Goal: Task Accomplishment & Management: Use online tool/utility

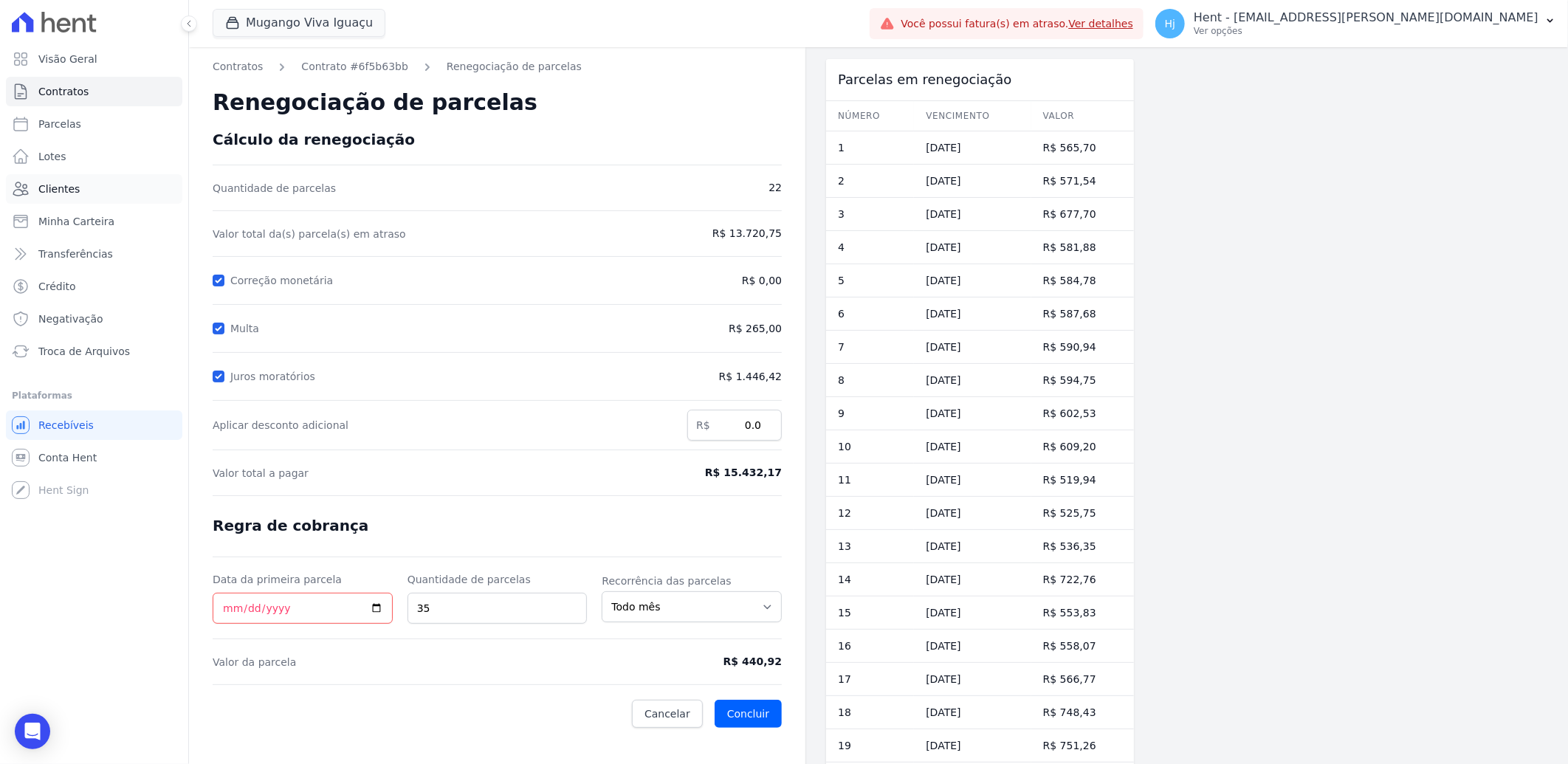
click at [64, 190] on span "Clientes" at bounding box center [59, 189] width 41 height 15
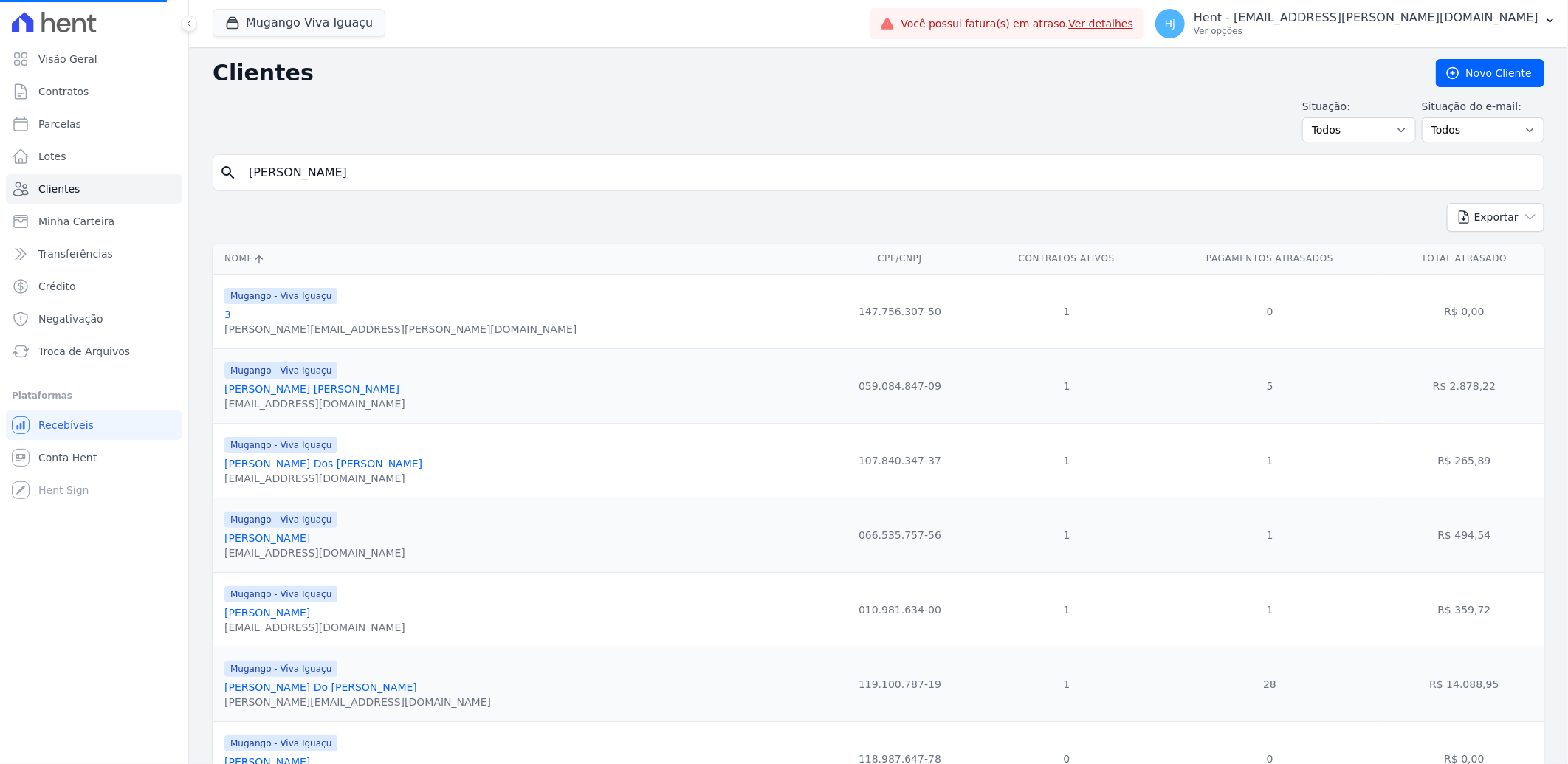
click at [288, 171] on input "[PERSON_NAME]" at bounding box center [889, 173] width 1297 height 29
click at [309, 170] on input "search" at bounding box center [889, 173] width 1297 height 29
paste input "Cintia [PERSON_NAME] Dos [PERSON_NAME]"
type input "Cintia [PERSON_NAME] Dos [PERSON_NAME]"
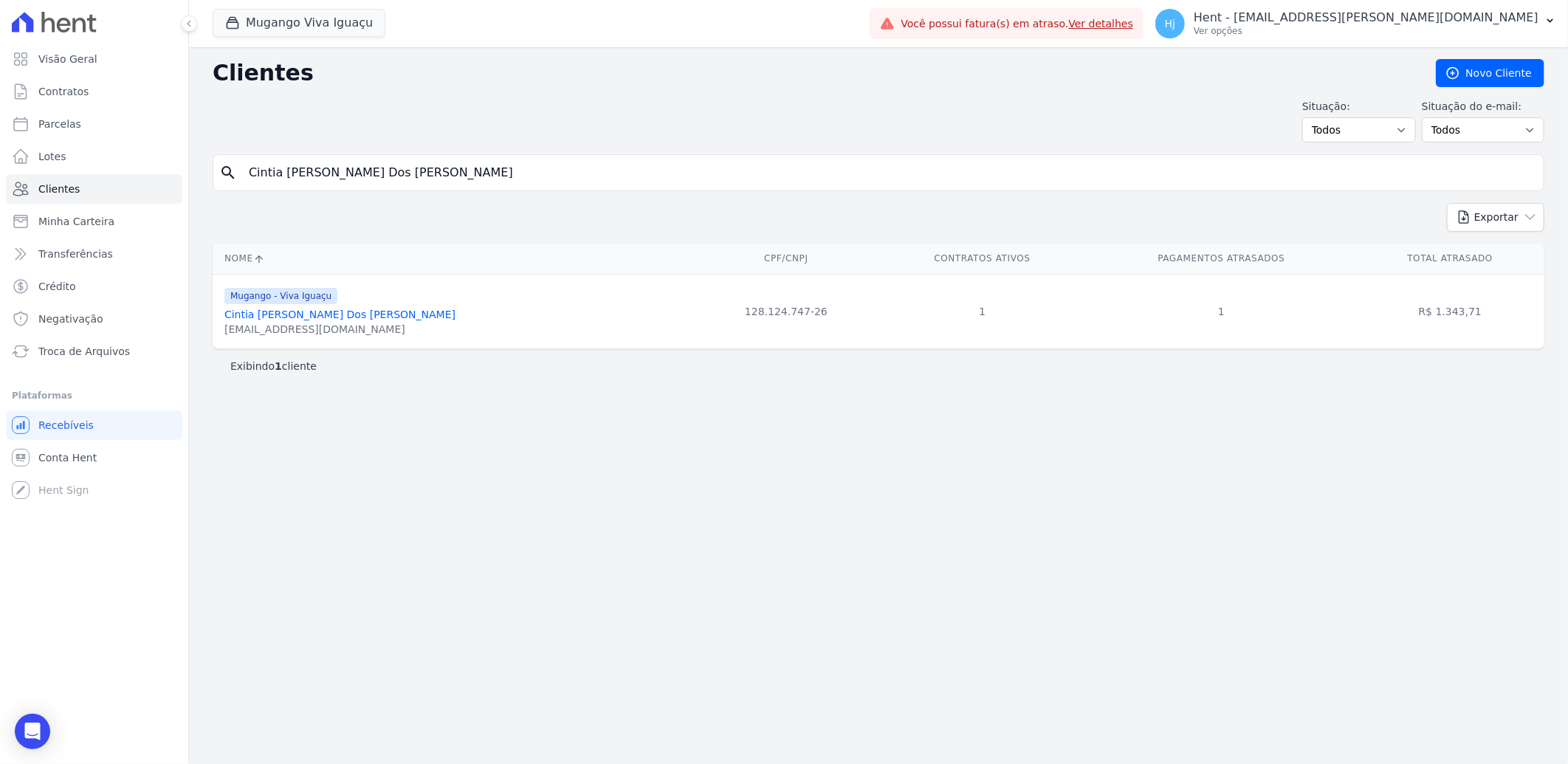
click at [303, 313] on link "Cintia [PERSON_NAME] Dos [PERSON_NAME]" at bounding box center [340, 314] width 231 height 12
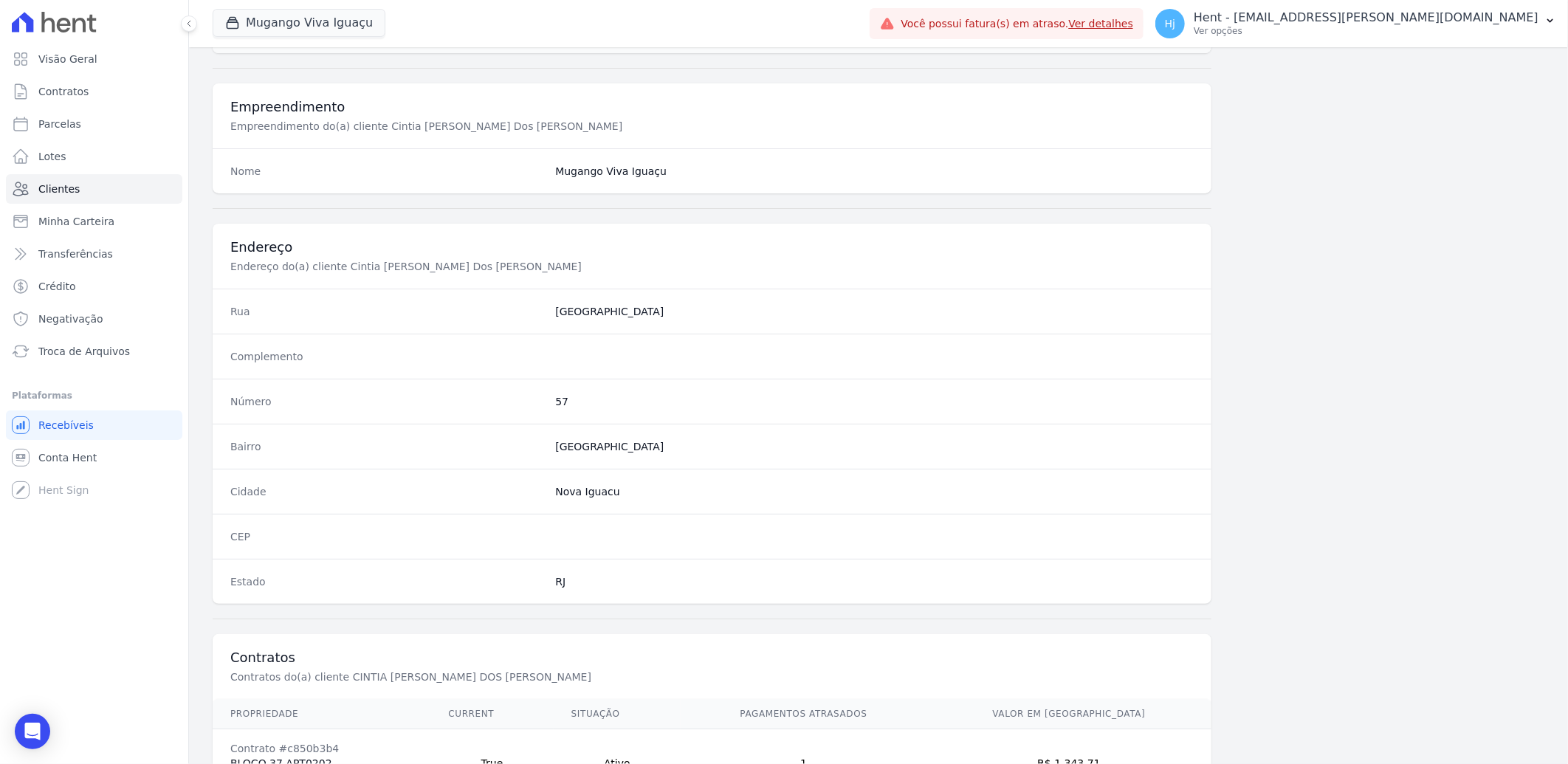
scroll to position [618, 0]
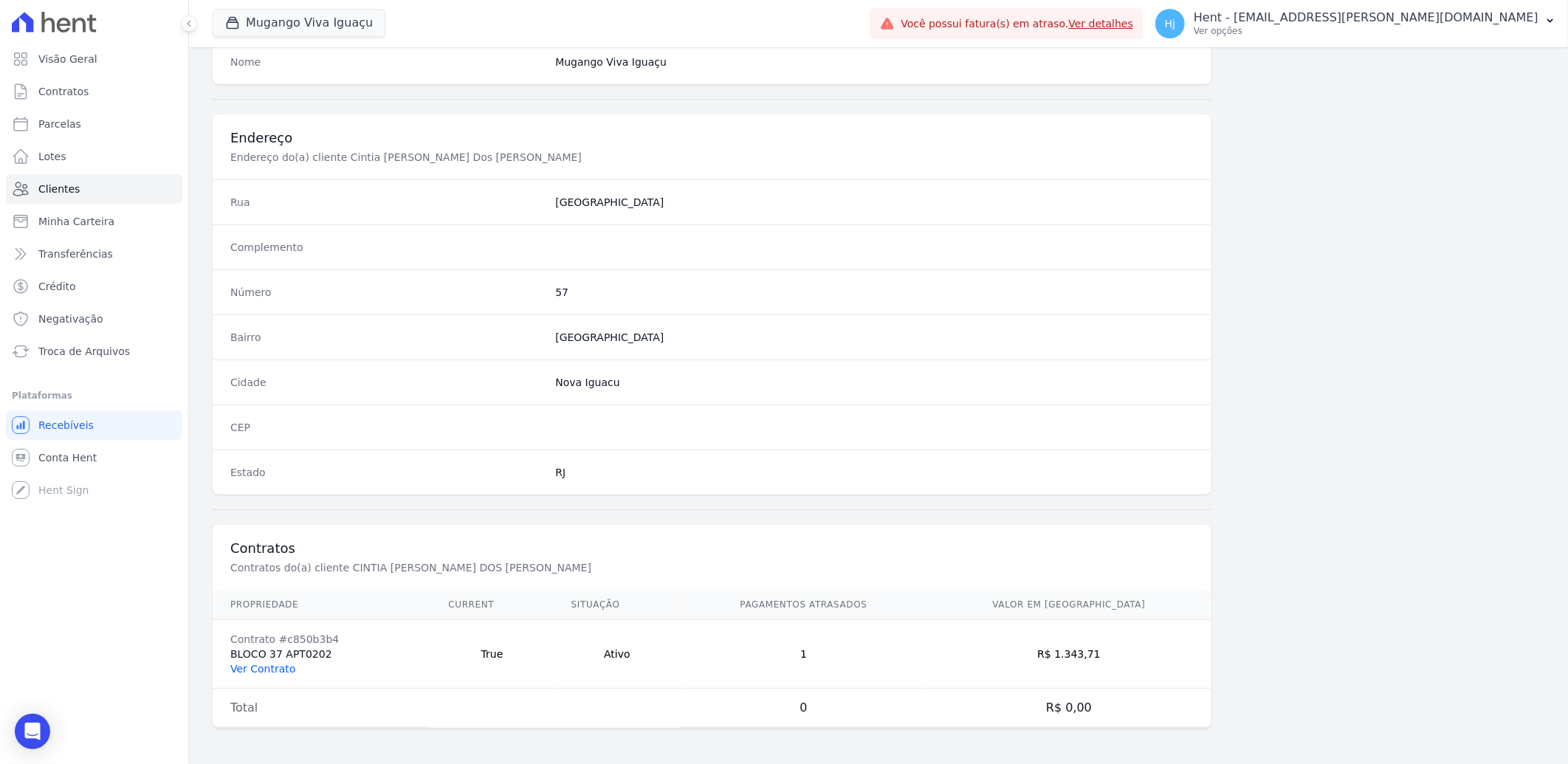
click at [270, 665] on link "Ver Contrato" at bounding box center [263, 668] width 65 height 12
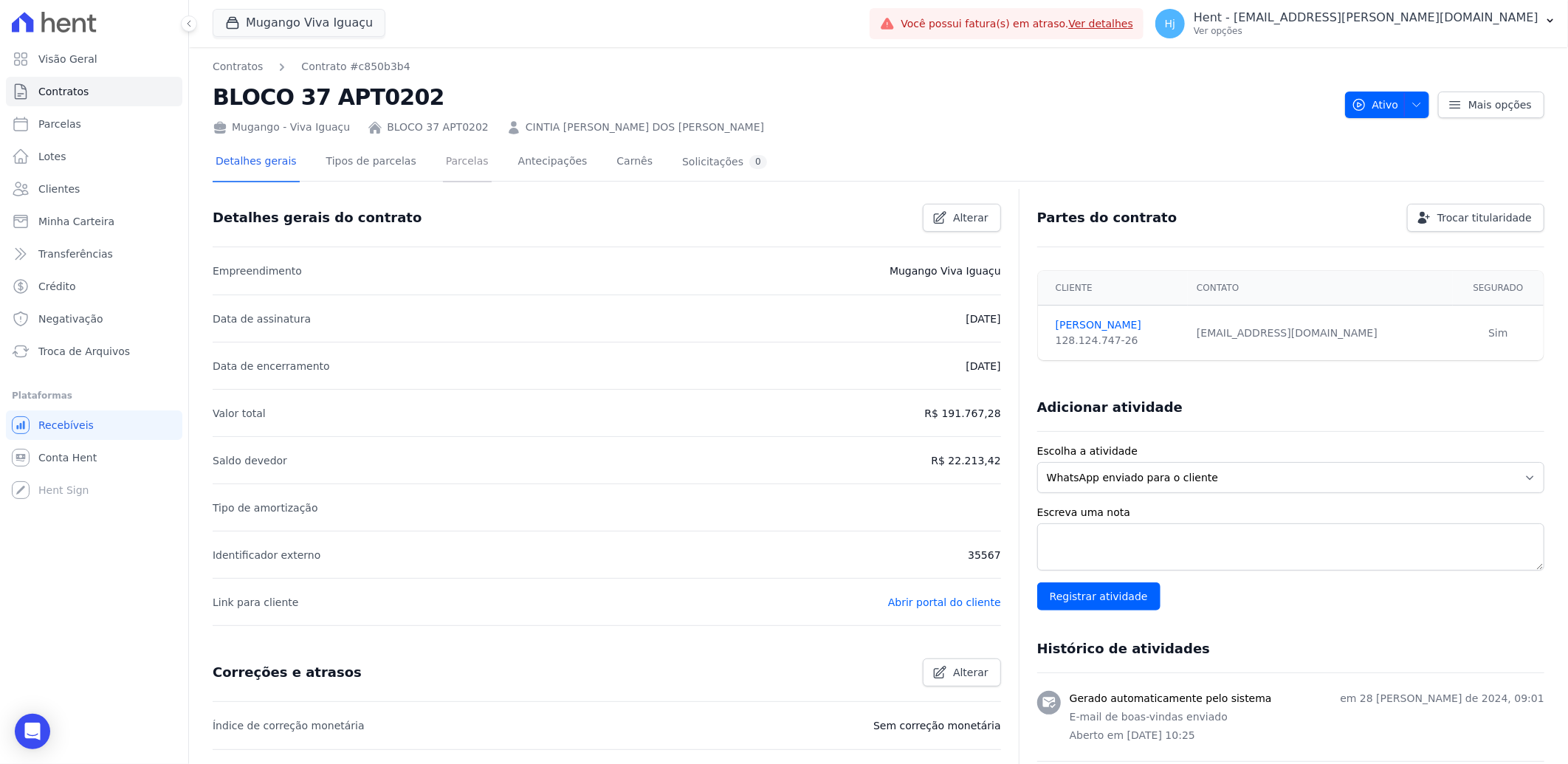
click at [444, 159] on link "Parcelas" at bounding box center [467, 163] width 49 height 39
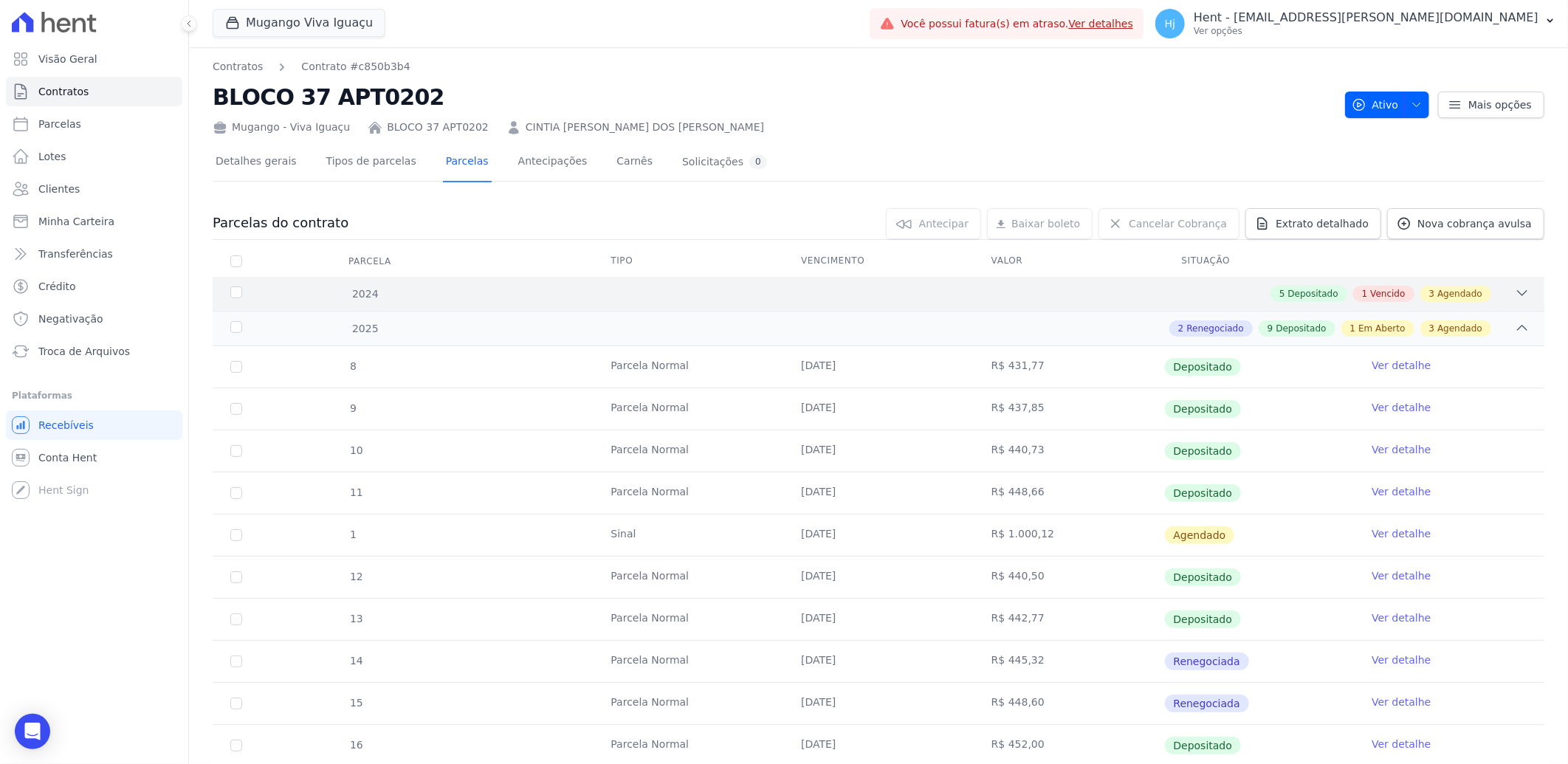
click at [885, 300] on div "5 Depositado 1 Vencido 3 Agendado" at bounding box center [944, 294] width 1171 height 16
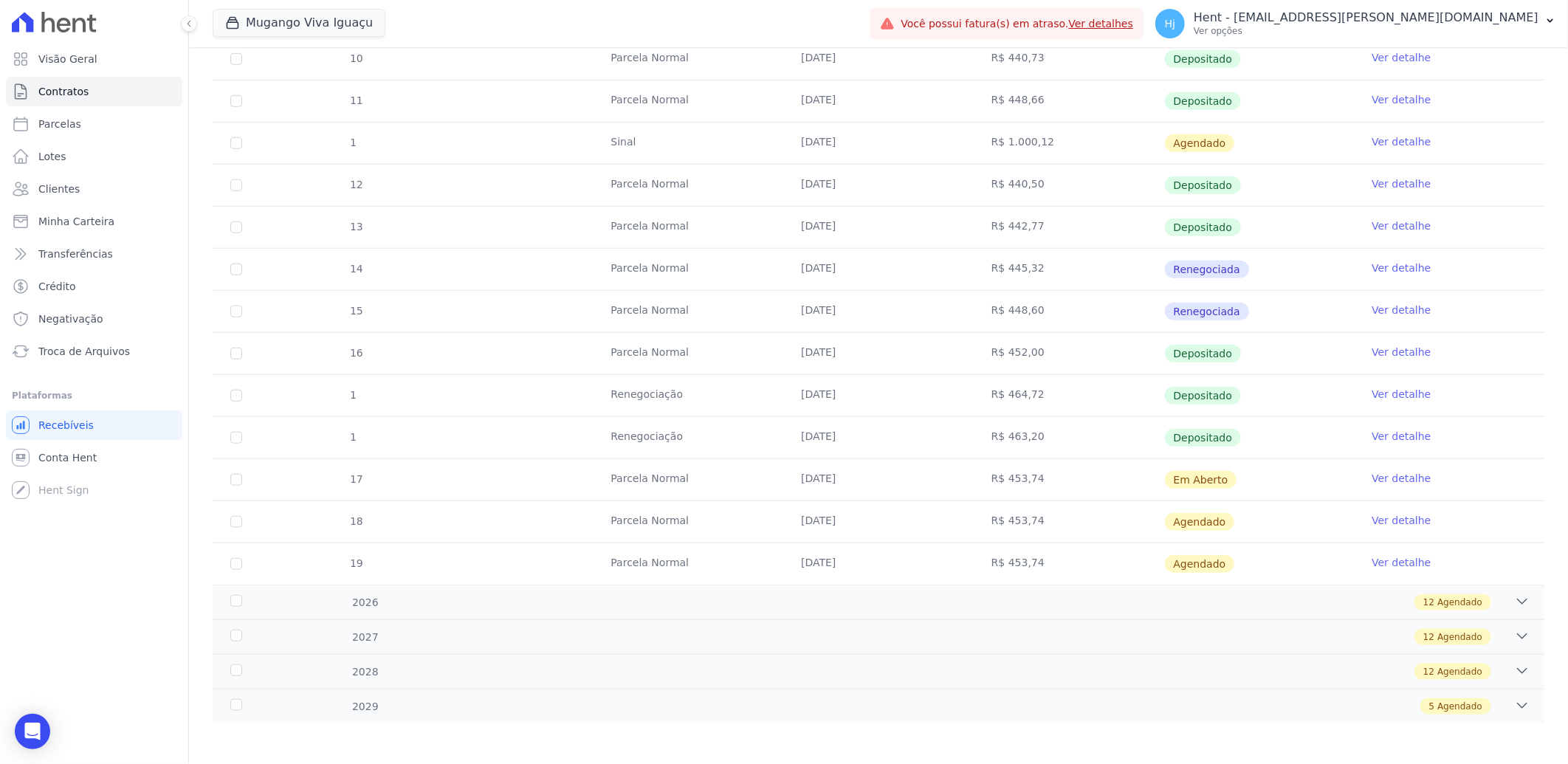
scroll to position [775, 0]
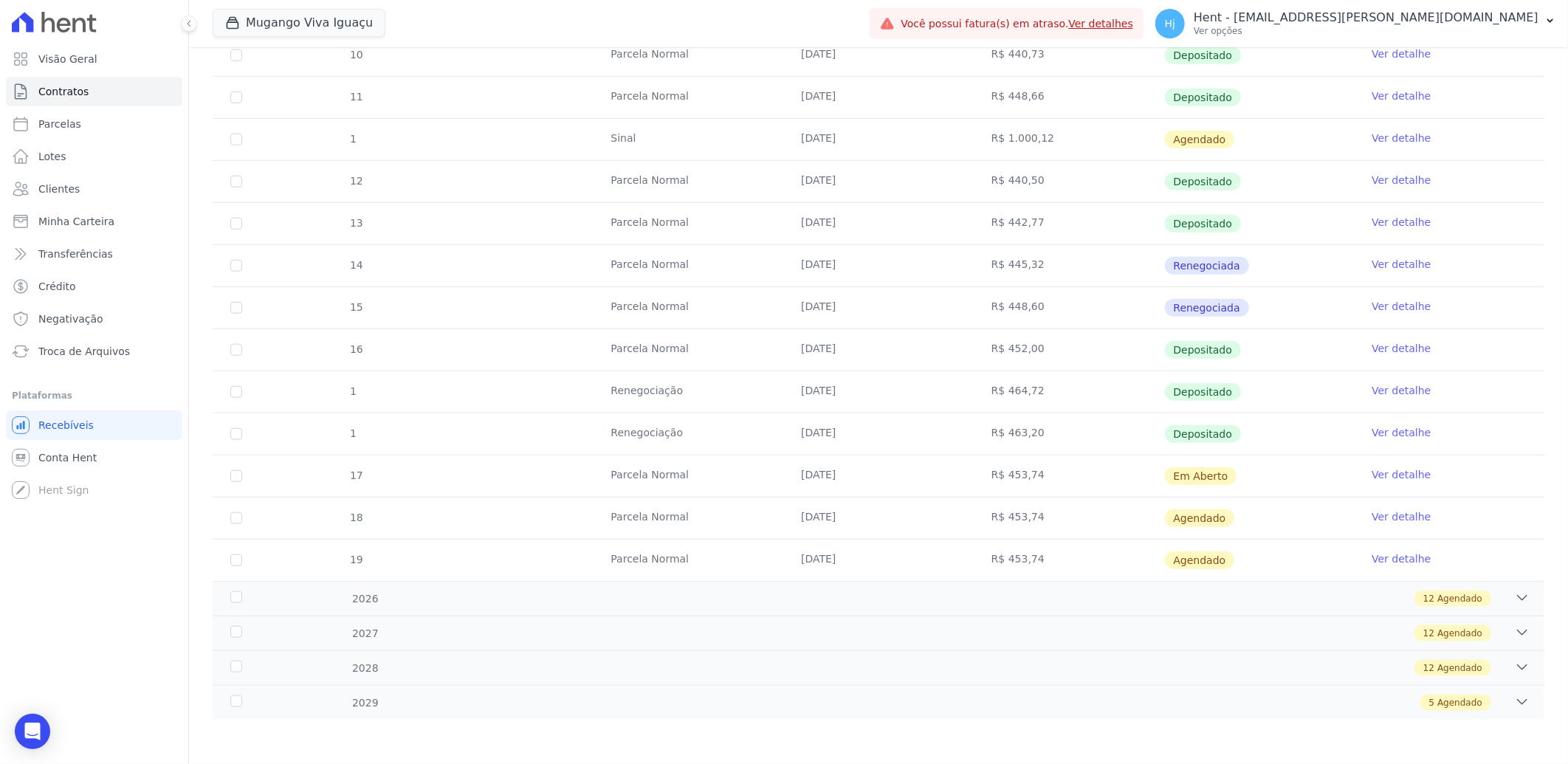
click at [1224, 584] on div "8 [GEOGRAPHIC_DATA] [DATE] R$ 431,77 Depositado Ver detalhe 9 [GEOGRAPHIC_DATA]…" at bounding box center [878, 266] width 1379 height 642
click at [1209, 599] on div "12 Agendado" at bounding box center [944, 599] width 1171 height 16
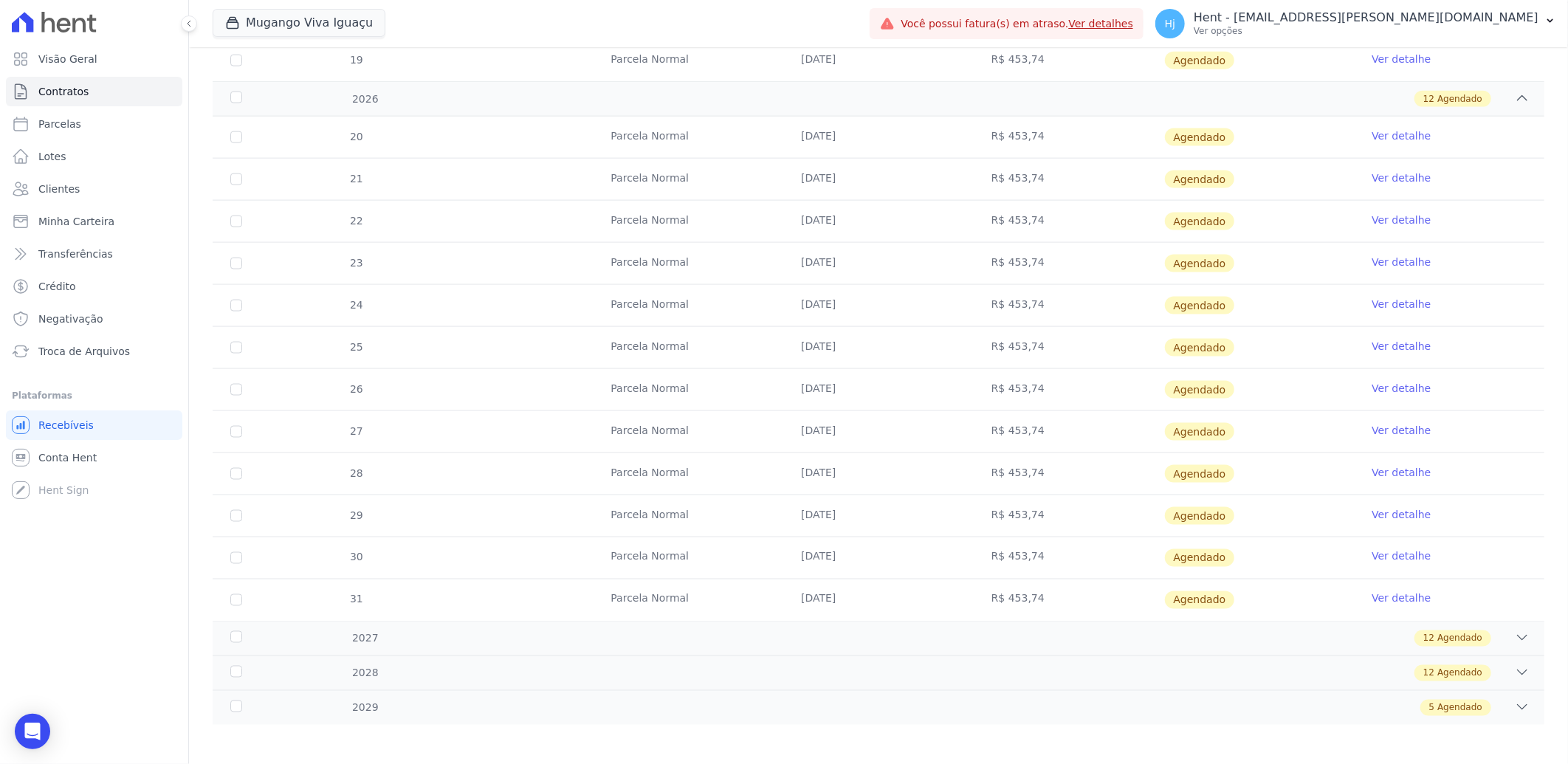
scroll to position [1280, 0]
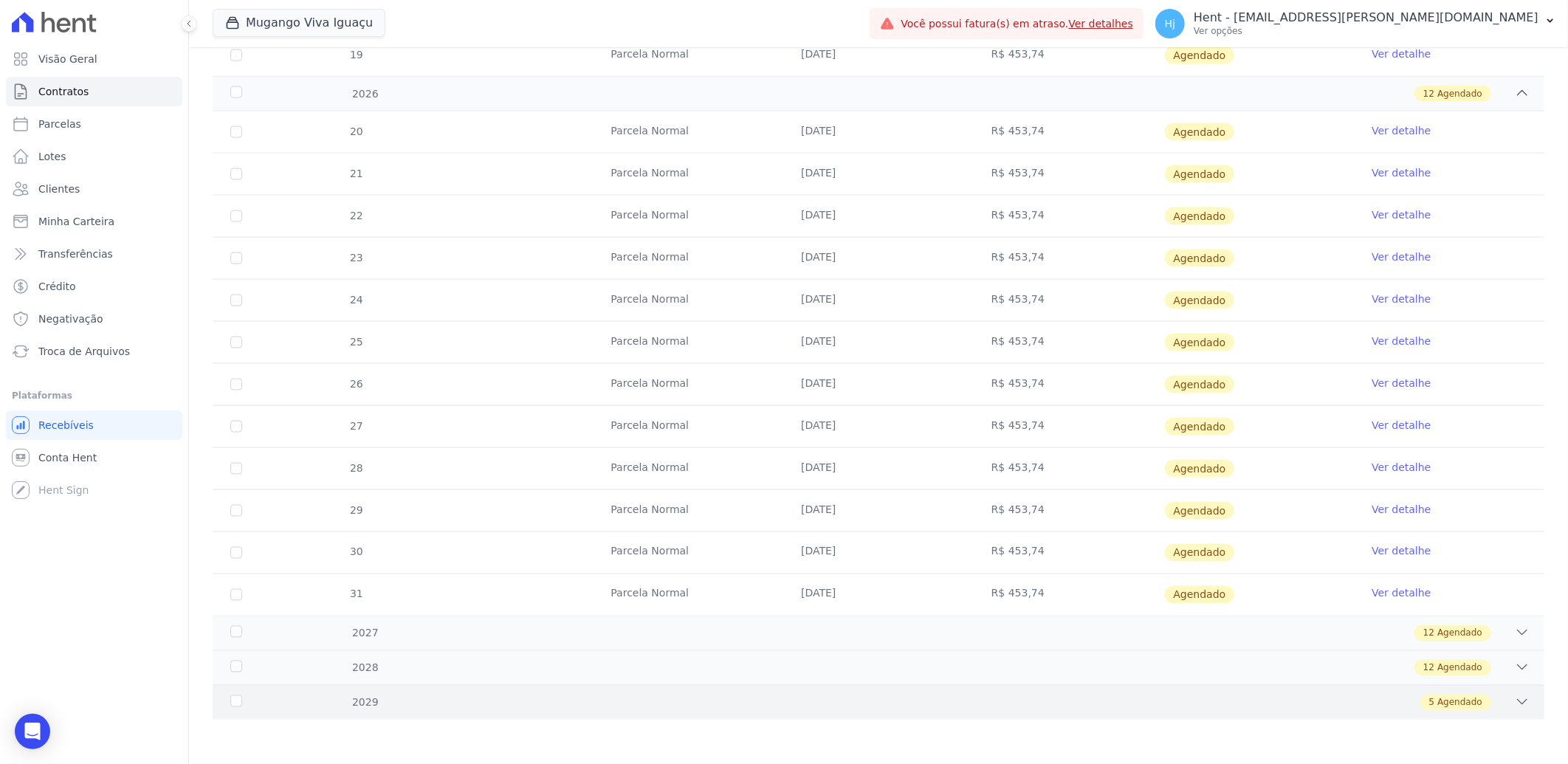
click at [1241, 703] on div "5 Agendado" at bounding box center [944, 703] width 1171 height 16
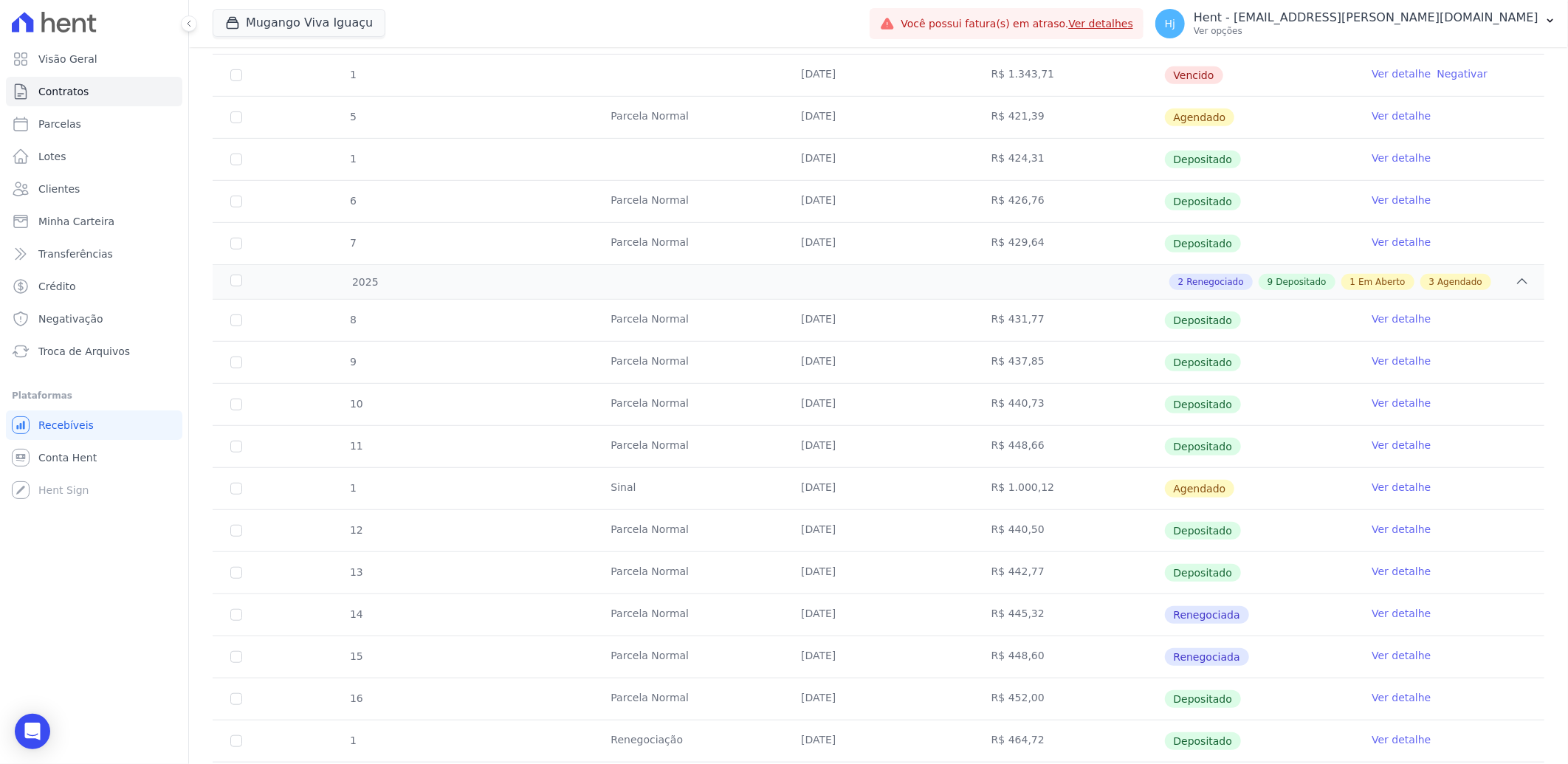
scroll to position [0, 0]
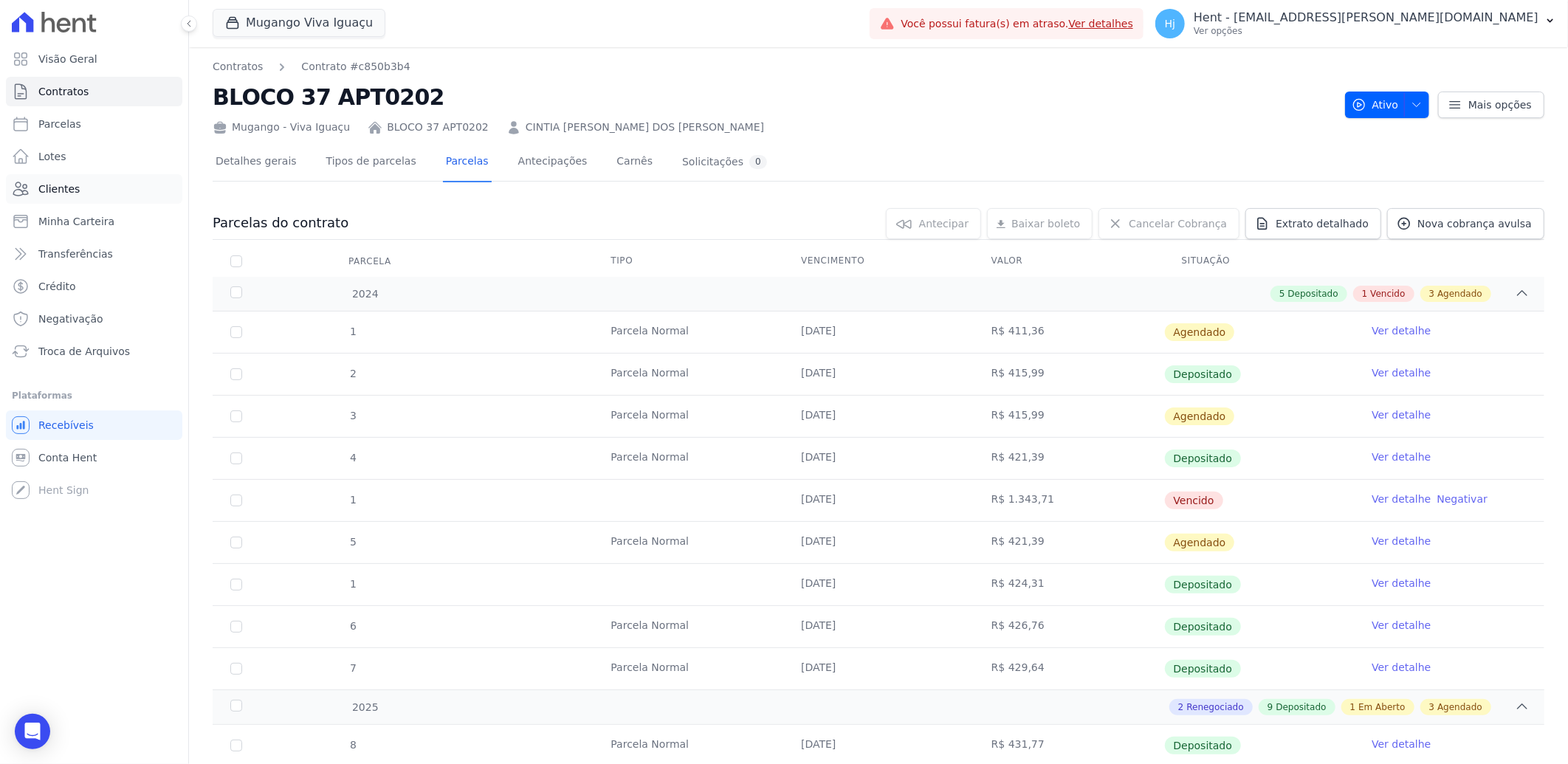
click at [63, 189] on span "Clientes" at bounding box center [59, 189] width 41 height 15
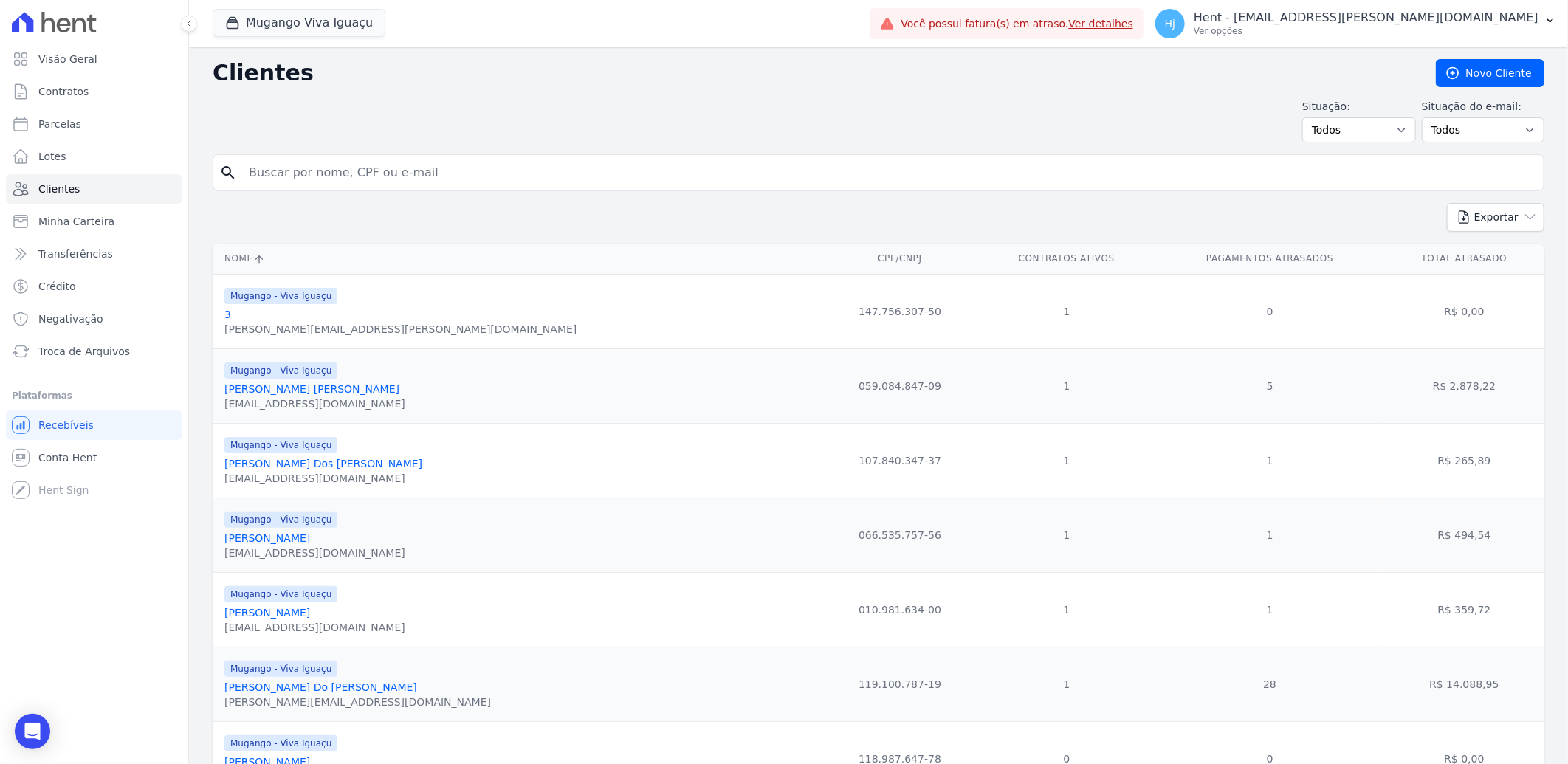
click at [354, 172] on input "search" at bounding box center [889, 173] width 1297 height 29
paste input "[PERSON_NAME]"
type input "[PERSON_NAME]"
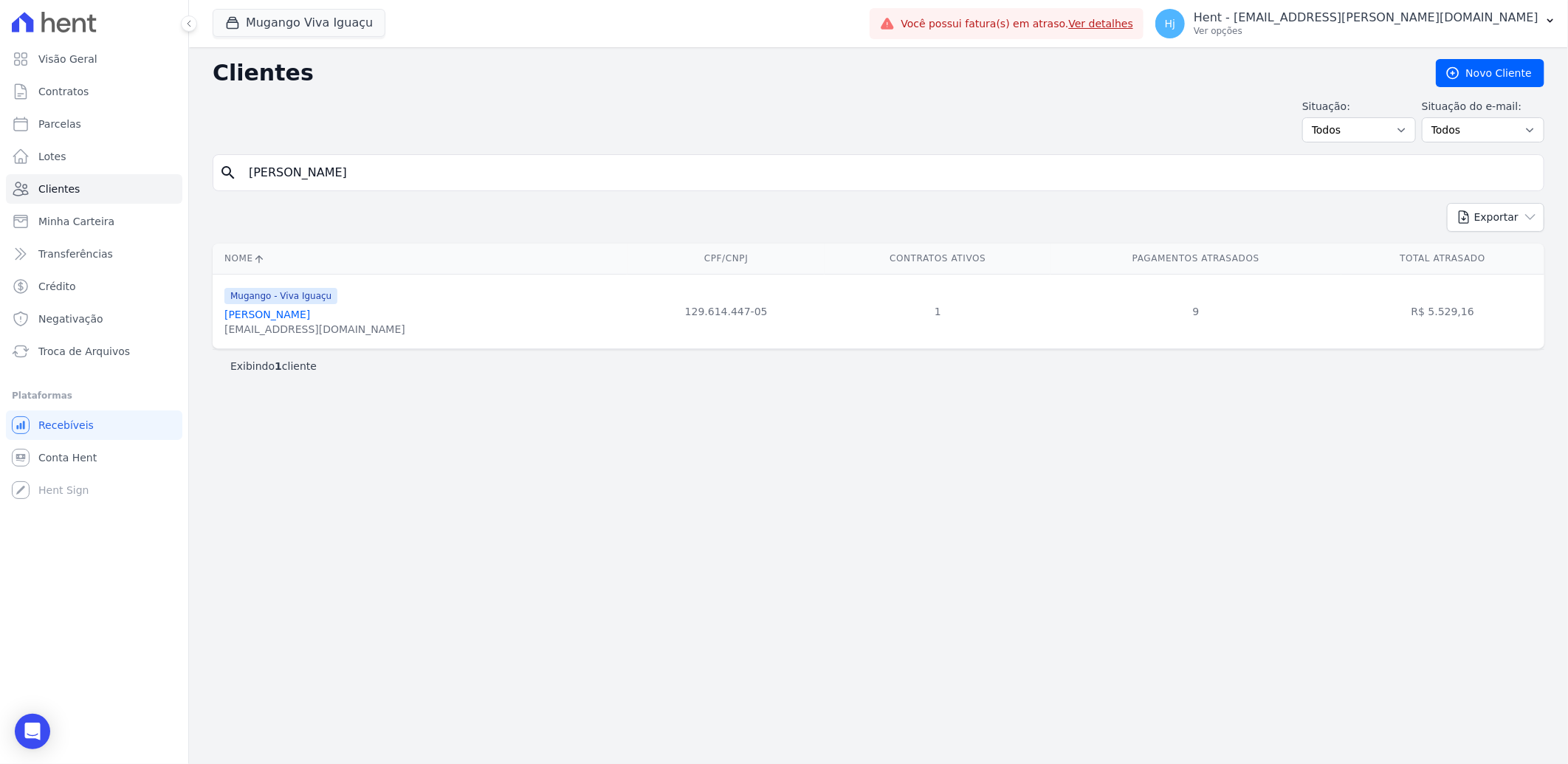
click at [310, 314] on link "[PERSON_NAME]" at bounding box center [267, 314] width 85 height 12
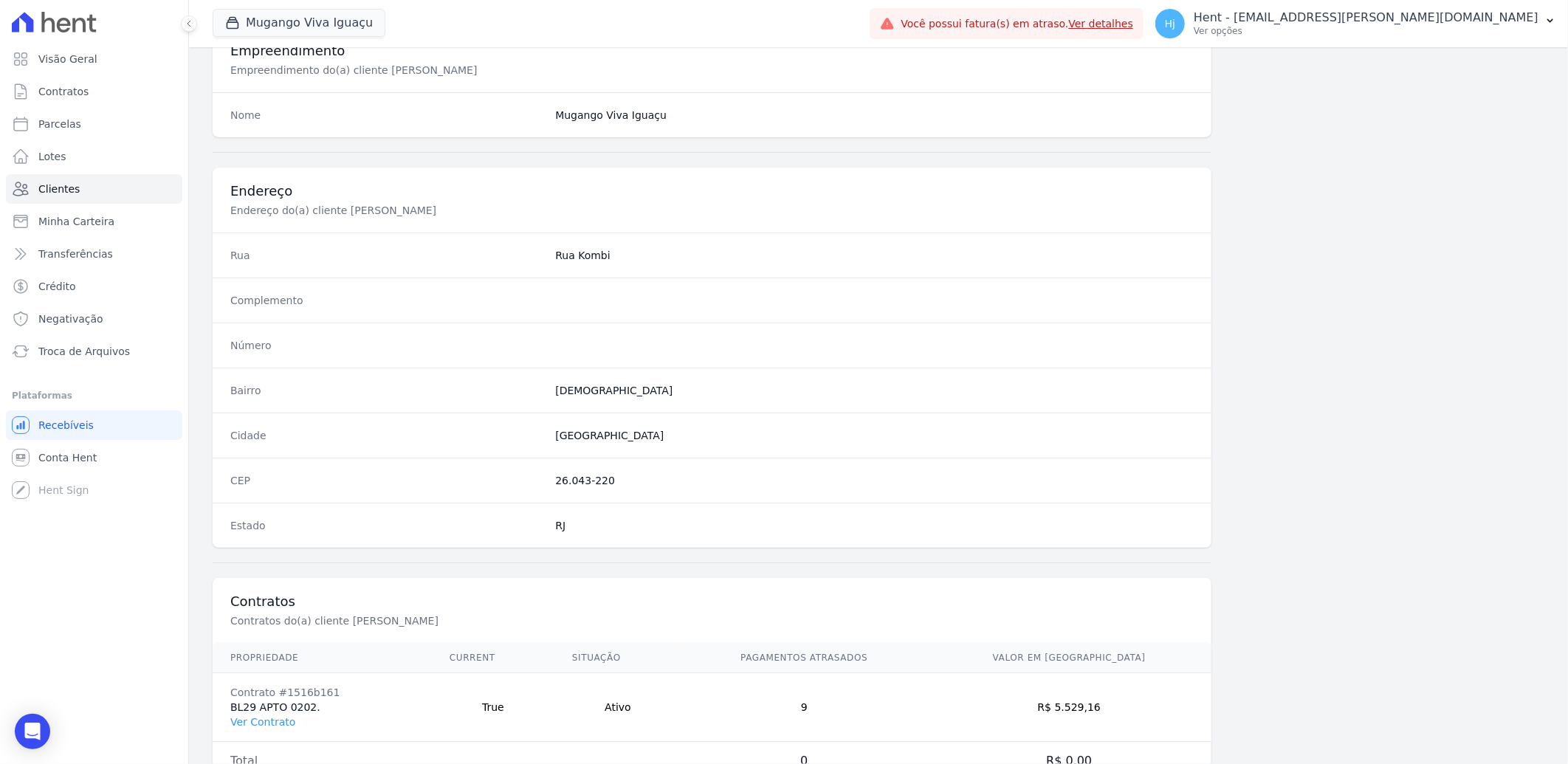
scroll to position [618, 0]
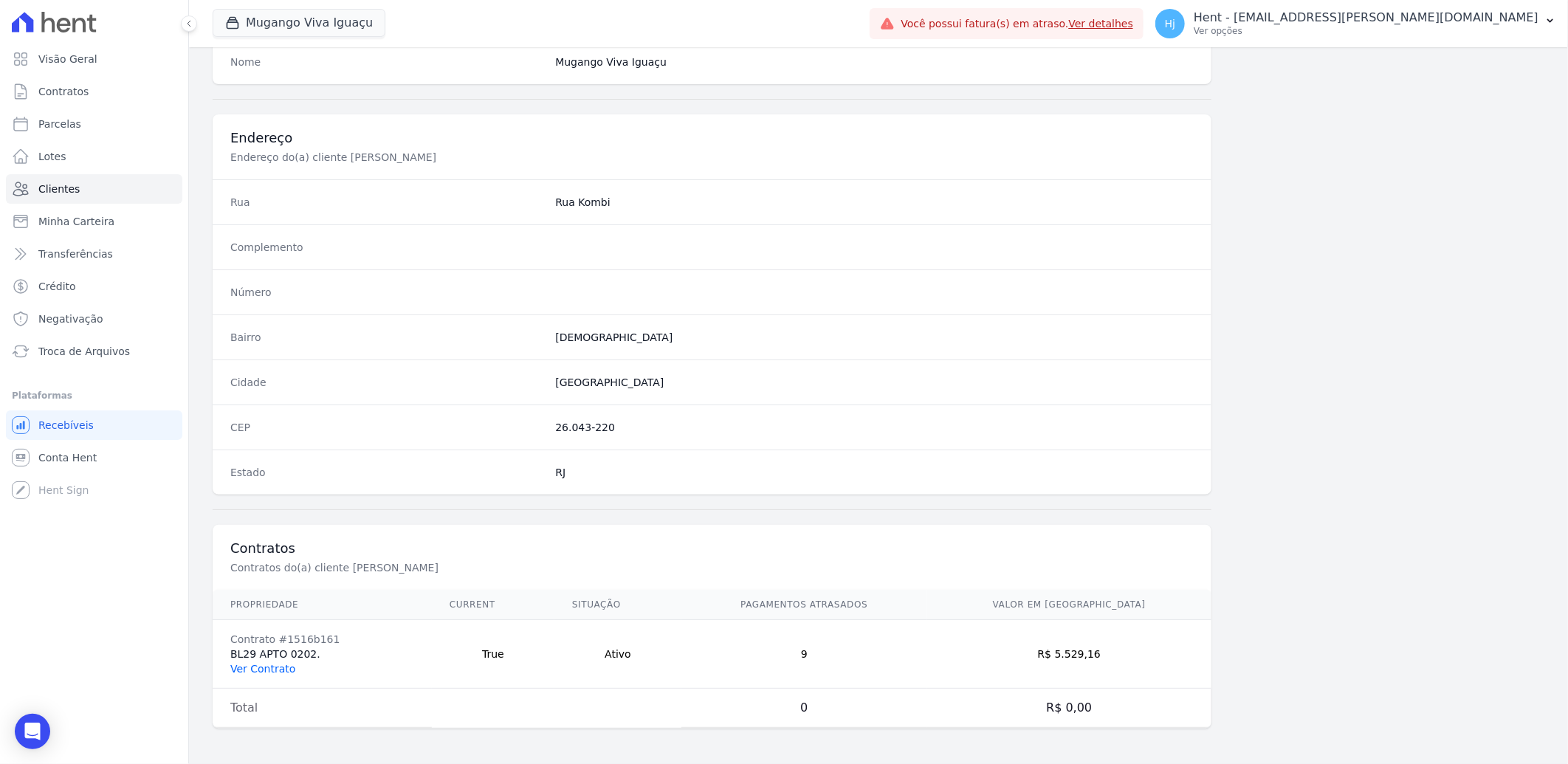
click at [242, 663] on link "Ver Contrato" at bounding box center [263, 668] width 65 height 12
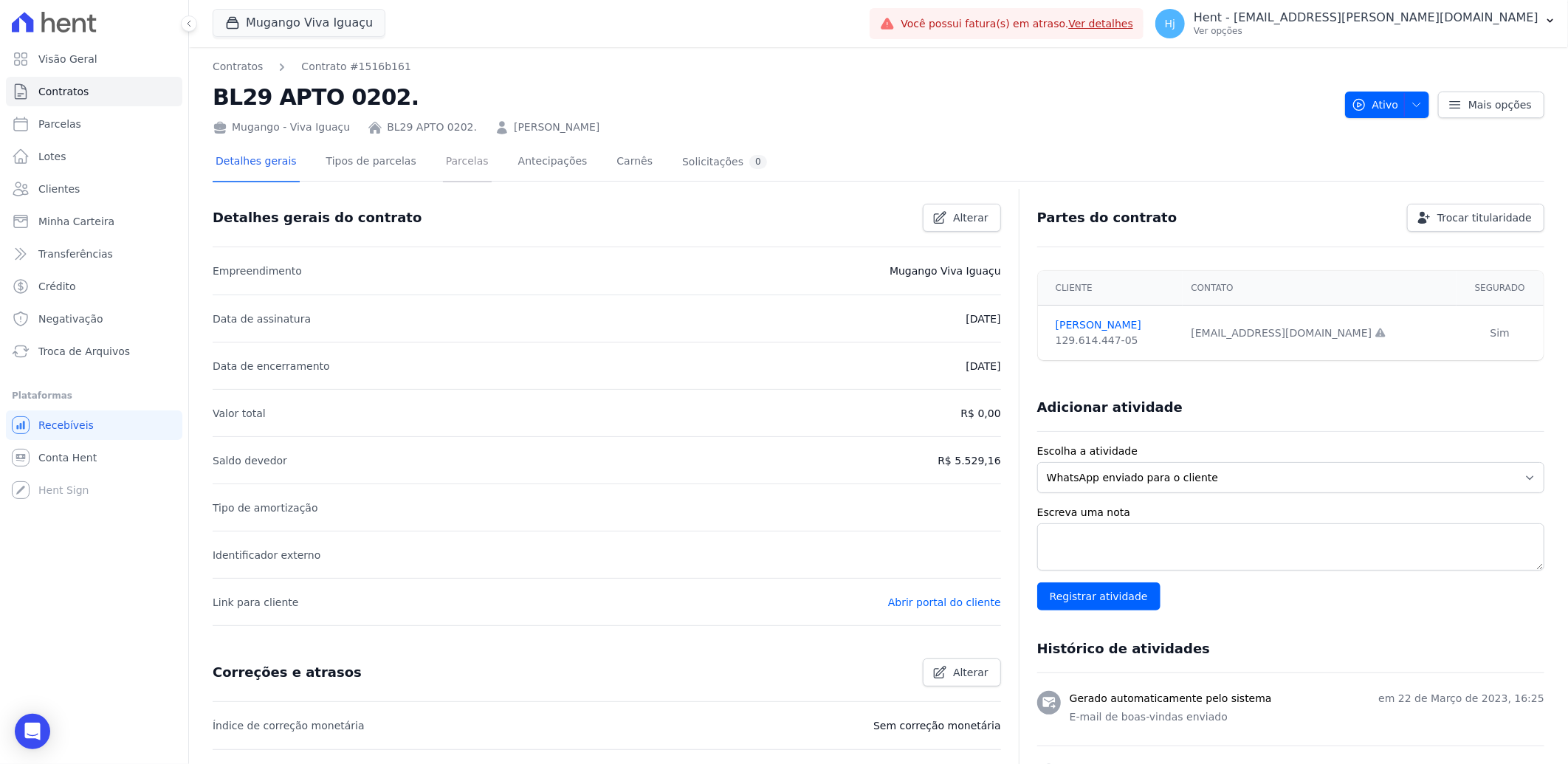
click at [443, 159] on link "Parcelas" at bounding box center [467, 163] width 49 height 39
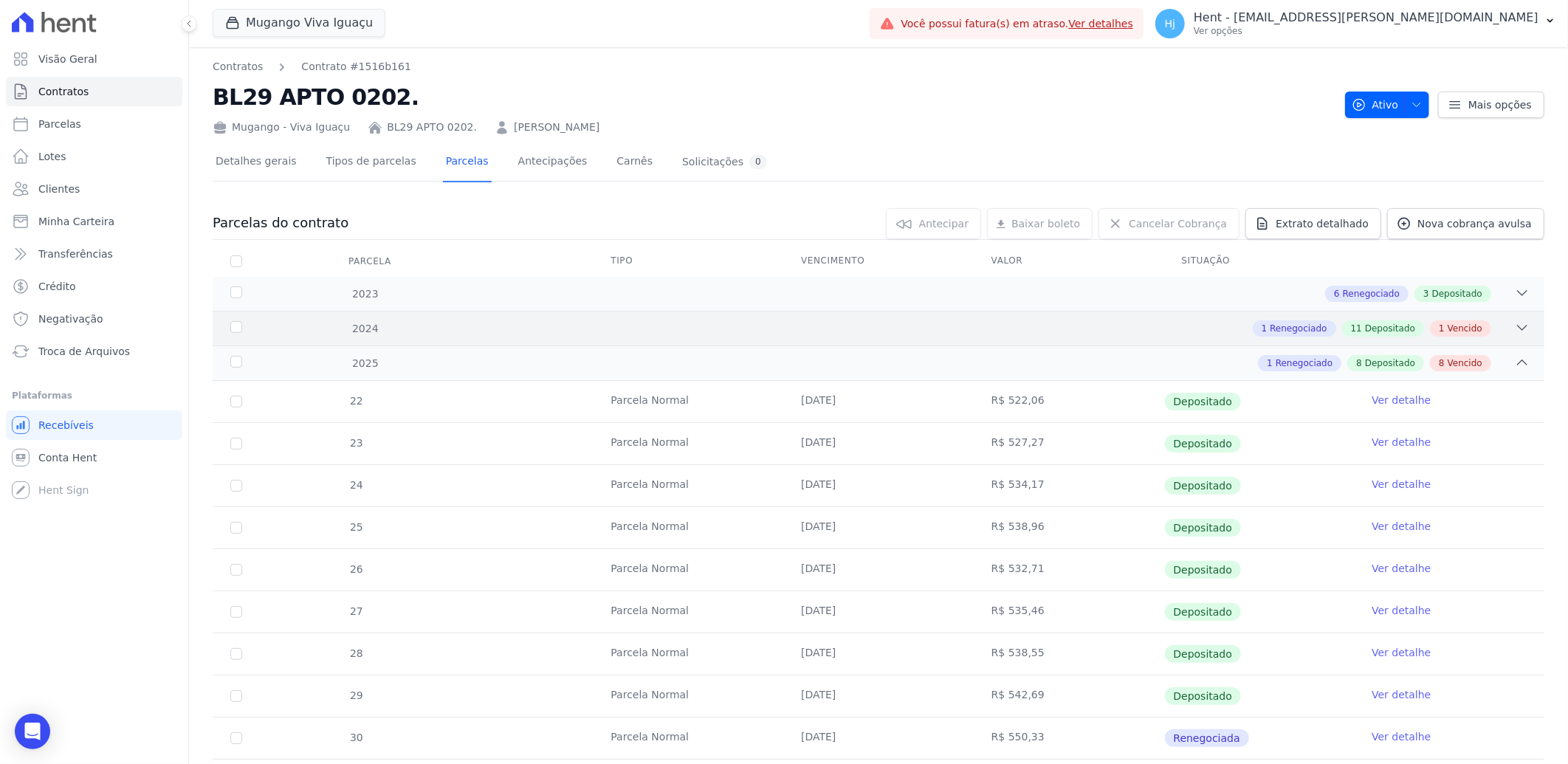
click at [1015, 325] on div "1 Renegociado 11 Depositado 1 Vencido" at bounding box center [944, 328] width 1171 height 16
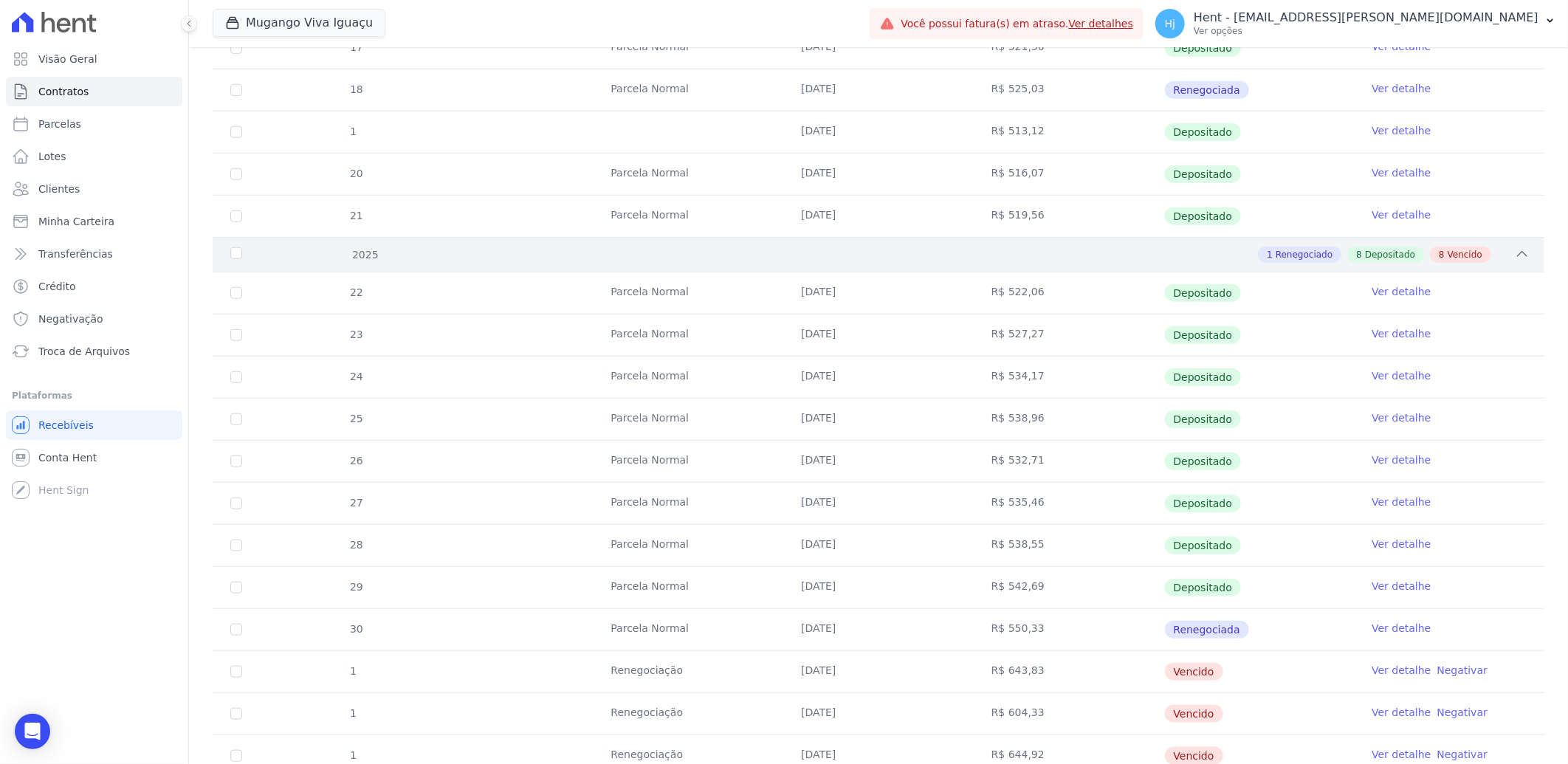
click at [1102, 256] on div "1 Renegociado 8 Depositado 8 Vencido" at bounding box center [944, 254] width 1171 height 16
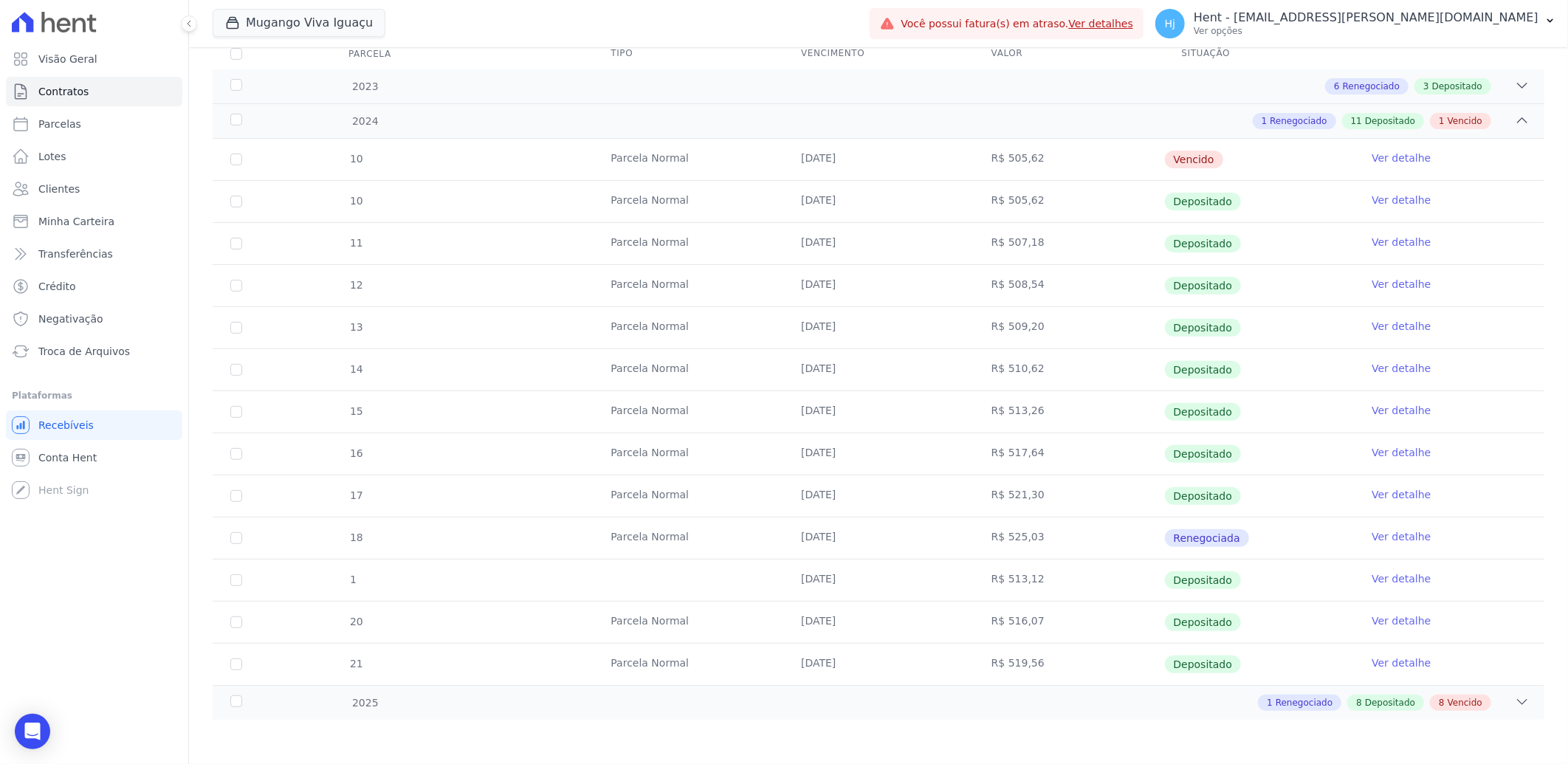
scroll to position [207, 0]
click at [1143, 115] on div "1 Renegociado 11 Depositado 1 Vencido" at bounding box center [944, 121] width 1171 height 16
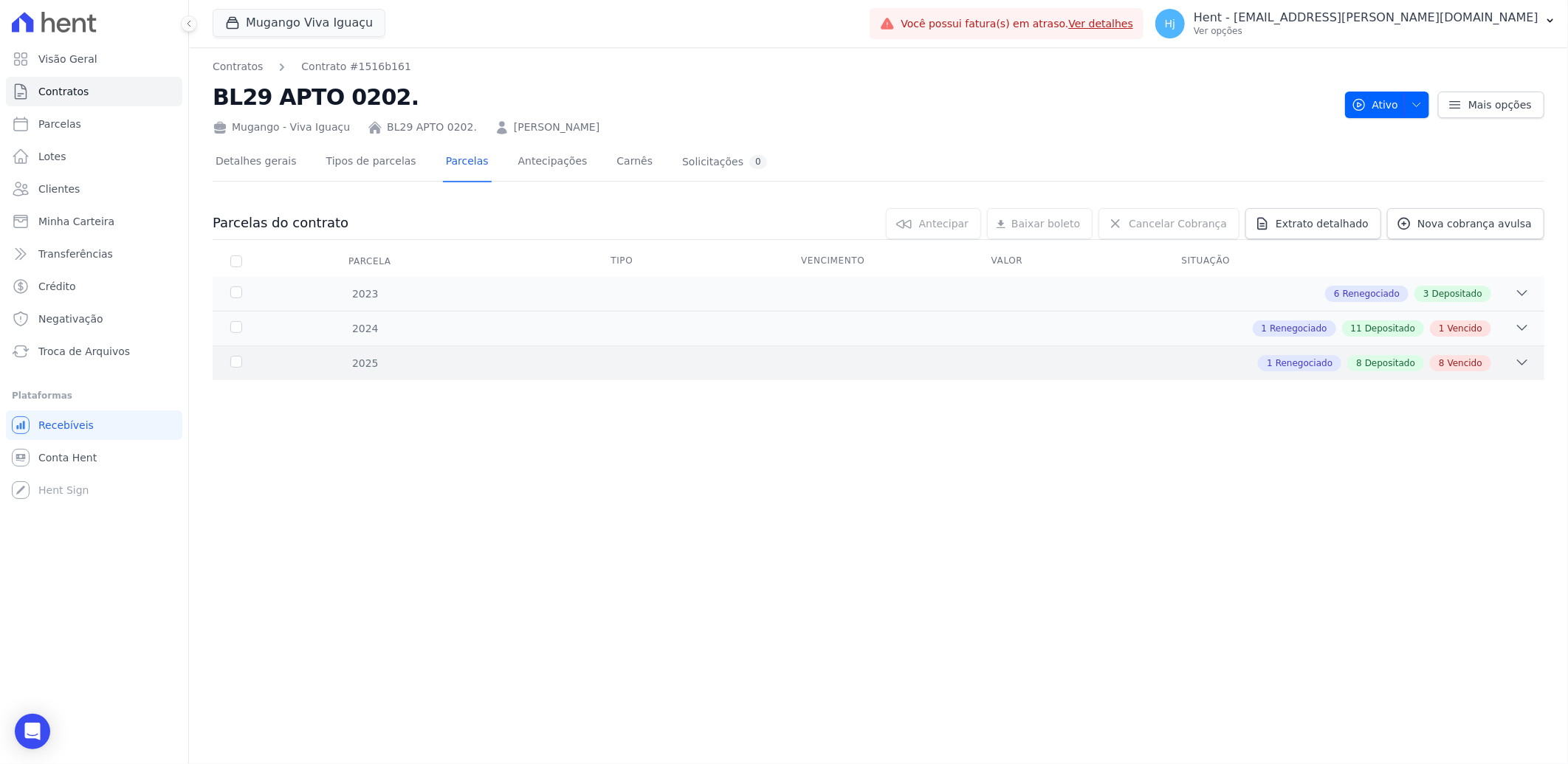
click at [1176, 349] on div "2025 1 Renegociado 8 Depositado 8 Vencido" at bounding box center [878, 362] width 1331 height 35
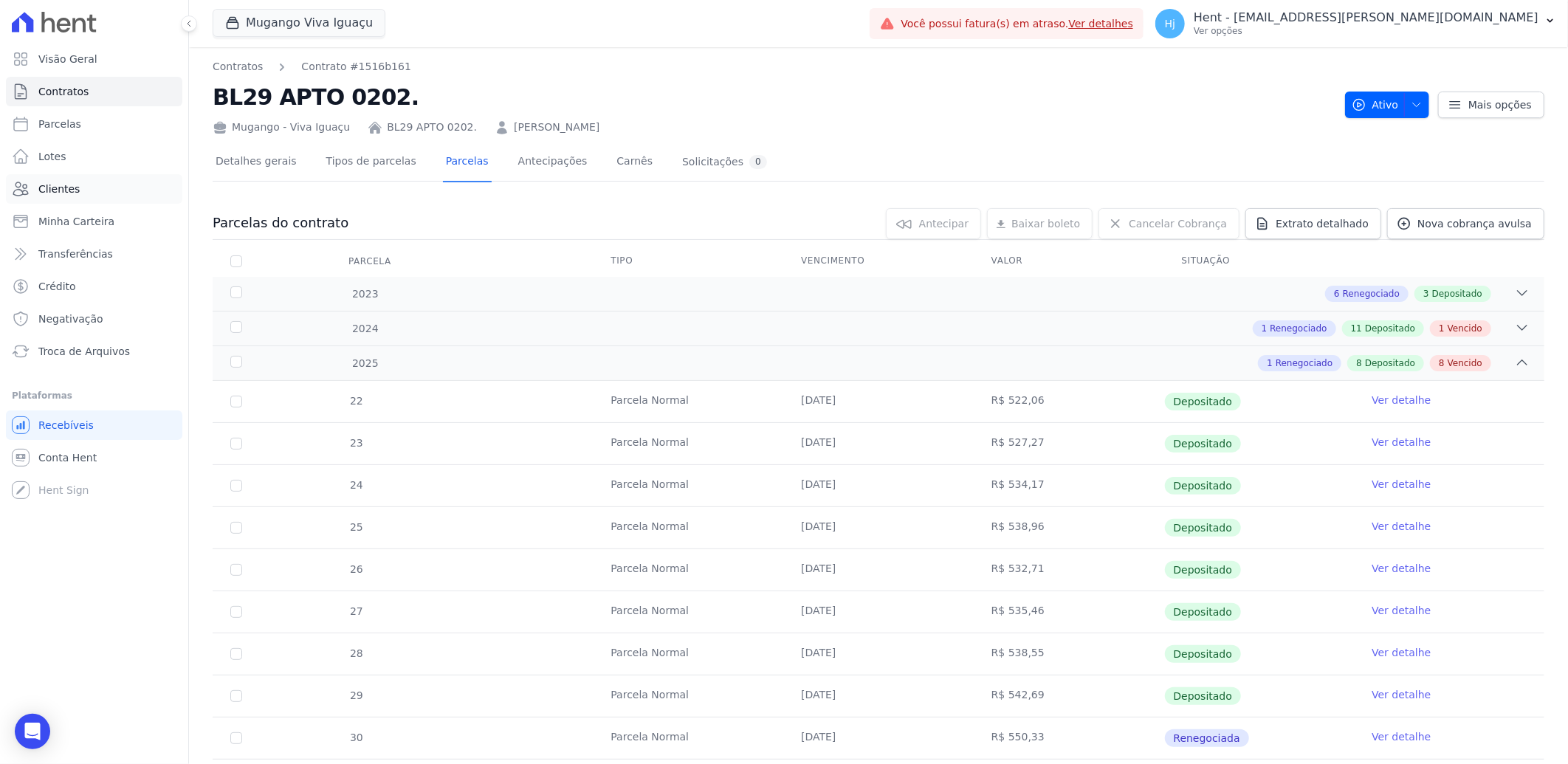
click at [67, 188] on span "Clientes" at bounding box center [59, 189] width 41 height 15
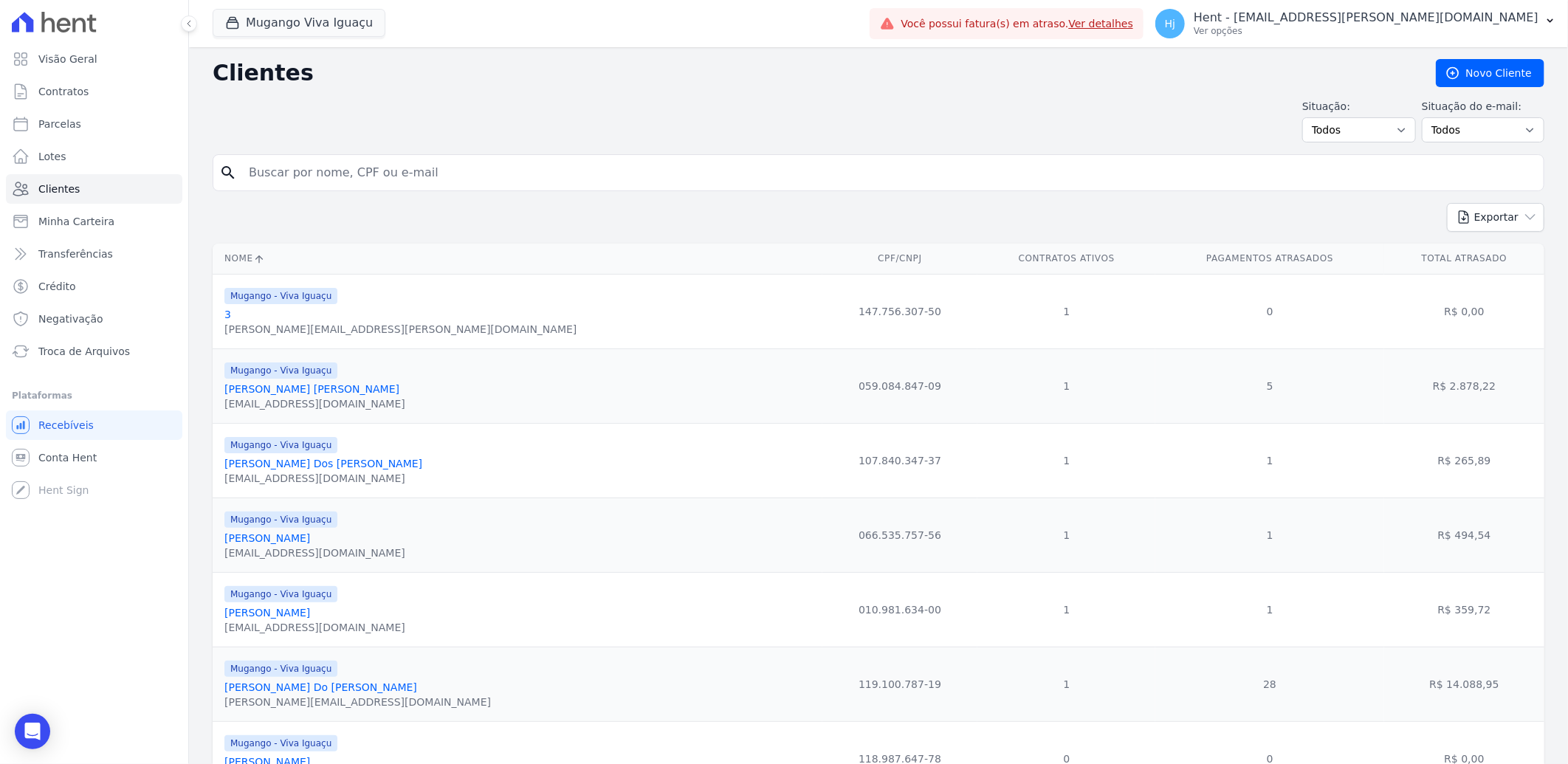
click at [327, 178] on input "search" at bounding box center [889, 173] width 1297 height 29
paste input "[PERSON_NAME]"
type input "[PERSON_NAME]"
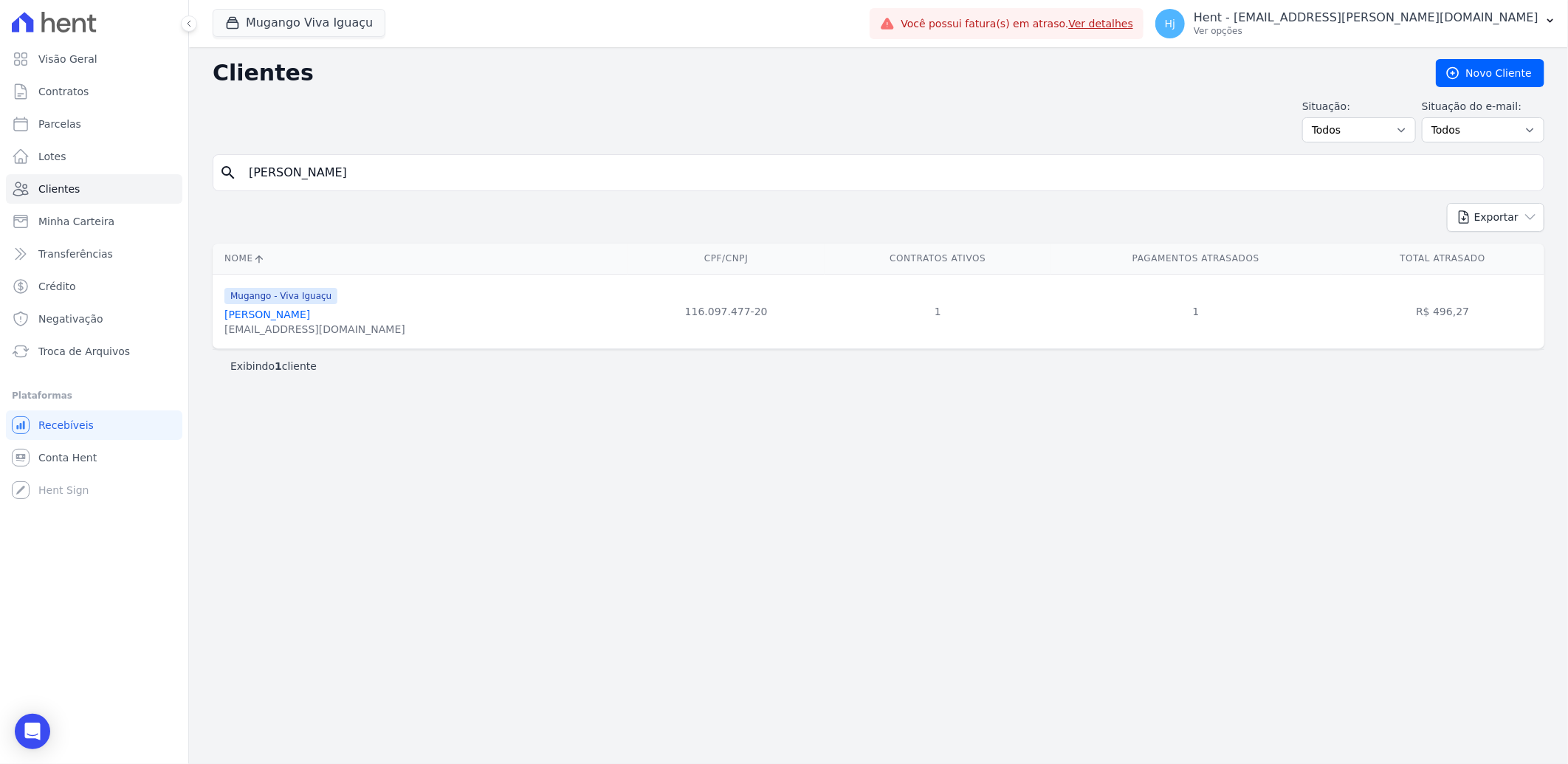
click at [304, 315] on link "[PERSON_NAME]" at bounding box center [267, 314] width 85 height 12
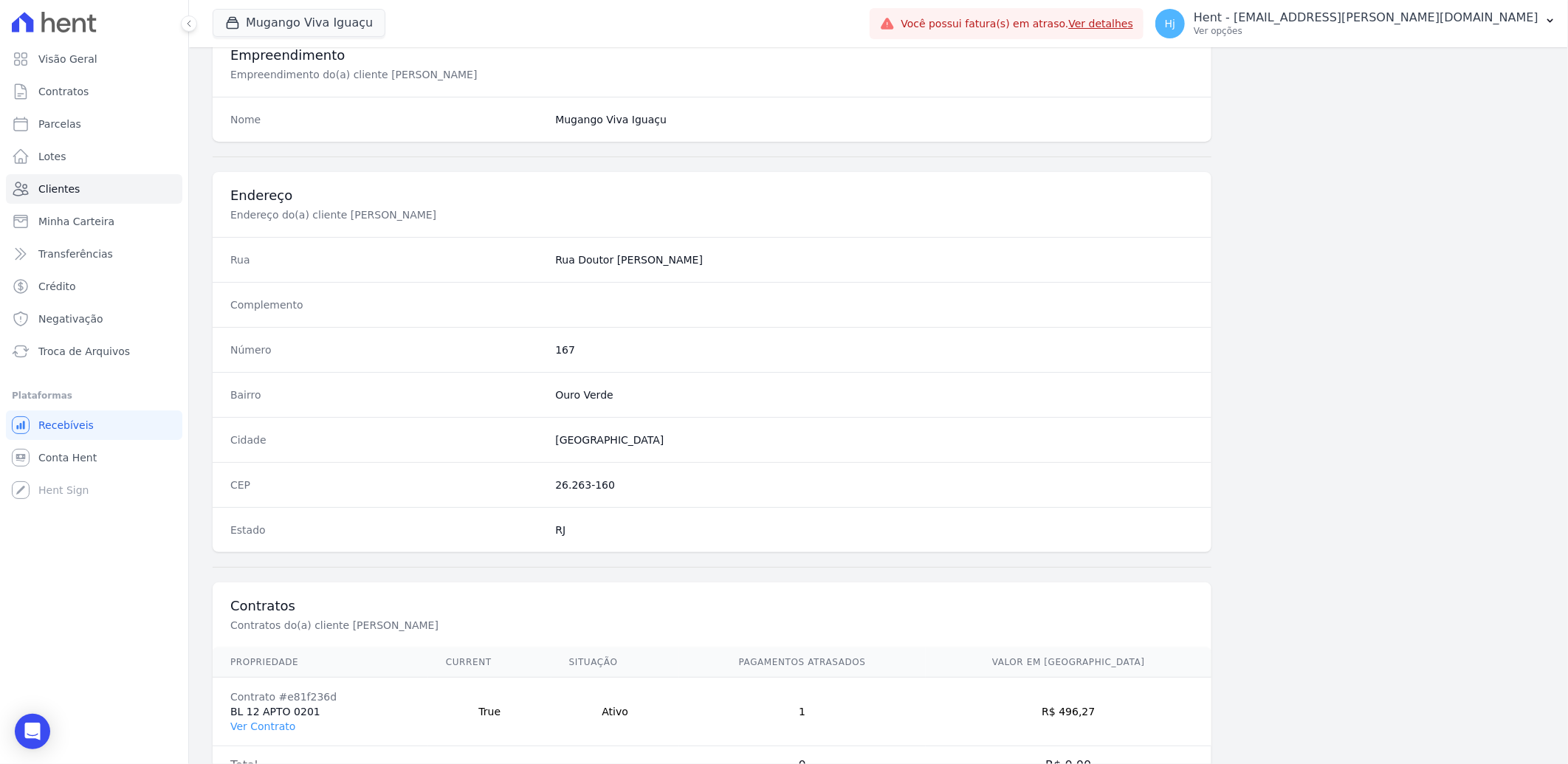
scroll to position [618, 0]
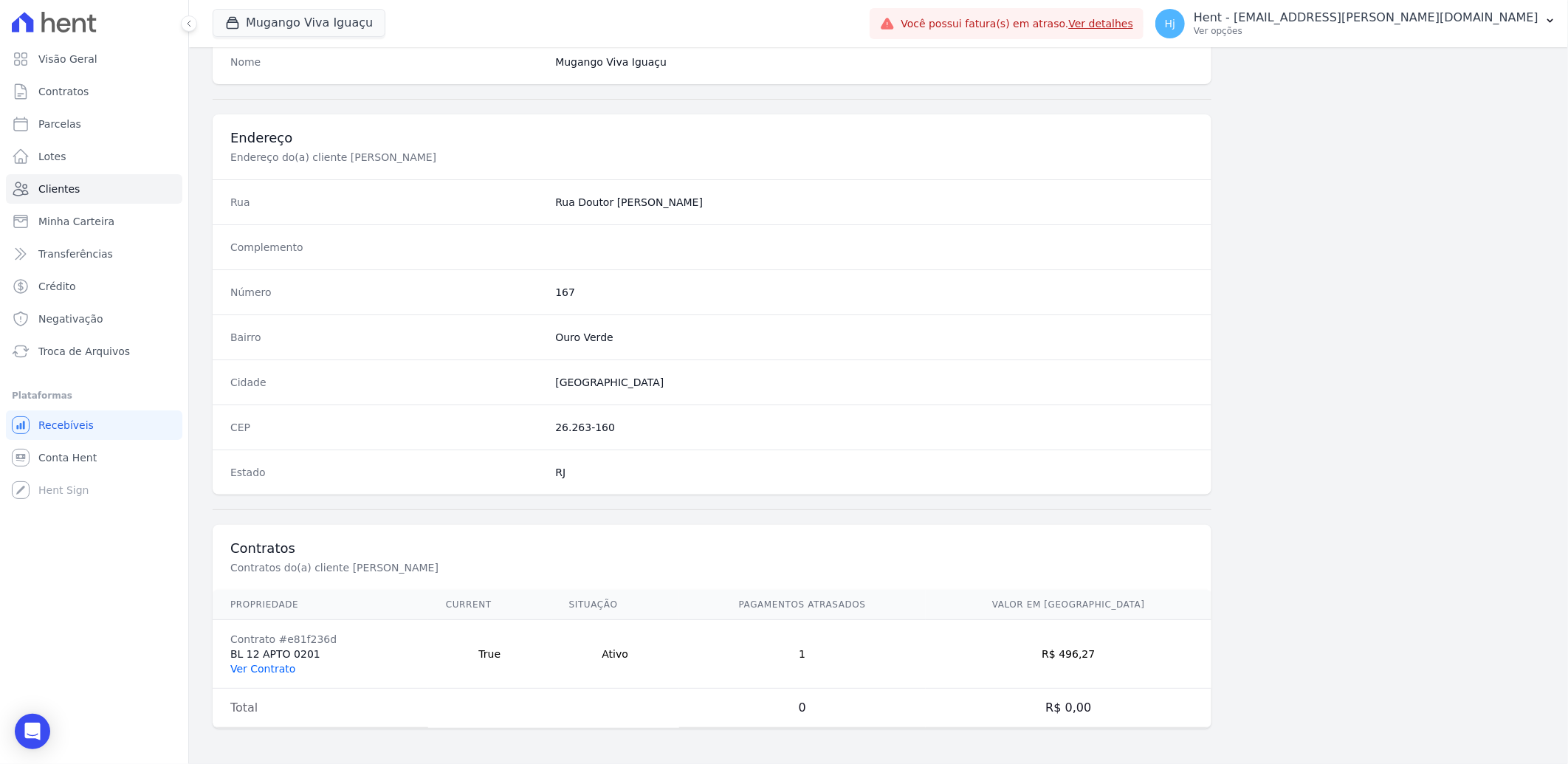
click at [257, 669] on link "Ver Contrato" at bounding box center [263, 668] width 65 height 12
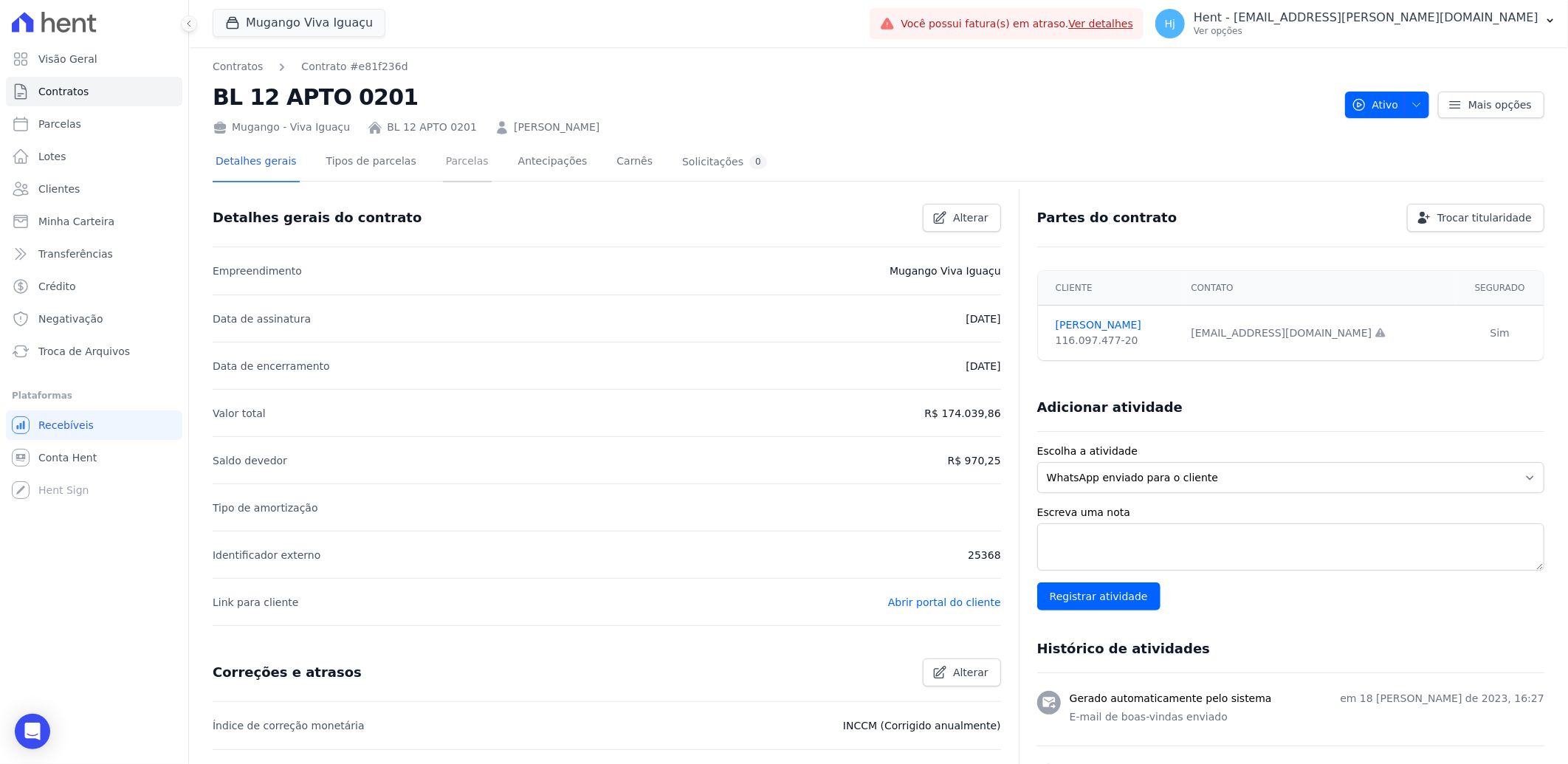
click at [444, 165] on link "Parcelas" at bounding box center [467, 163] width 49 height 39
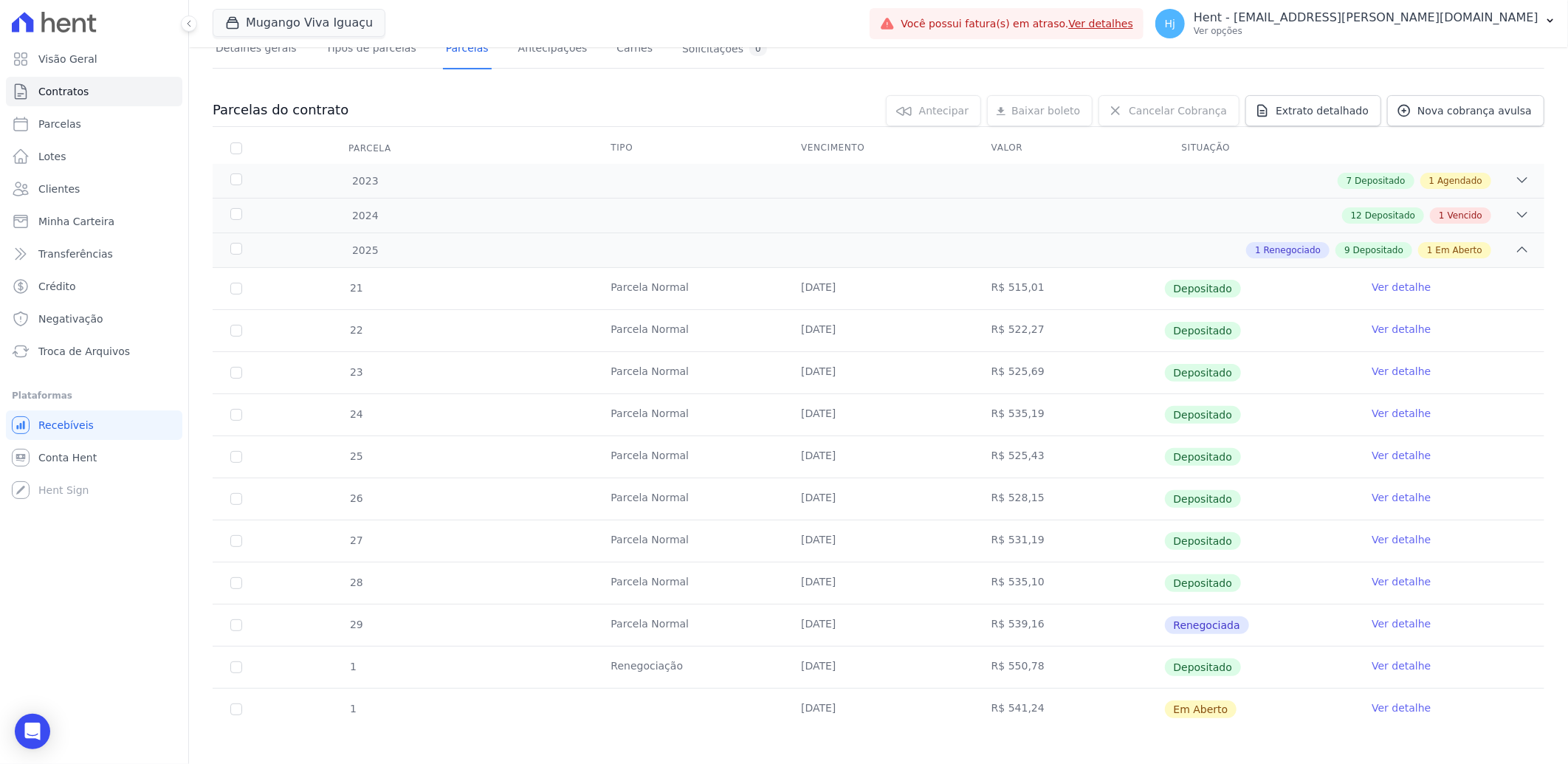
scroll to position [123, 0]
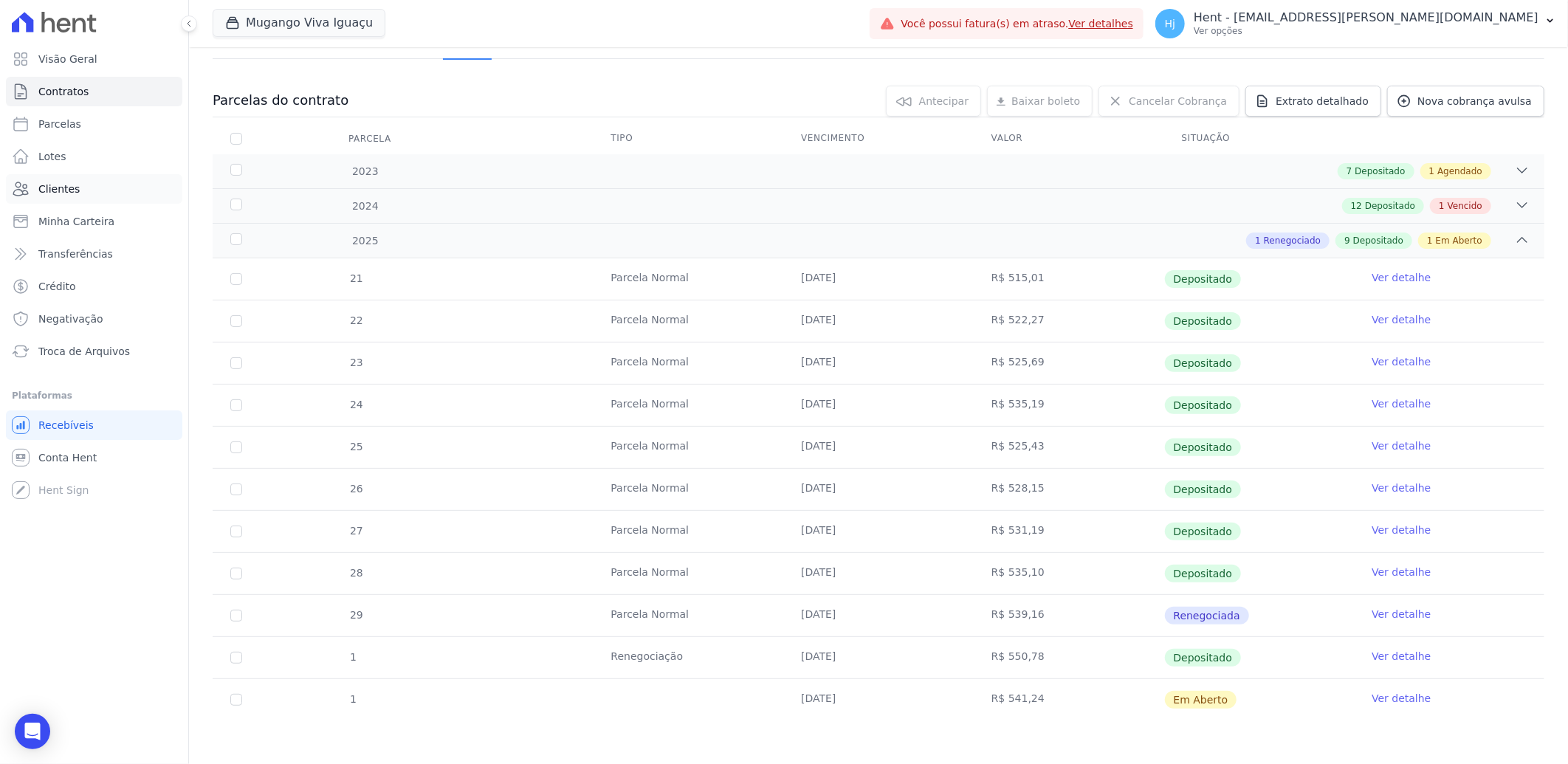
click at [61, 190] on span "Clientes" at bounding box center [59, 189] width 41 height 15
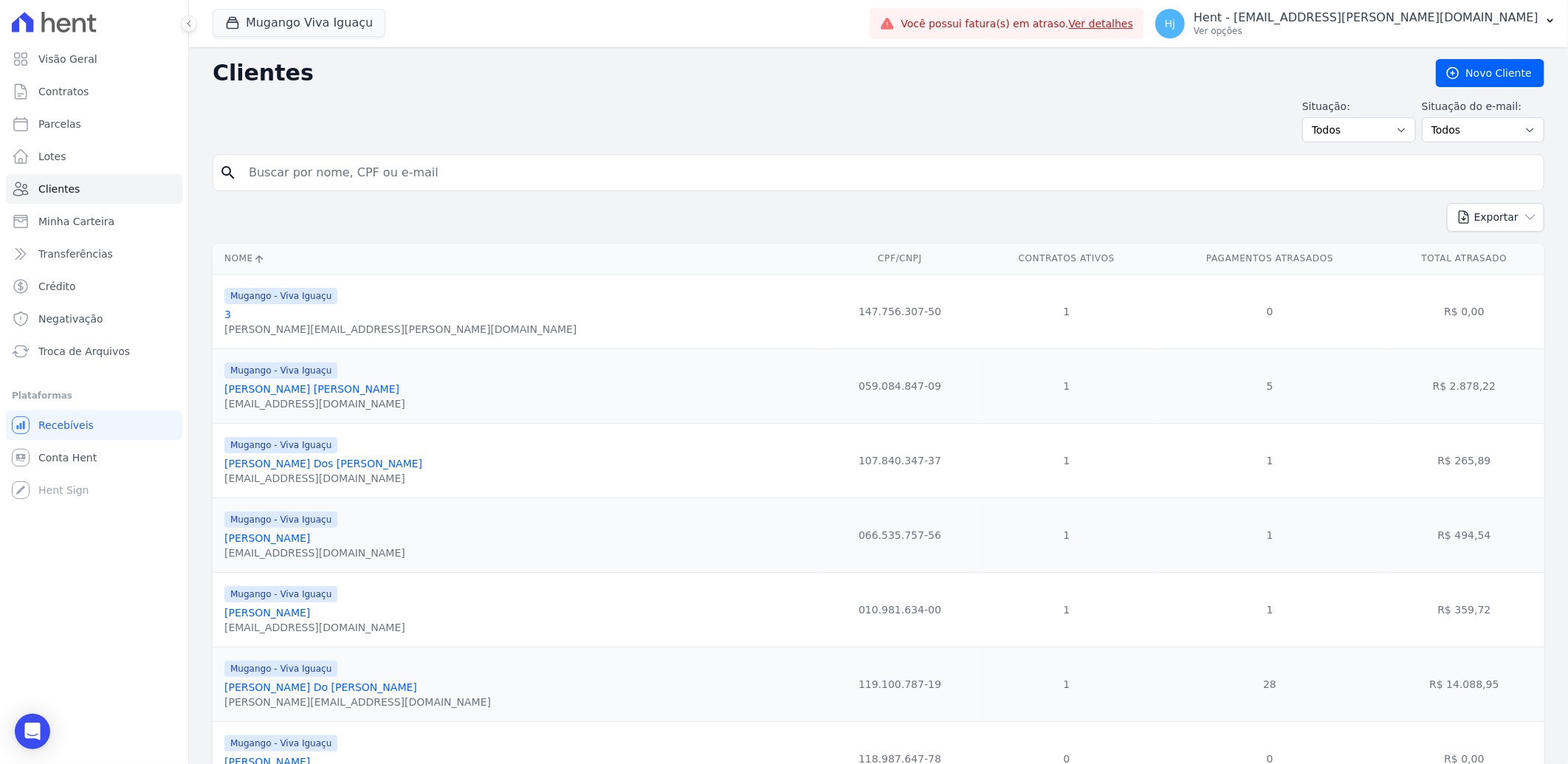
click at [368, 163] on input "search" at bounding box center [889, 173] width 1297 height 29
paste input "[PERSON_NAME] [PERSON_NAME]"
type input "[PERSON_NAME] [PERSON_NAME]"
click at [421, 171] on input "[PERSON_NAME] [PERSON_NAME]" at bounding box center [889, 173] width 1297 height 29
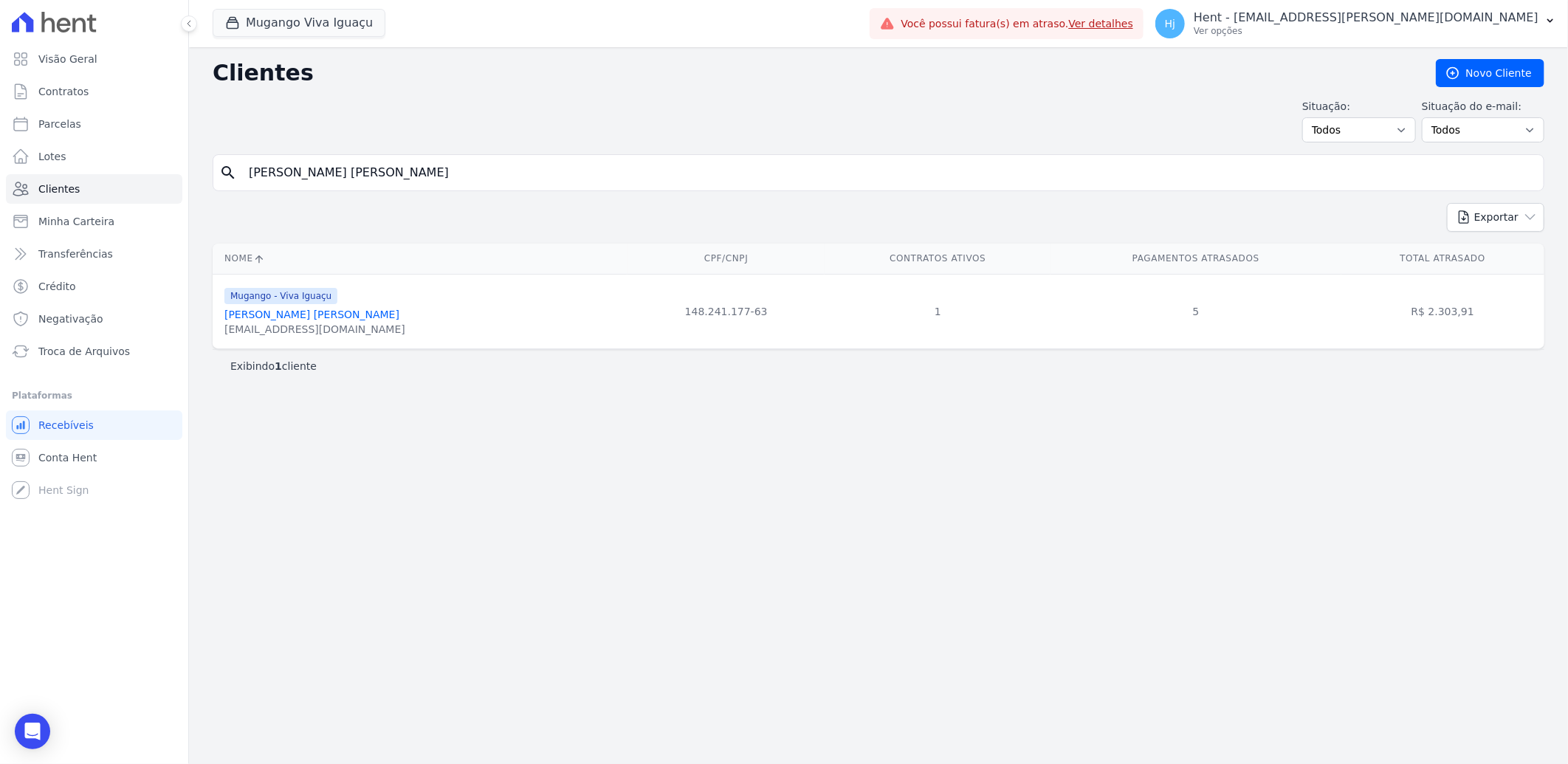
click at [341, 314] on link "[PERSON_NAME] [PERSON_NAME]" at bounding box center [311, 314] width 175 height 12
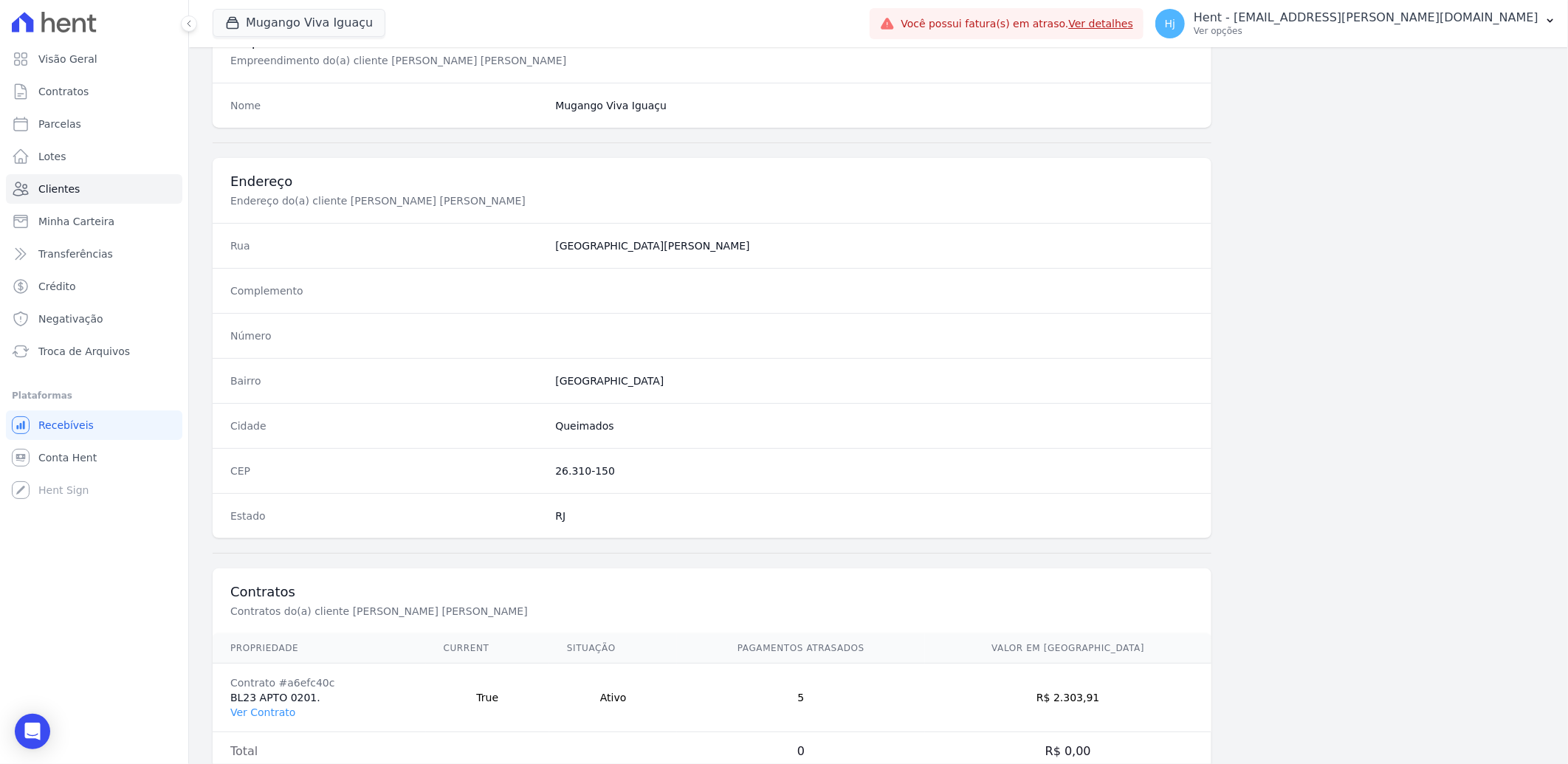
scroll to position [618, 0]
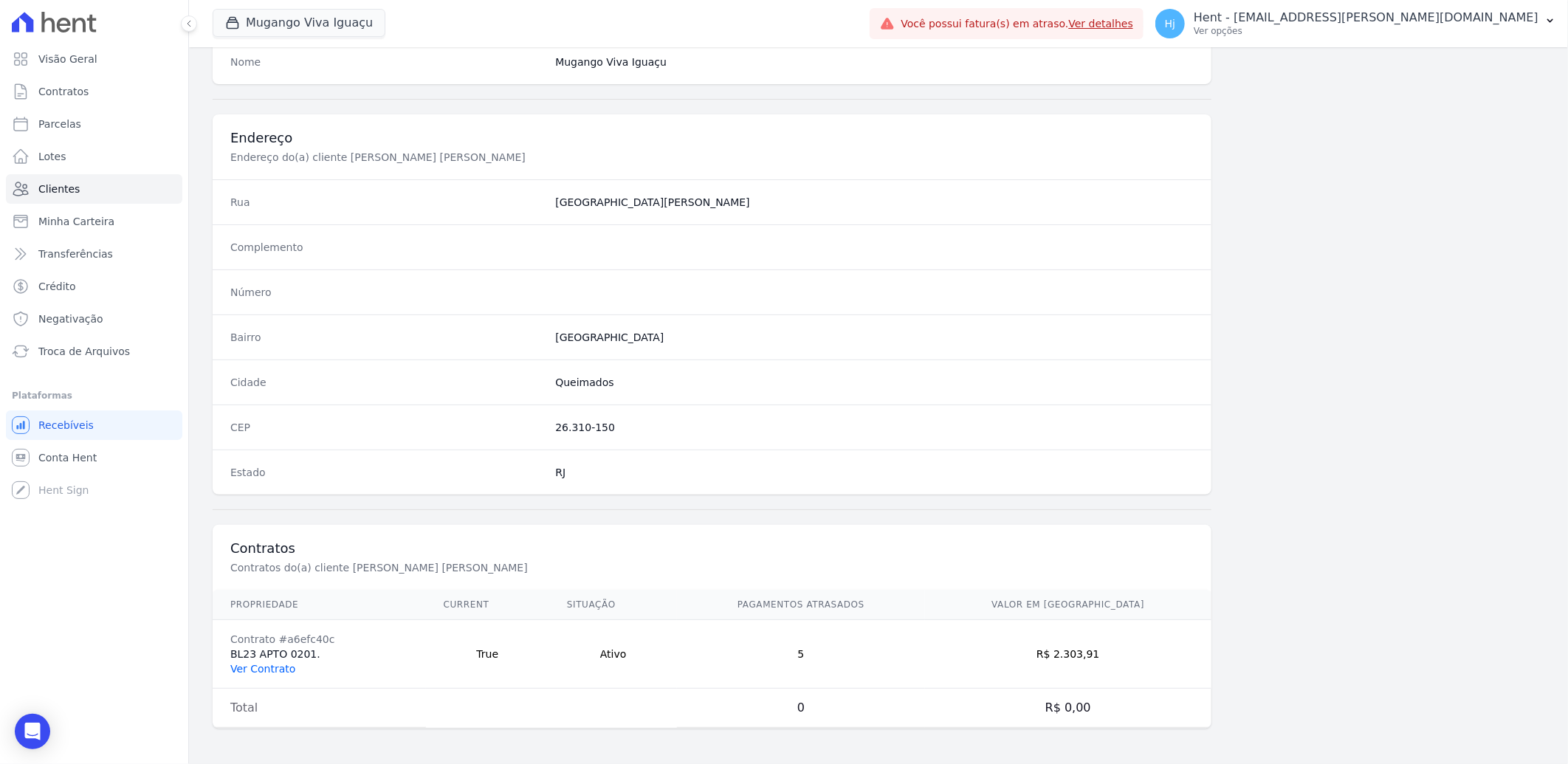
click at [269, 665] on link "Ver Contrato" at bounding box center [263, 668] width 65 height 12
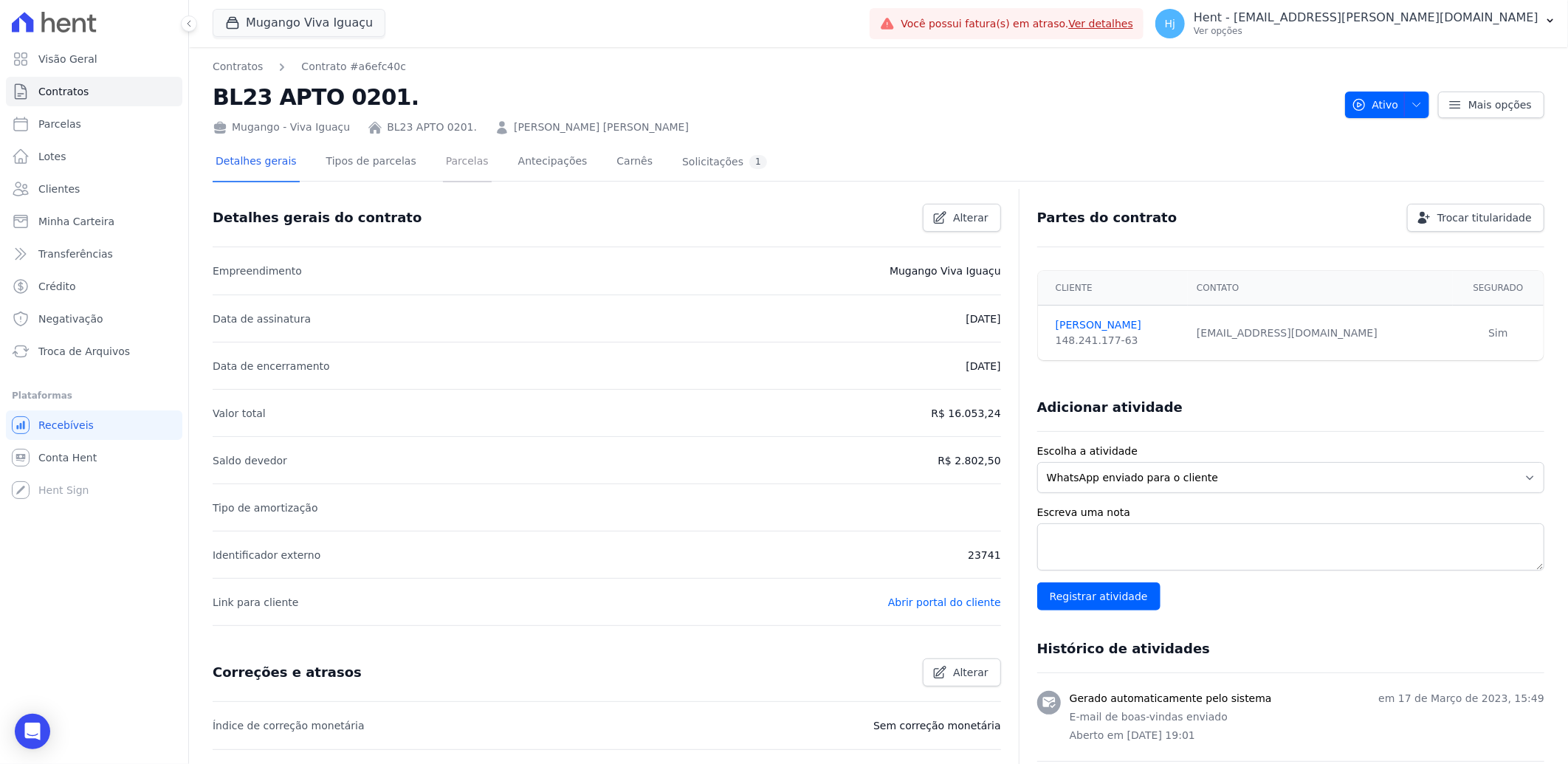
click at [444, 164] on link "Parcelas" at bounding box center [467, 163] width 49 height 39
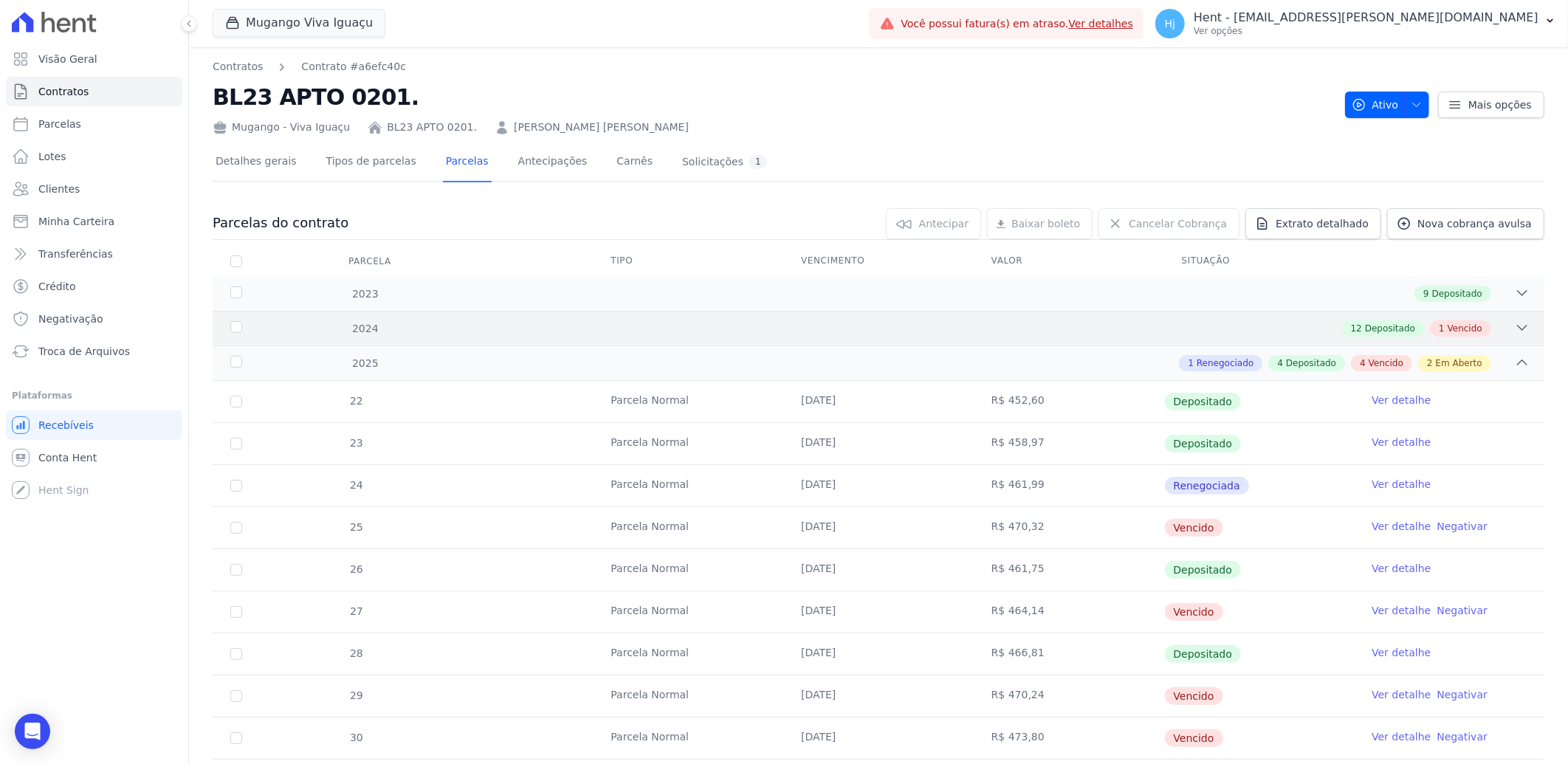
click at [1032, 330] on div "12 Depositado 1 Vencido" at bounding box center [944, 328] width 1171 height 16
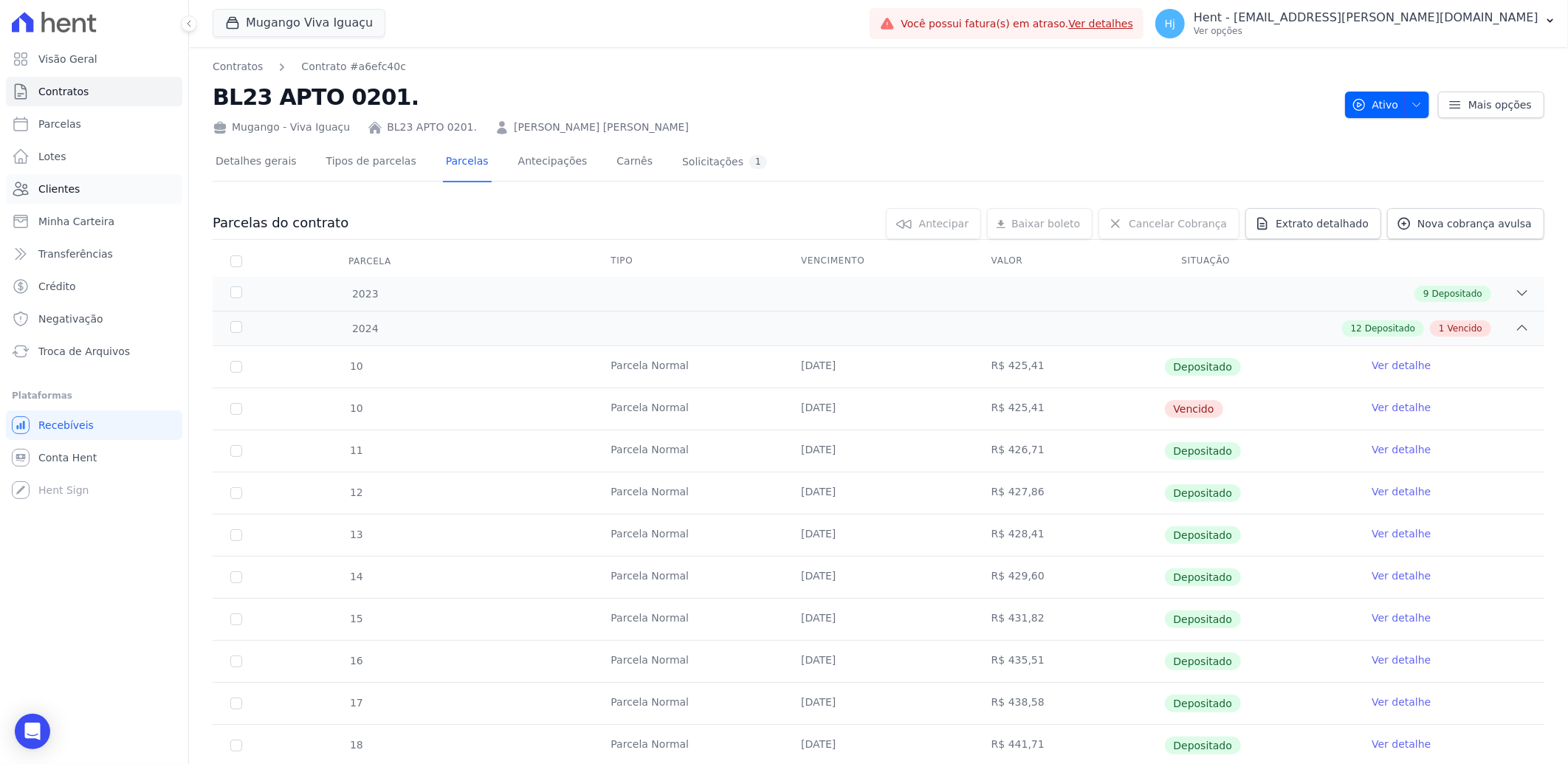
click at [63, 186] on span "Clientes" at bounding box center [59, 189] width 41 height 15
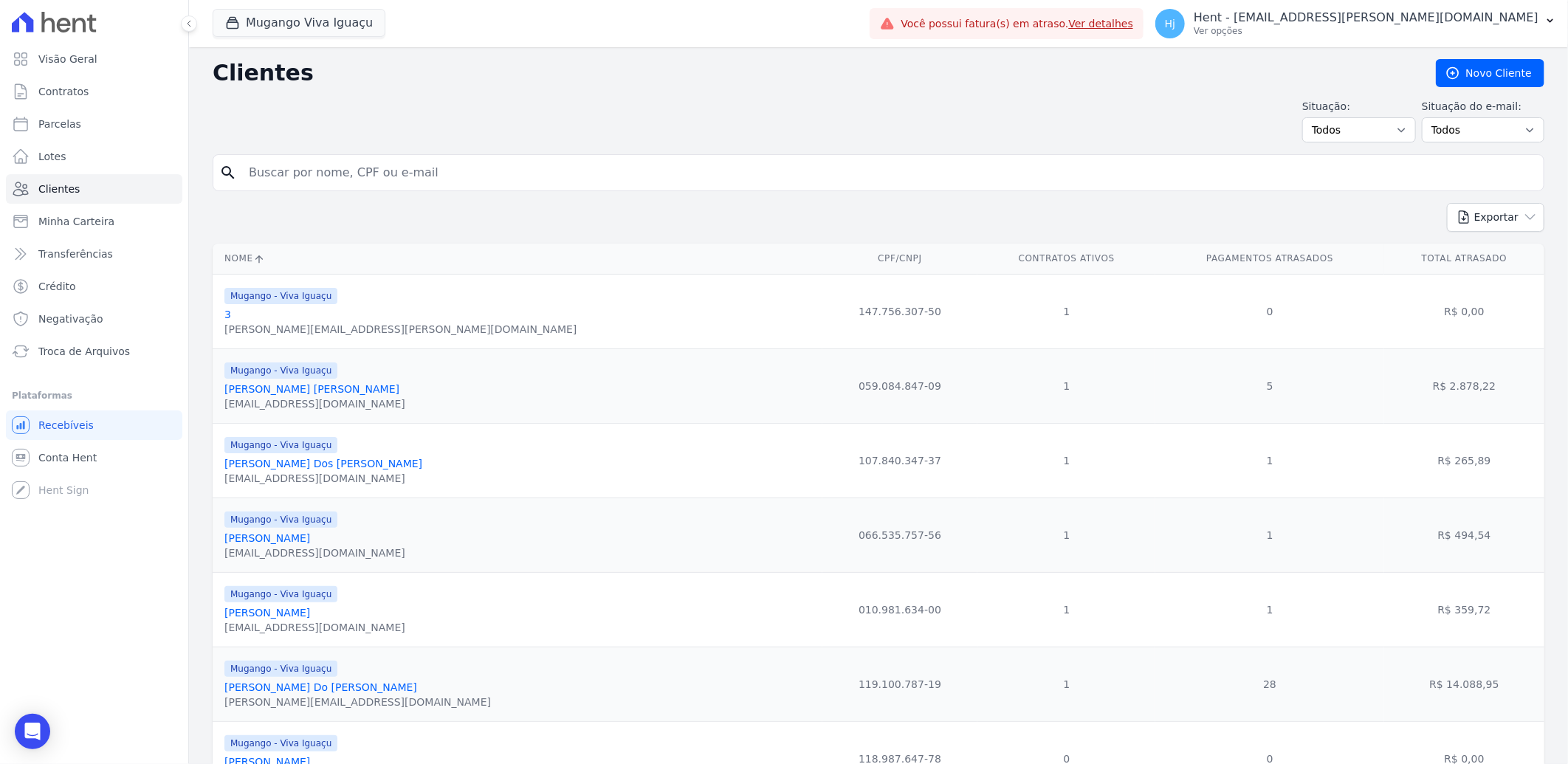
click at [286, 181] on input "search" at bounding box center [889, 173] width 1297 height 29
type input "[PERSON_NAME]"
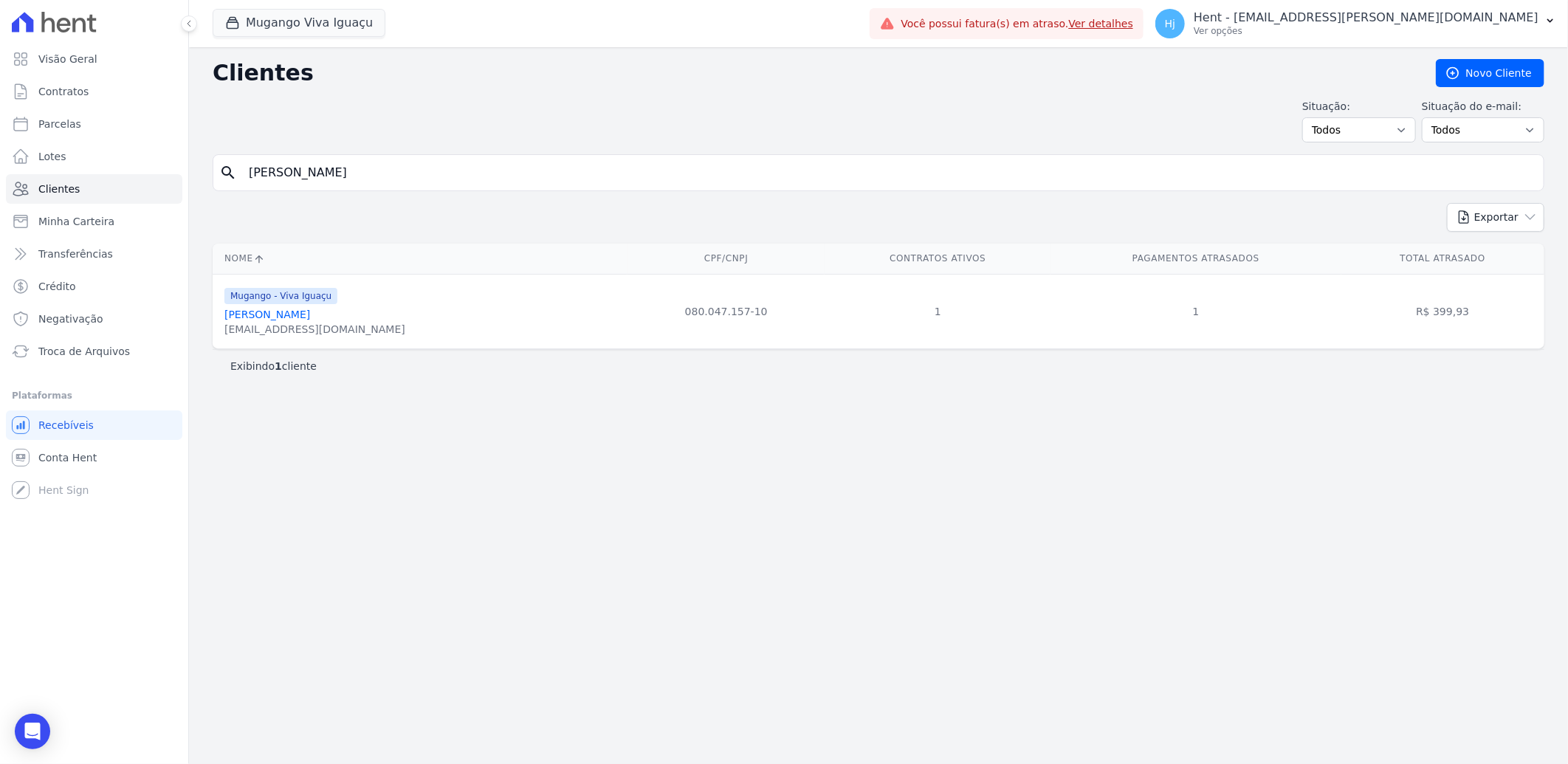
click at [267, 316] on link "[PERSON_NAME]" at bounding box center [267, 314] width 85 height 12
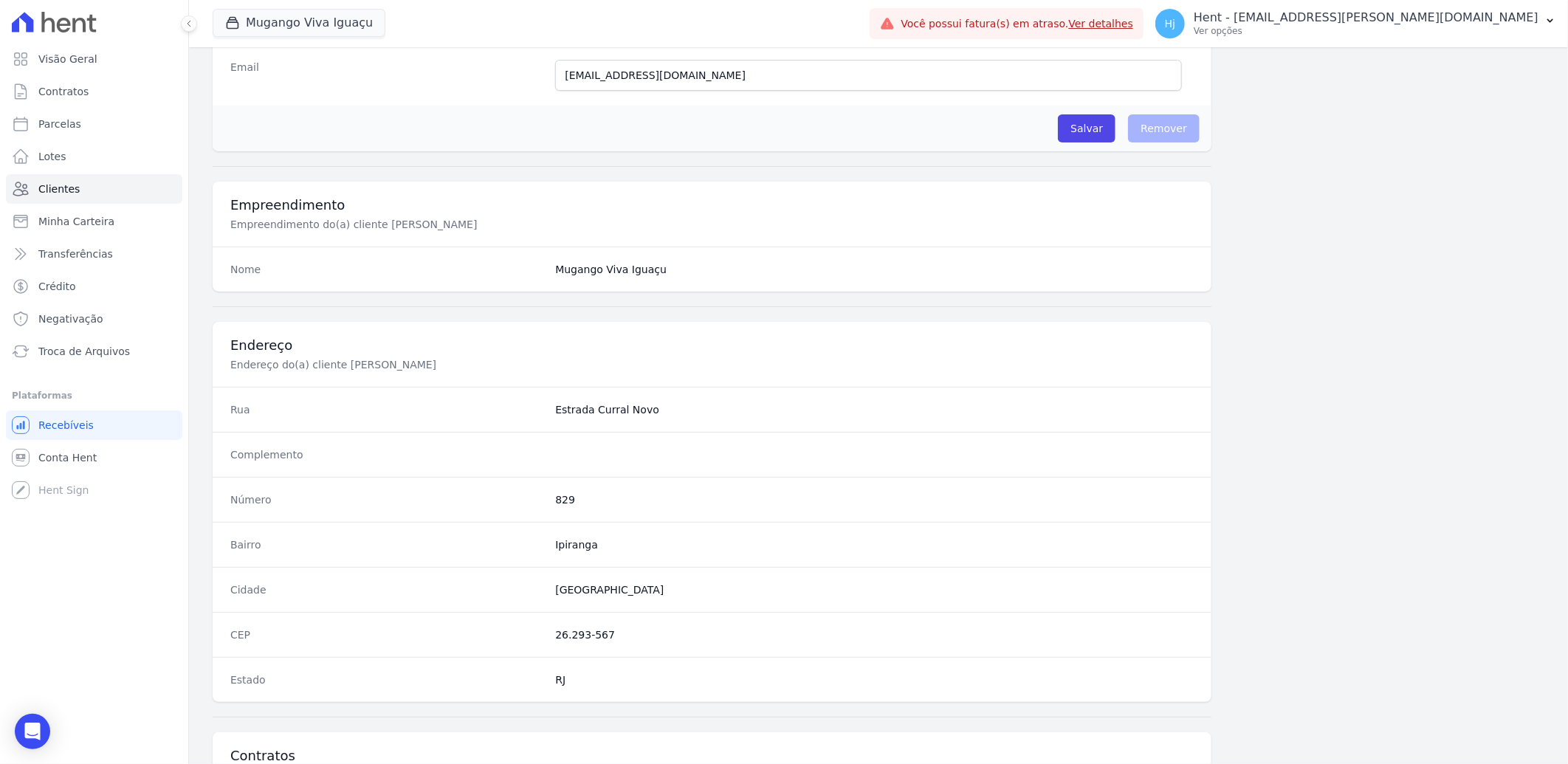
scroll to position [618, 0]
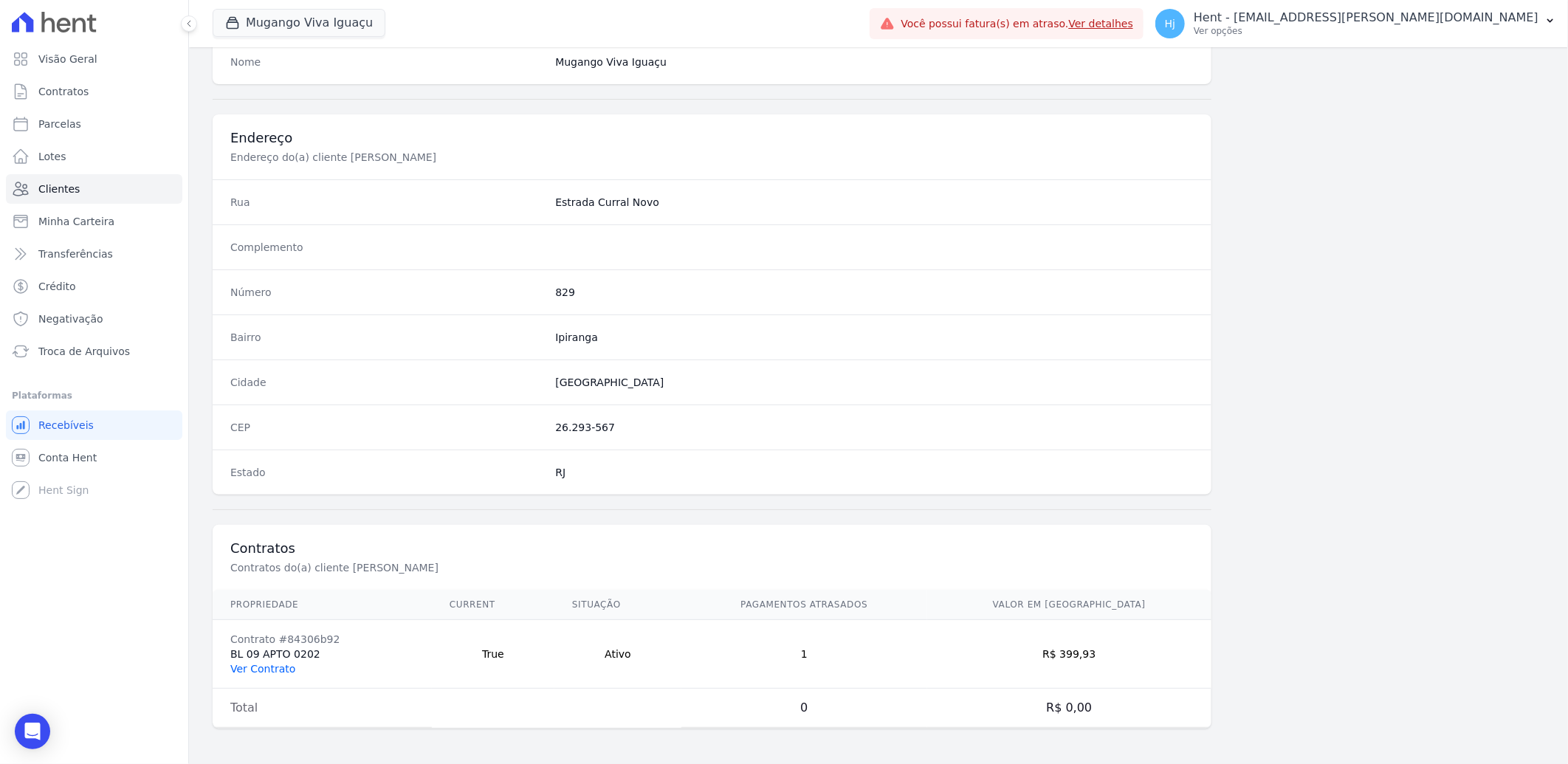
click at [258, 667] on link "Ver Contrato" at bounding box center [263, 668] width 65 height 12
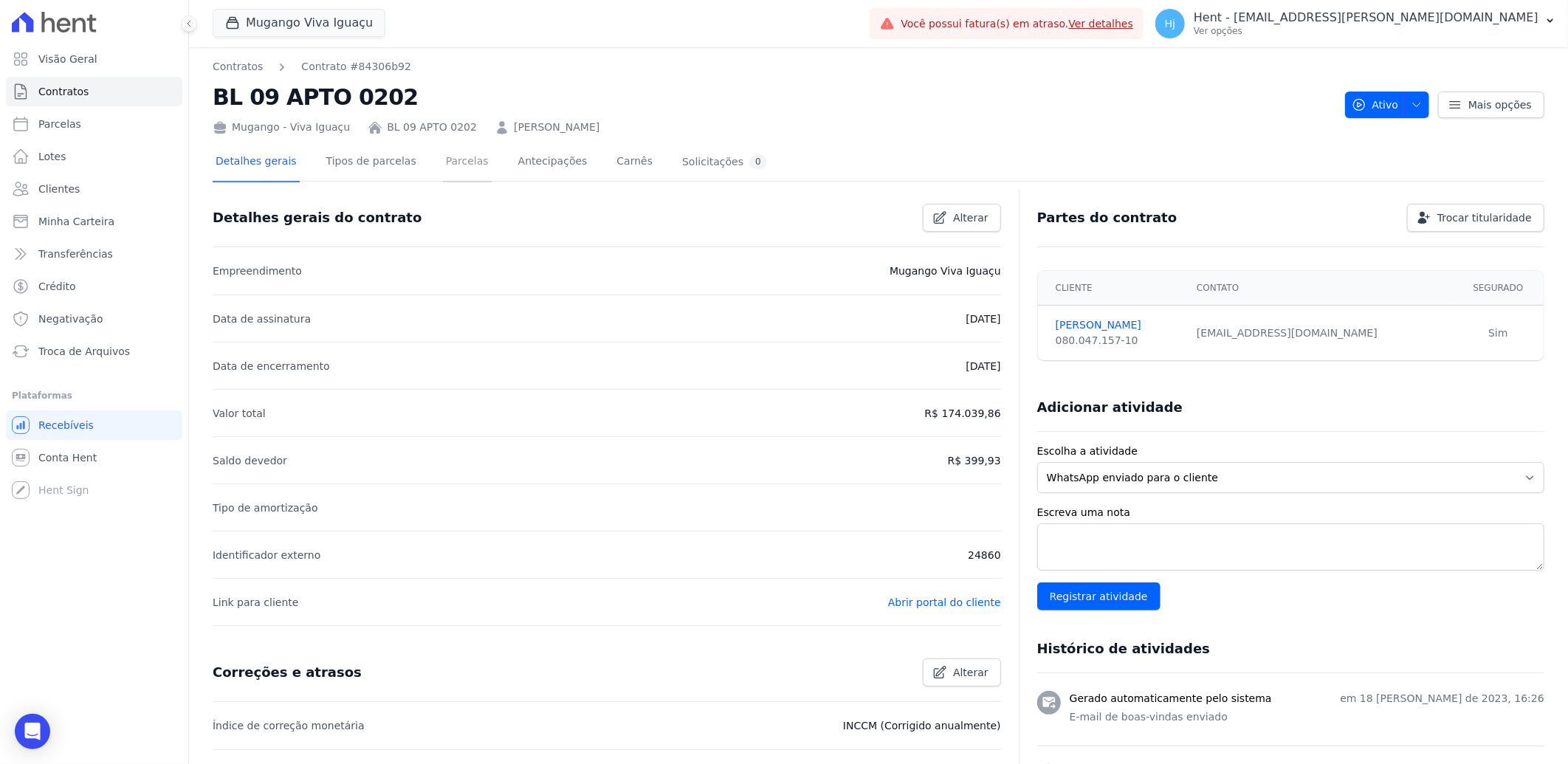
click at [457, 158] on link "Parcelas" at bounding box center [467, 163] width 49 height 39
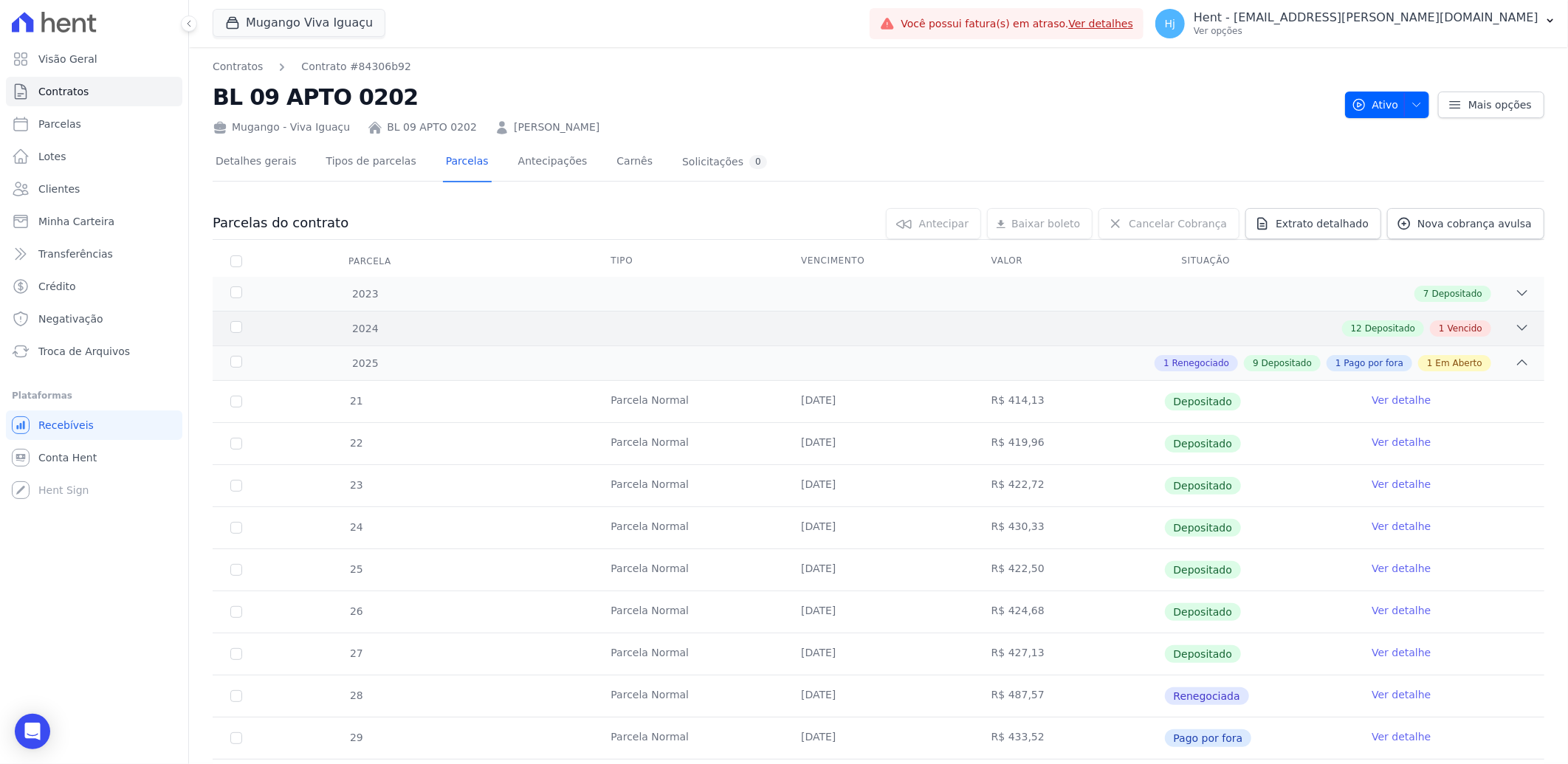
click at [938, 334] on div "12 Depositado 1 Vencido" at bounding box center [944, 328] width 1171 height 16
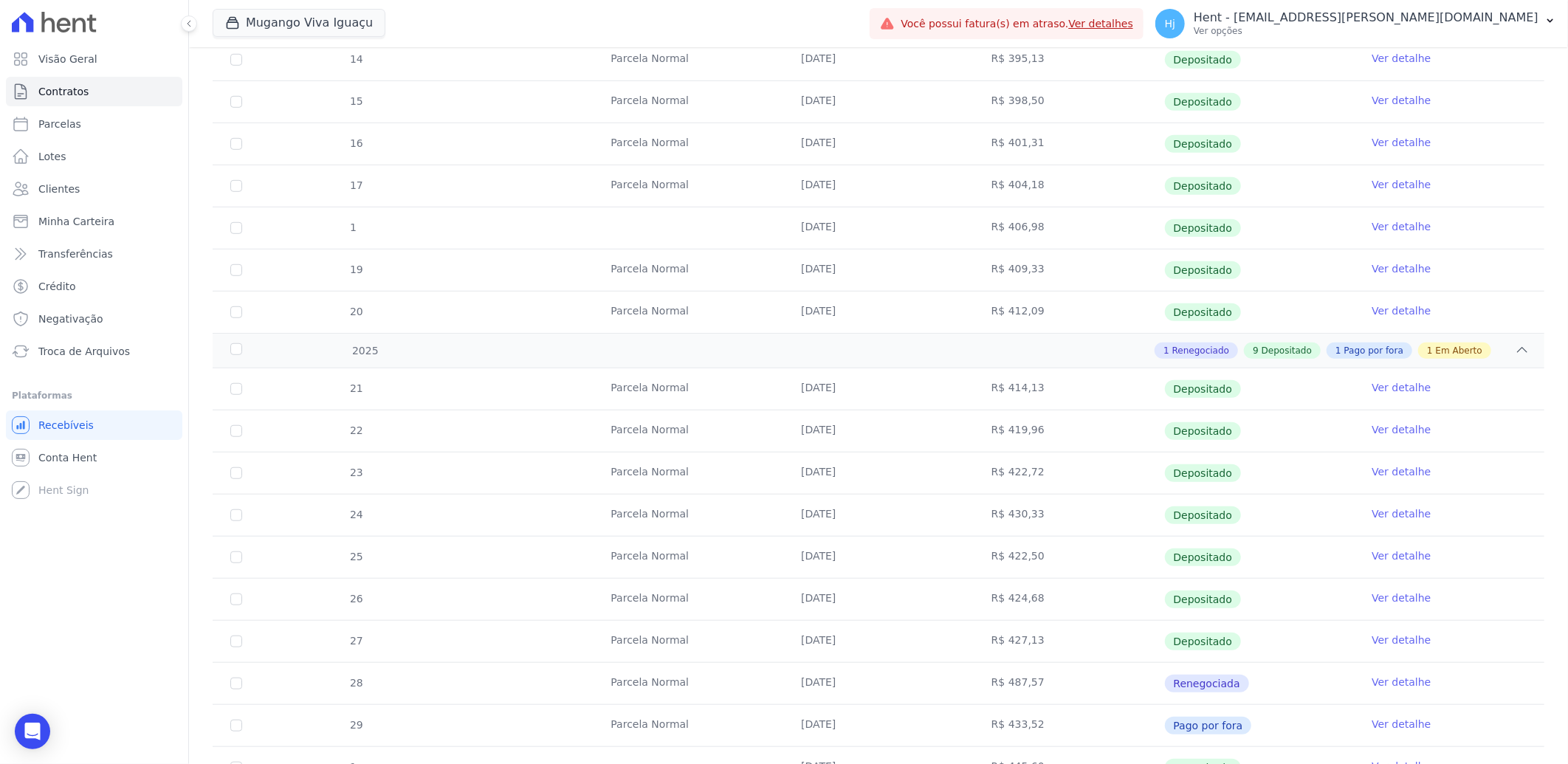
scroll to position [712, 0]
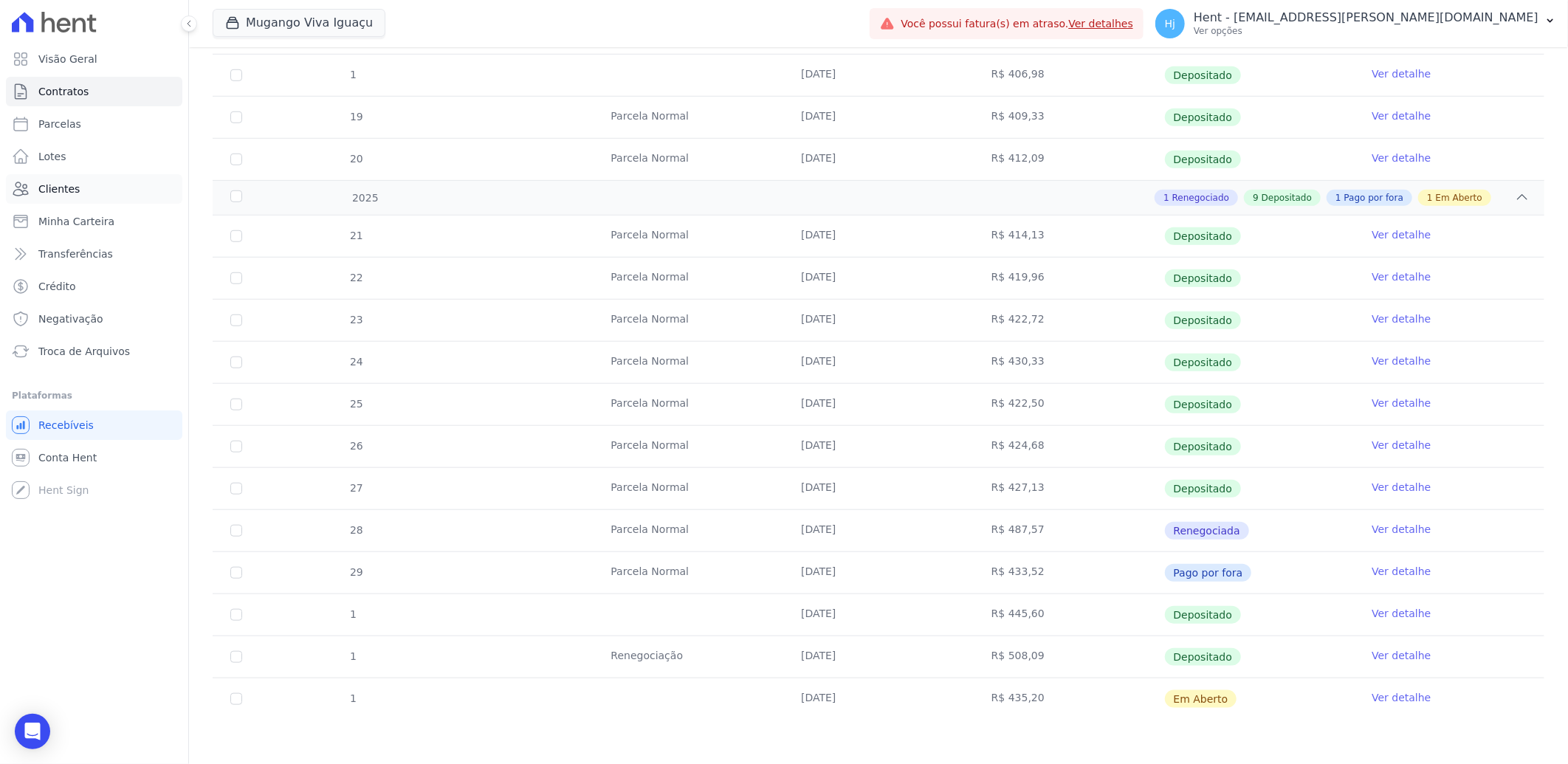
click at [58, 187] on span "Clientes" at bounding box center [59, 189] width 41 height 15
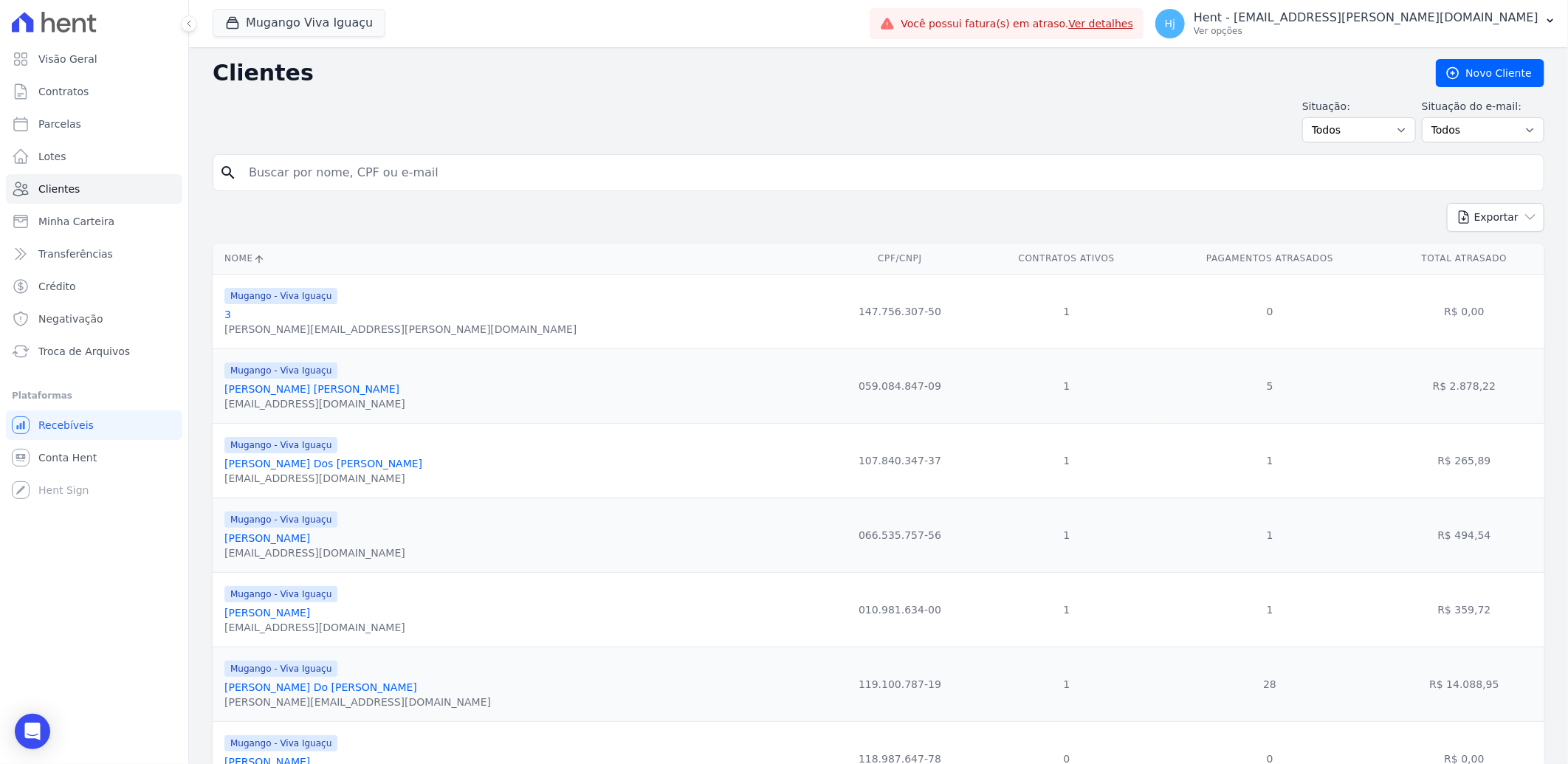
click at [357, 173] on input "search" at bounding box center [889, 173] width 1297 height 29
paste input "Wanderson [PERSON_NAME] [PERSON_NAME]"
type input "Wanderson [PERSON_NAME] [PERSON_NAME]"
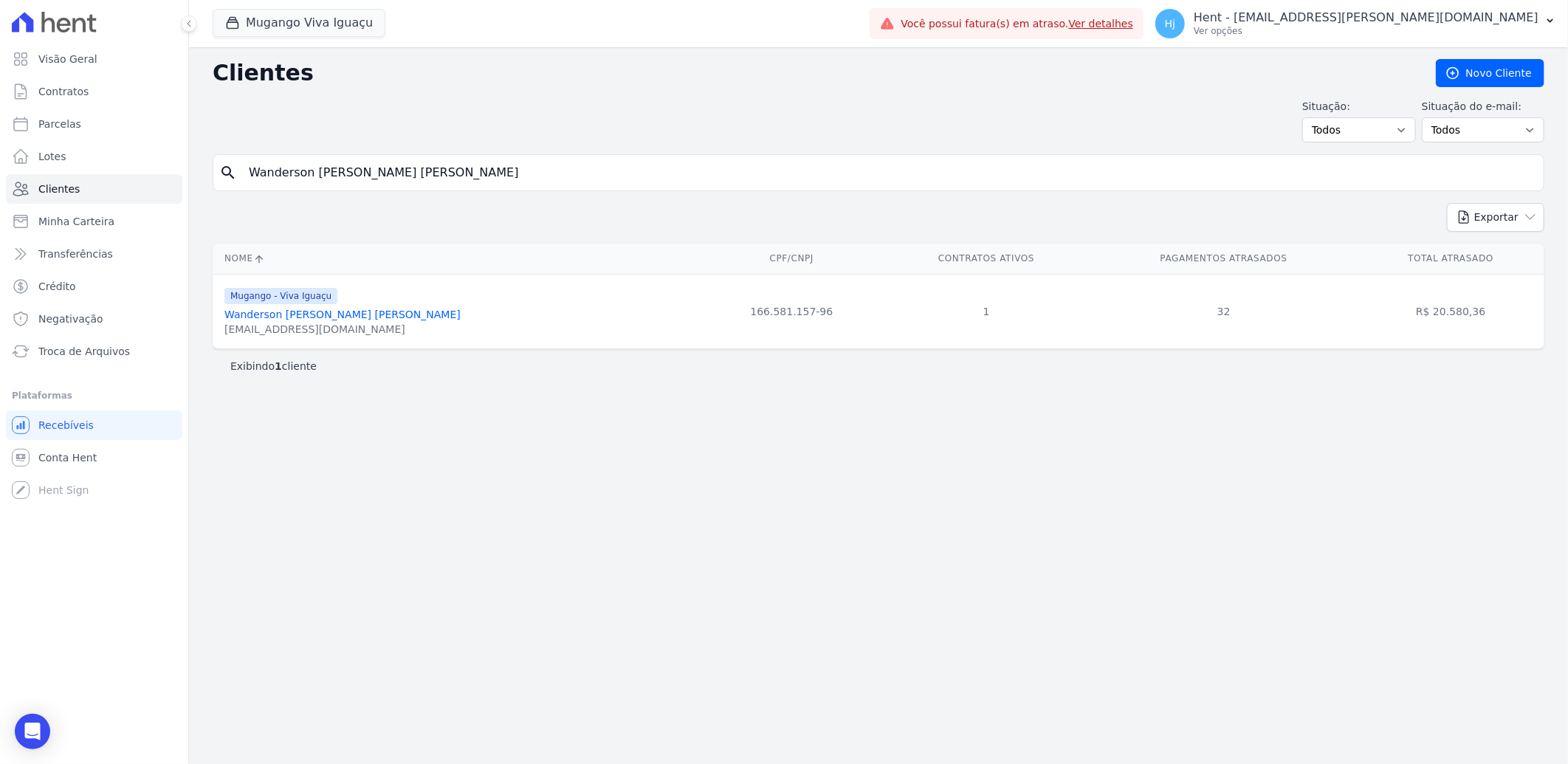
click at [297, 314] on link "Wanderson [PERSON_NAME] [PERSON_NAME]" at bounding box center [342, 314] width 236 height 12
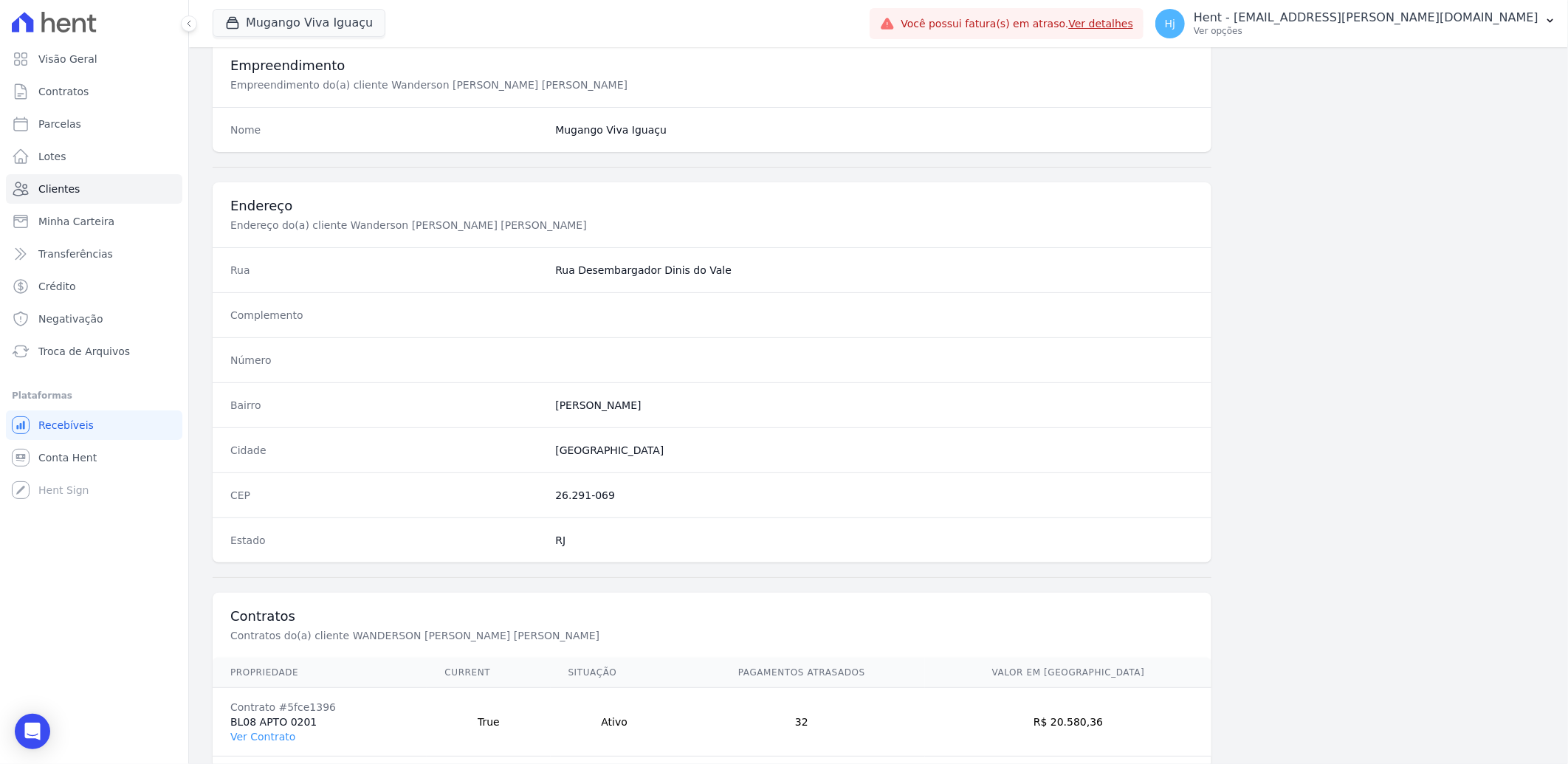
scroll to position [618, 0]
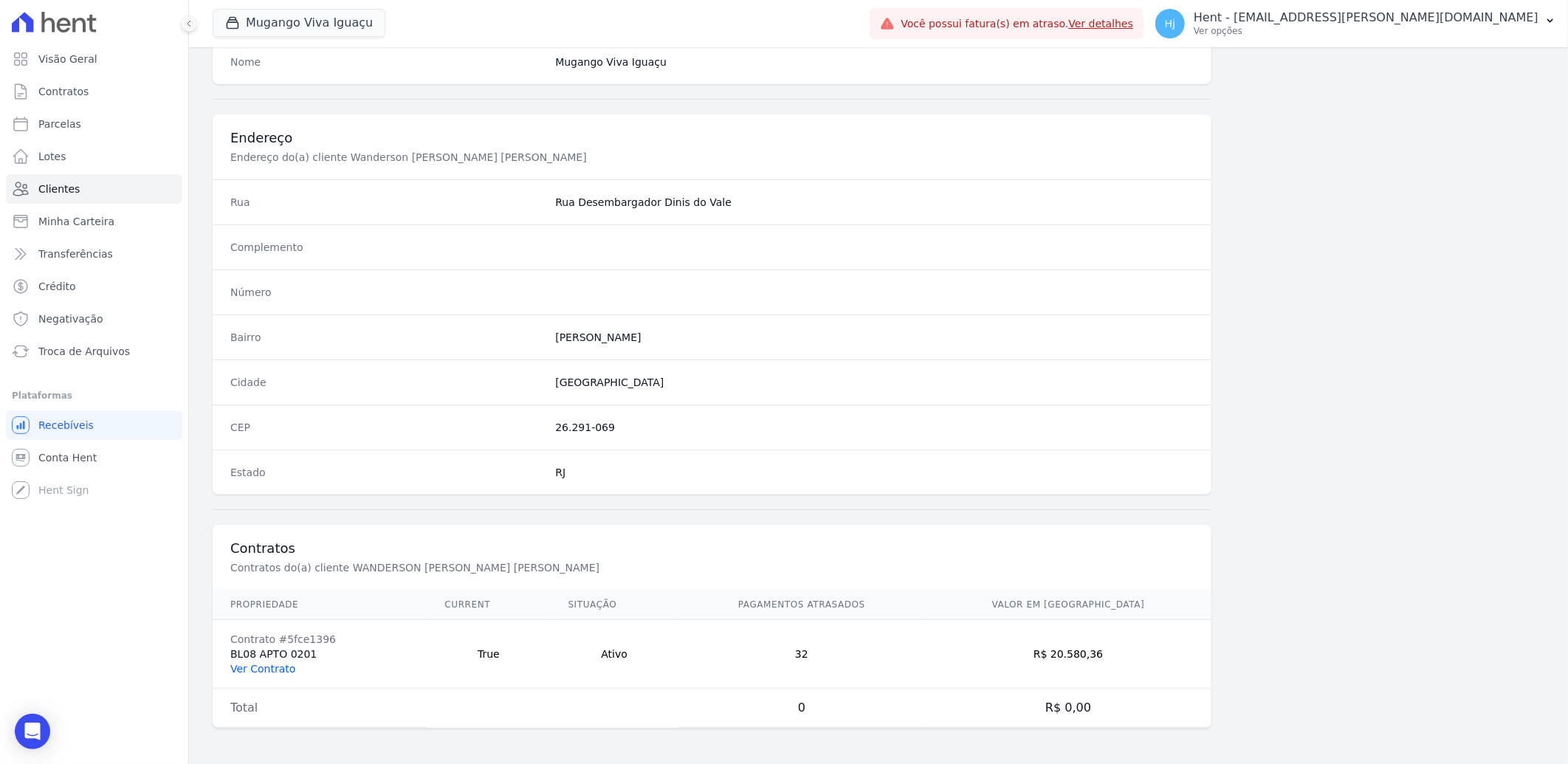
click at [262, 669] on link "Ver Contrato" at bounding box center [263, 668] width 65 height 12
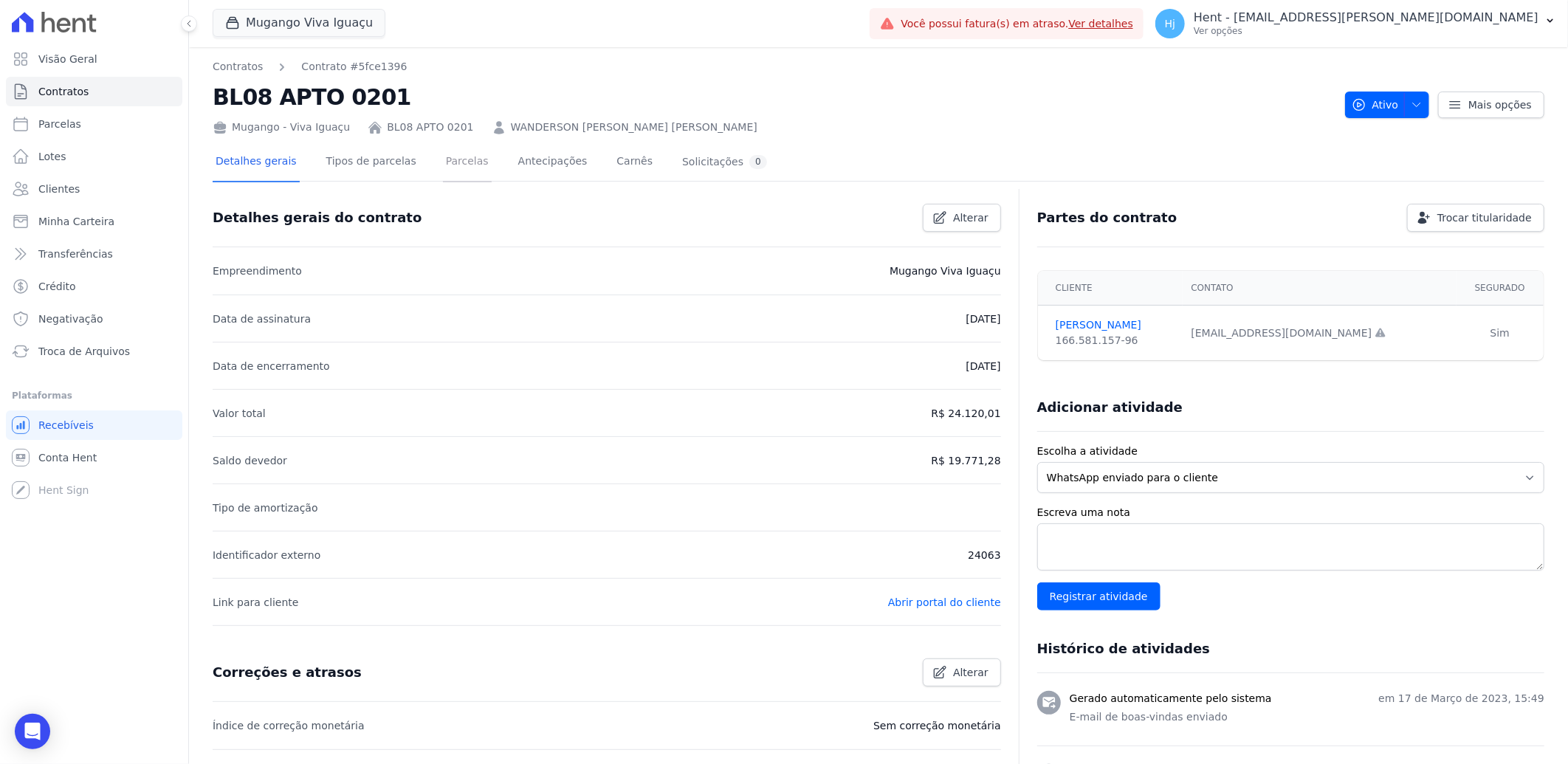
click at [443, 160] on link "Parcelas" at bounding box center [467, 163] width 49 height 39
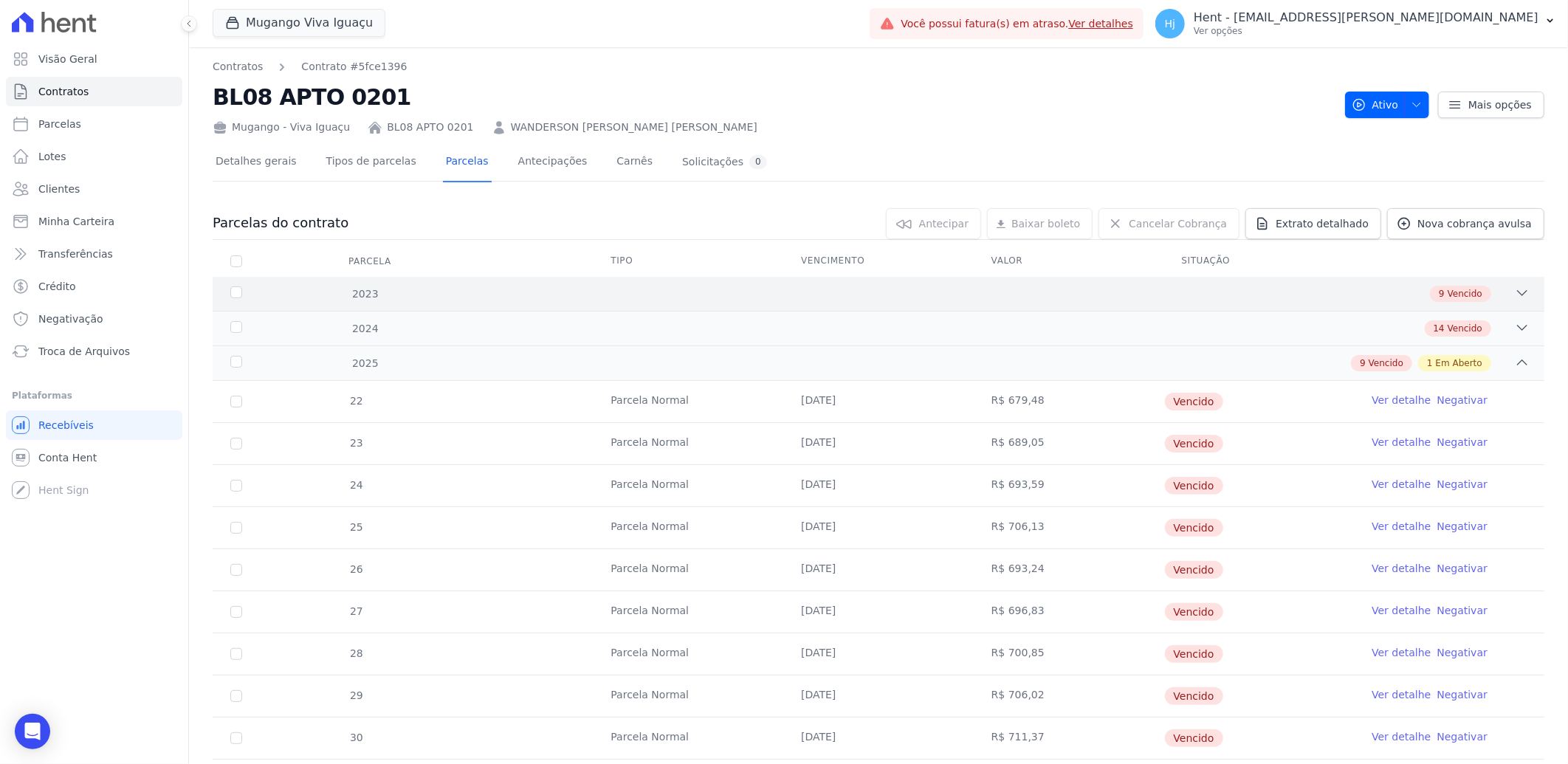
click at [1013, 281] on div "2023 9 Vencido" at bounding box center [878, 294] width 1331 height 34
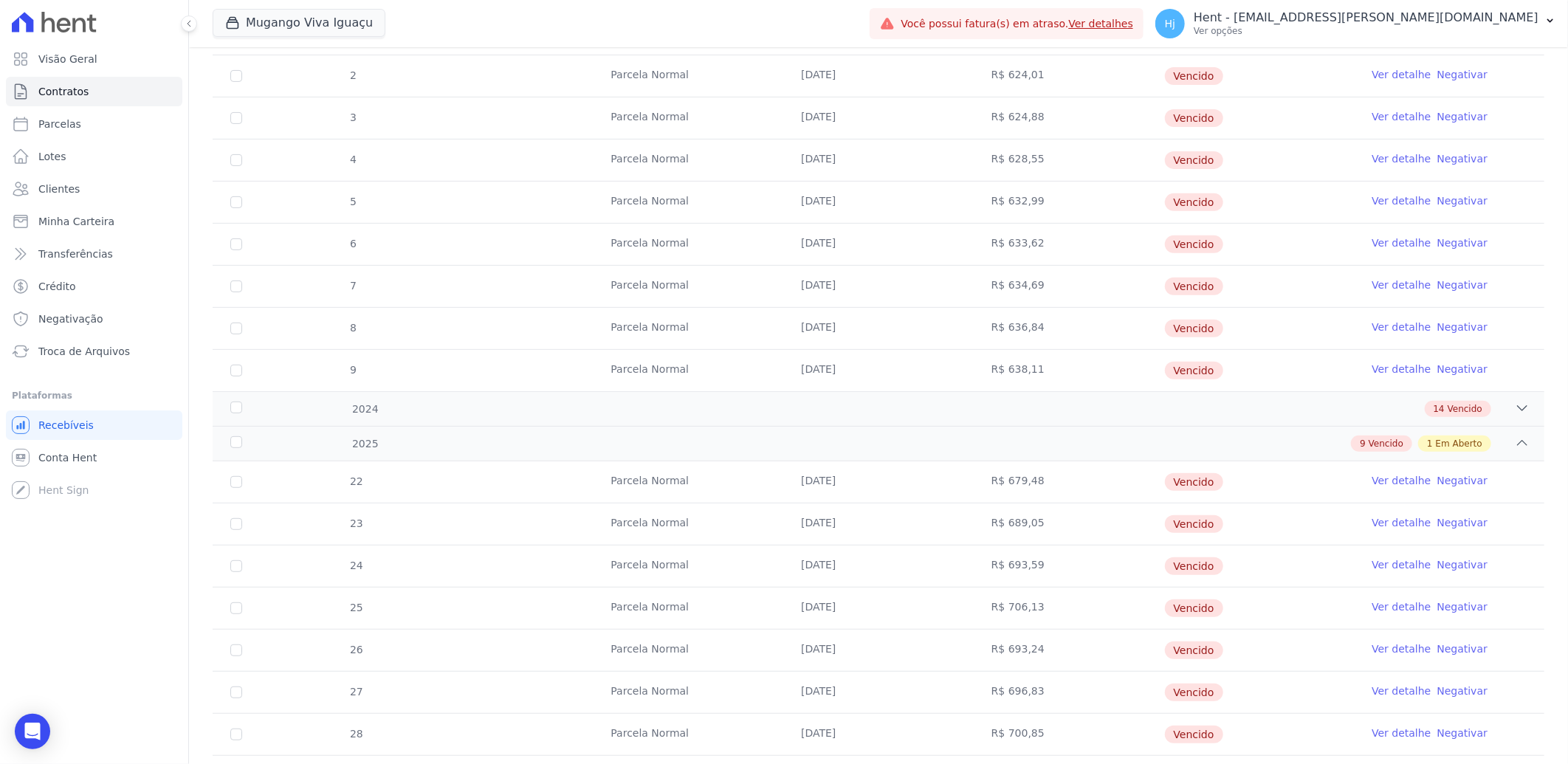
scroll to position [327, 0]
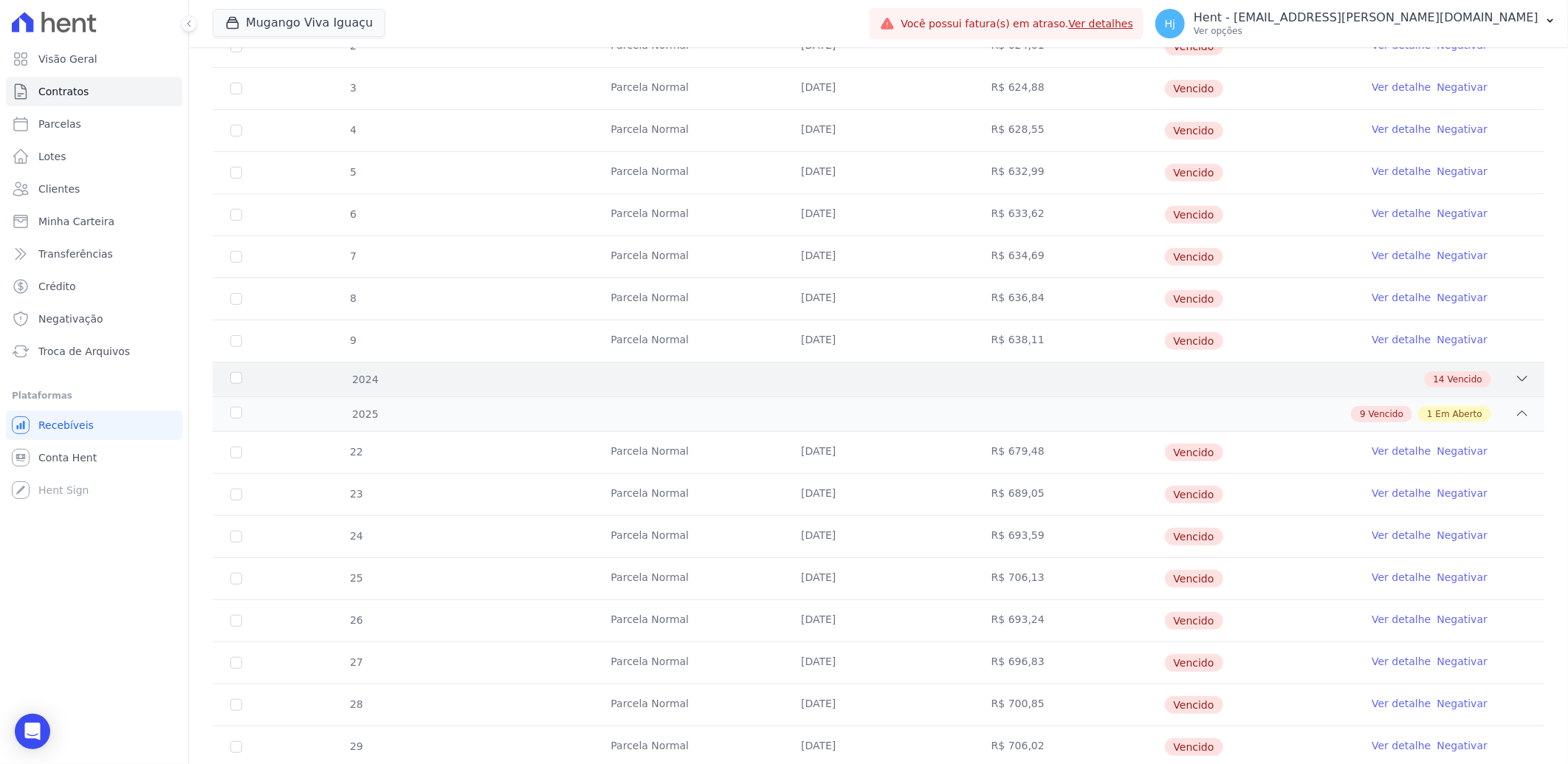
click at [1193, 384] on div "14 Vencido" at bounding box center [944, 379] width 1171 height 16
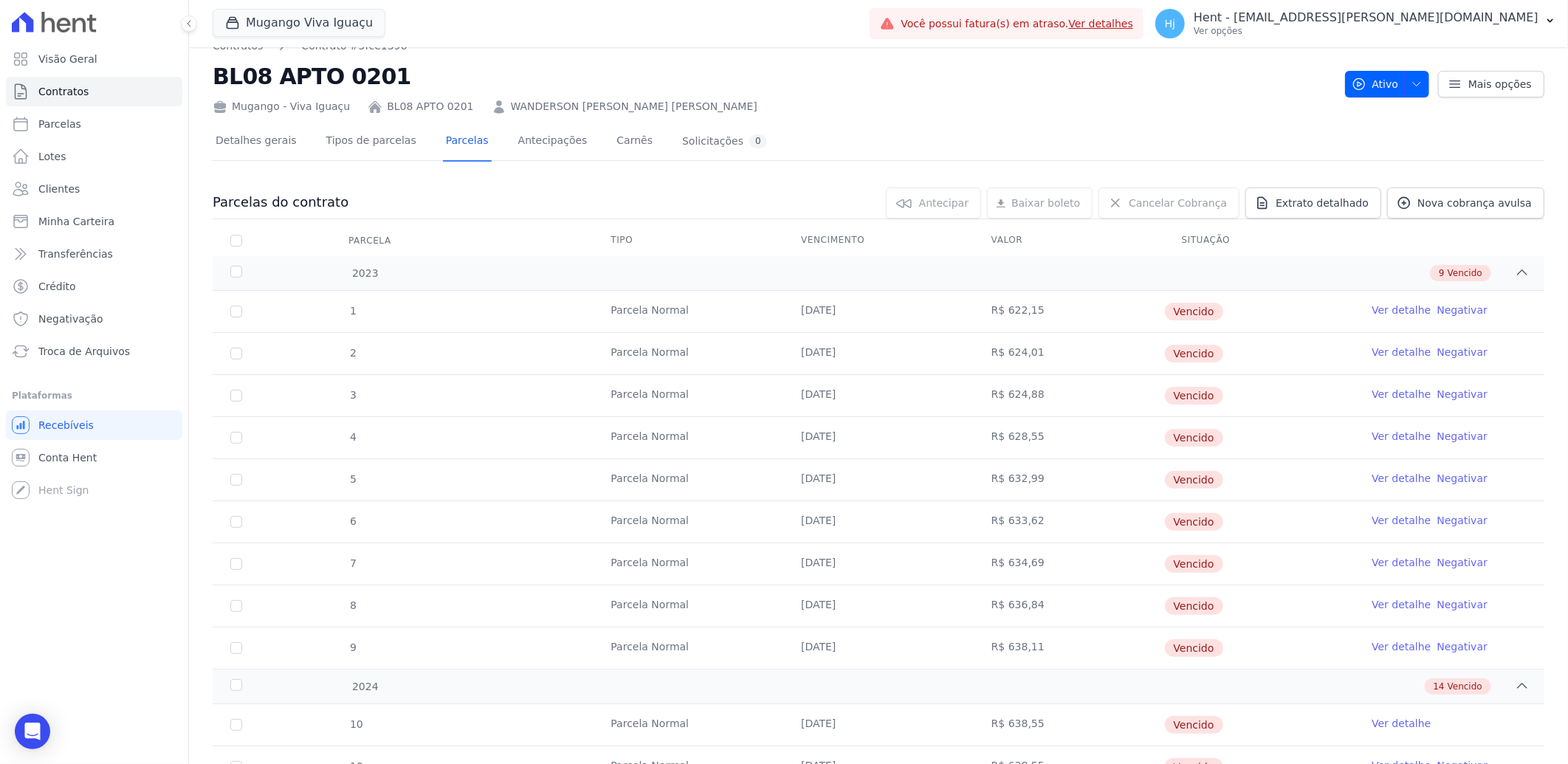
scroll to position [0, 0]
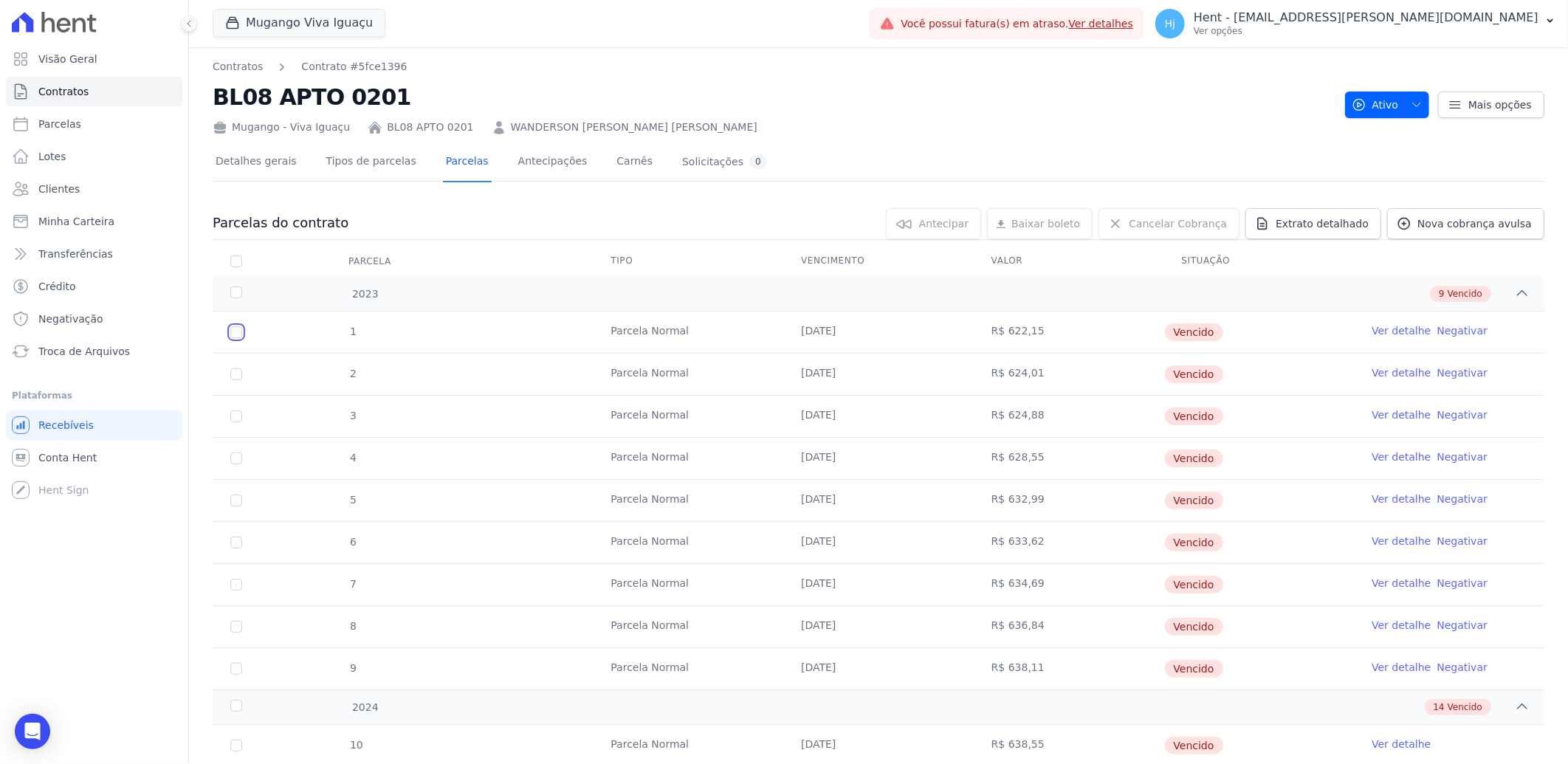
click at [235, 331] on input "checkbox" at bounding box center [236, 332] width 12 height 12
checkbox input "true"
click at [238, 371] on input "checkbox" at bounding box center [236, 374] width 12 height 12
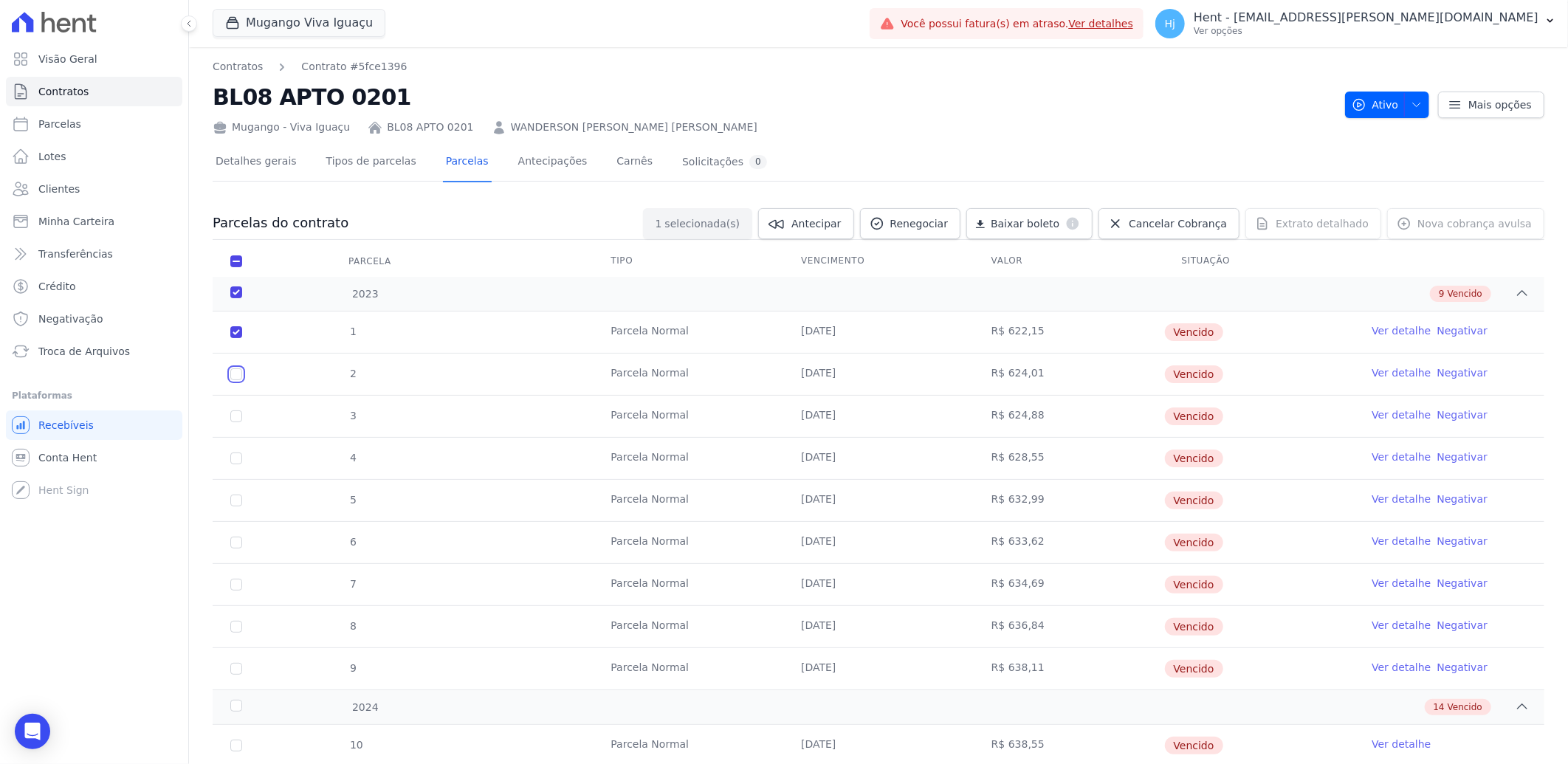
checkbox input "true"
click at [238, 418] on input "checkbox" at bounding box center [236, 415] width 12 height 12
checkbox input "true"
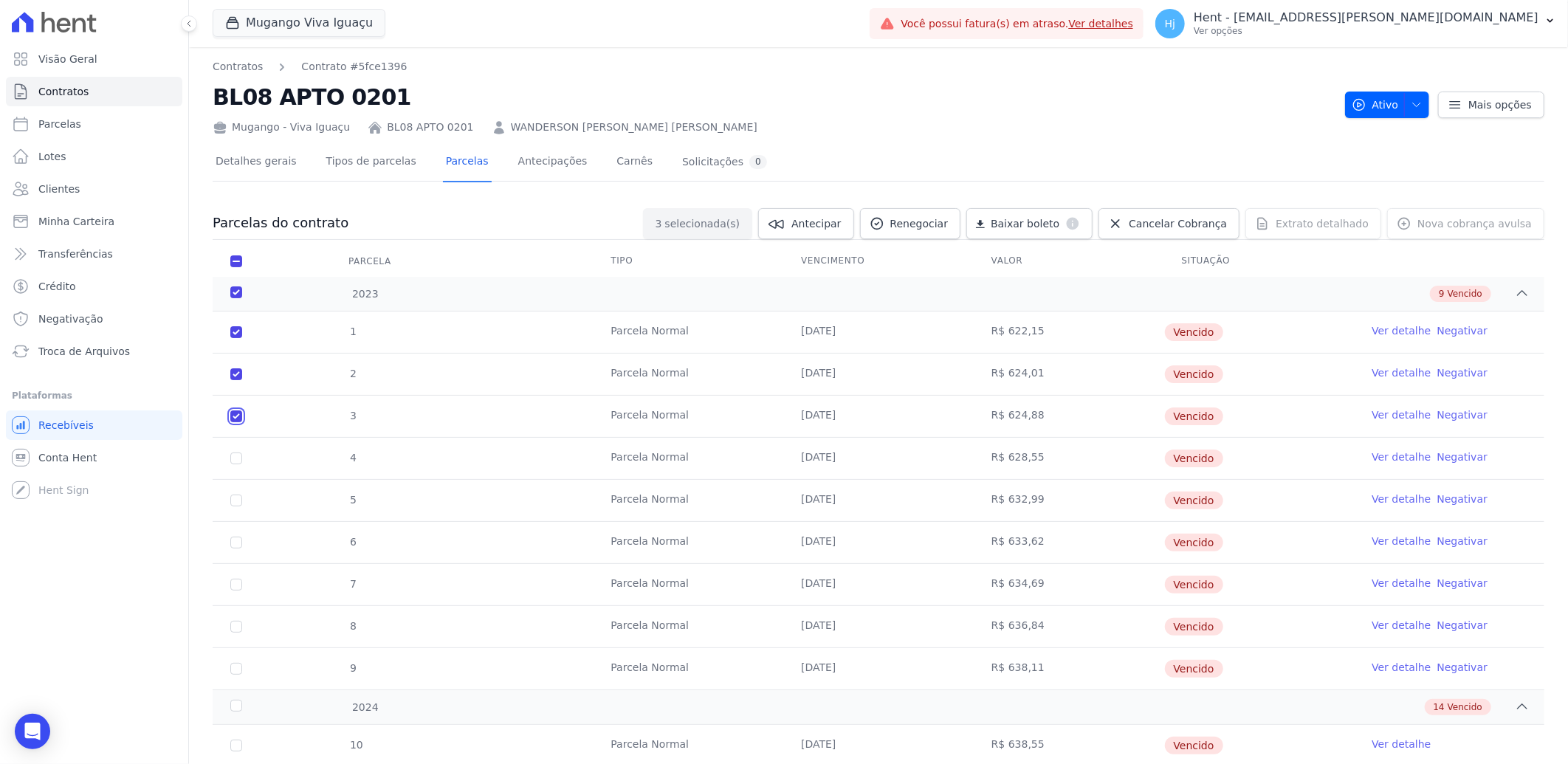
scroll to position [82, 0]
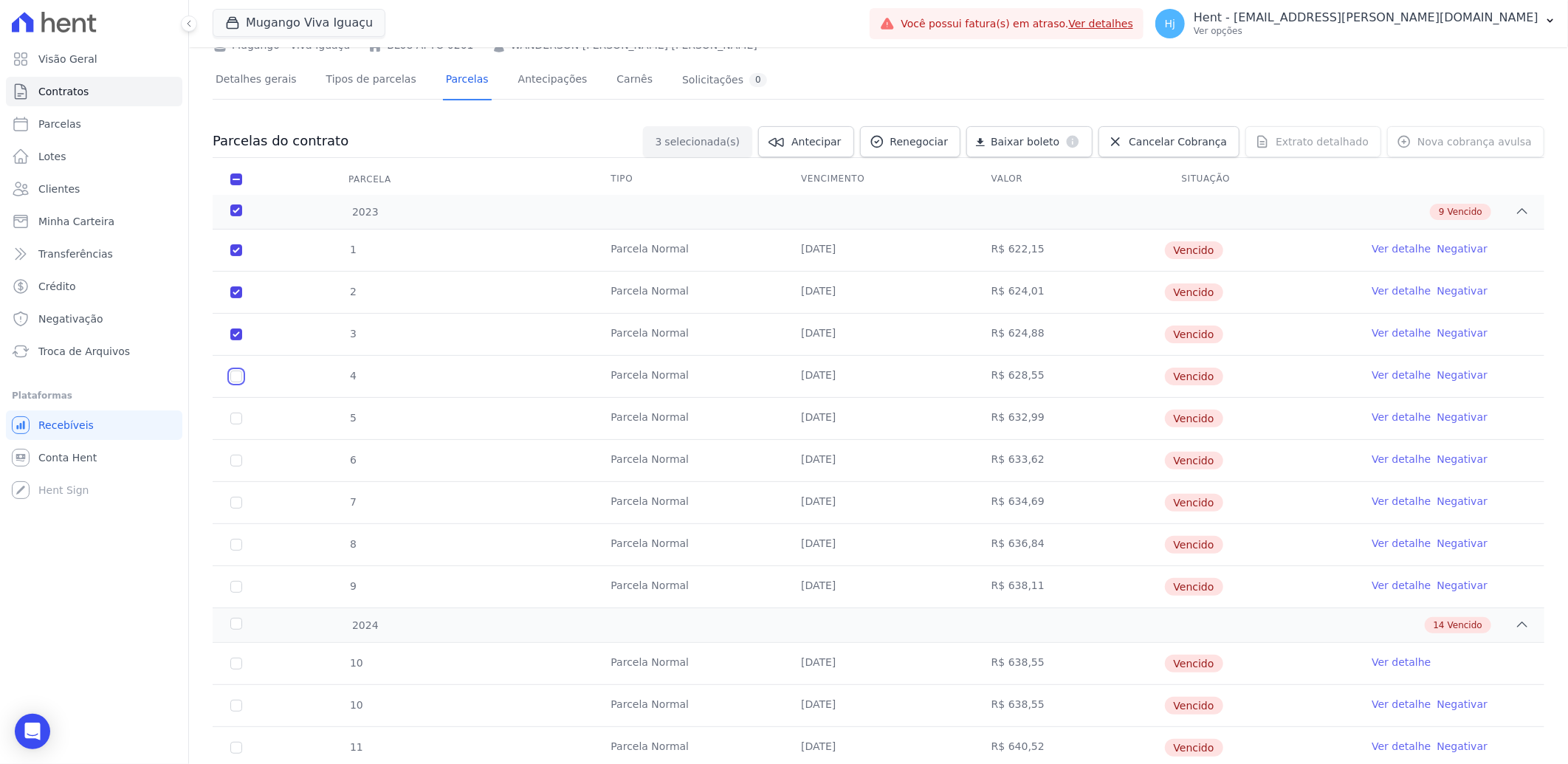
click at [236, 377] on input "checkbox" at bounding box center [236, 375] width 12 height 12
checkbox input "true"
click at [236, 419] on input "checkbox" at bounding box center [236, 418] width 12 height 12
checkbox input "true"
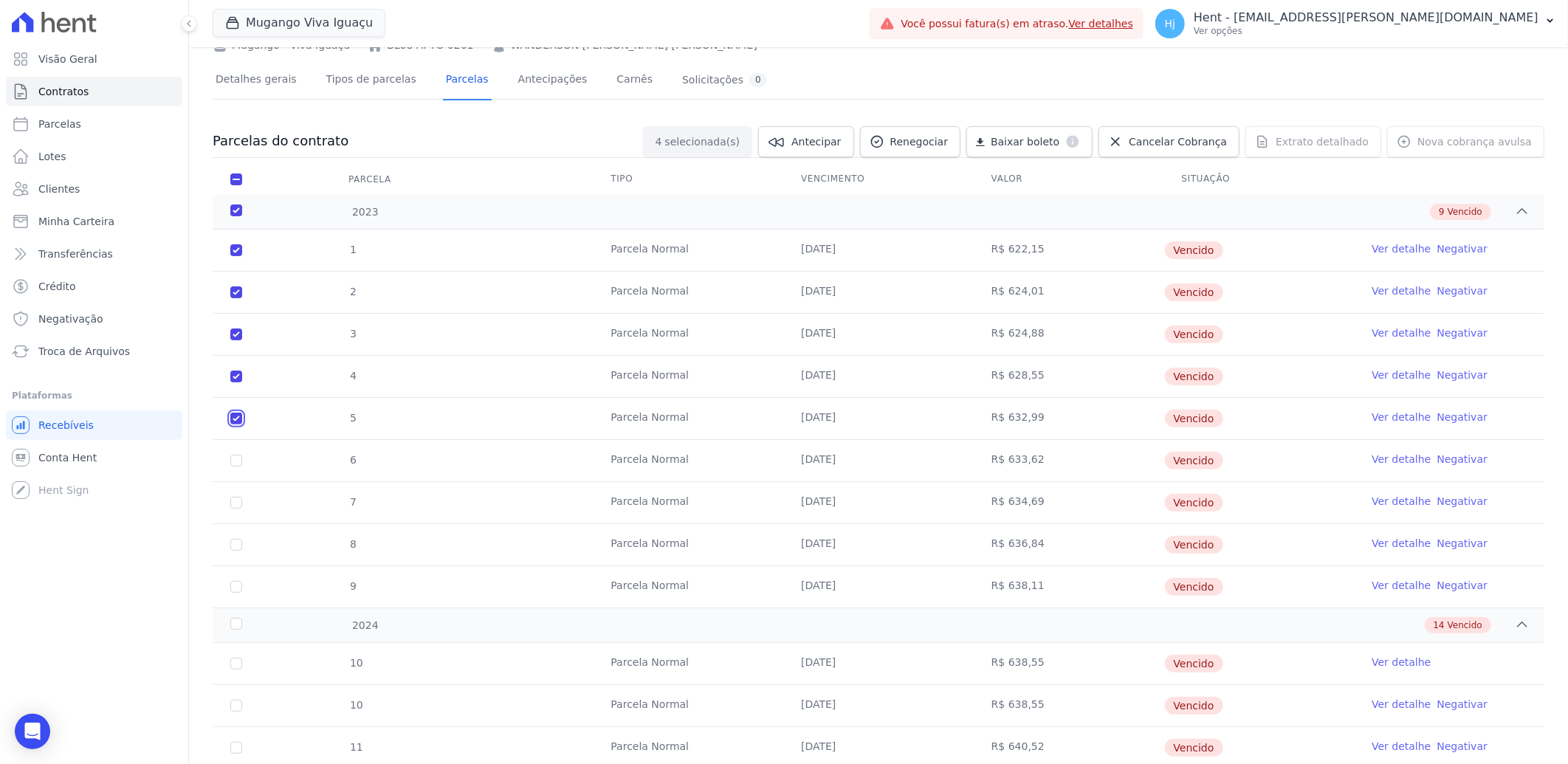
checkbox input "true"
click at [238, 459] on input "checkbox" at bounding box center [236, 460] width 12 height 12
checkbox input "true"
click at [234, 504] on input "checkbox" at bounding box center [236, 502] width 12 height 12
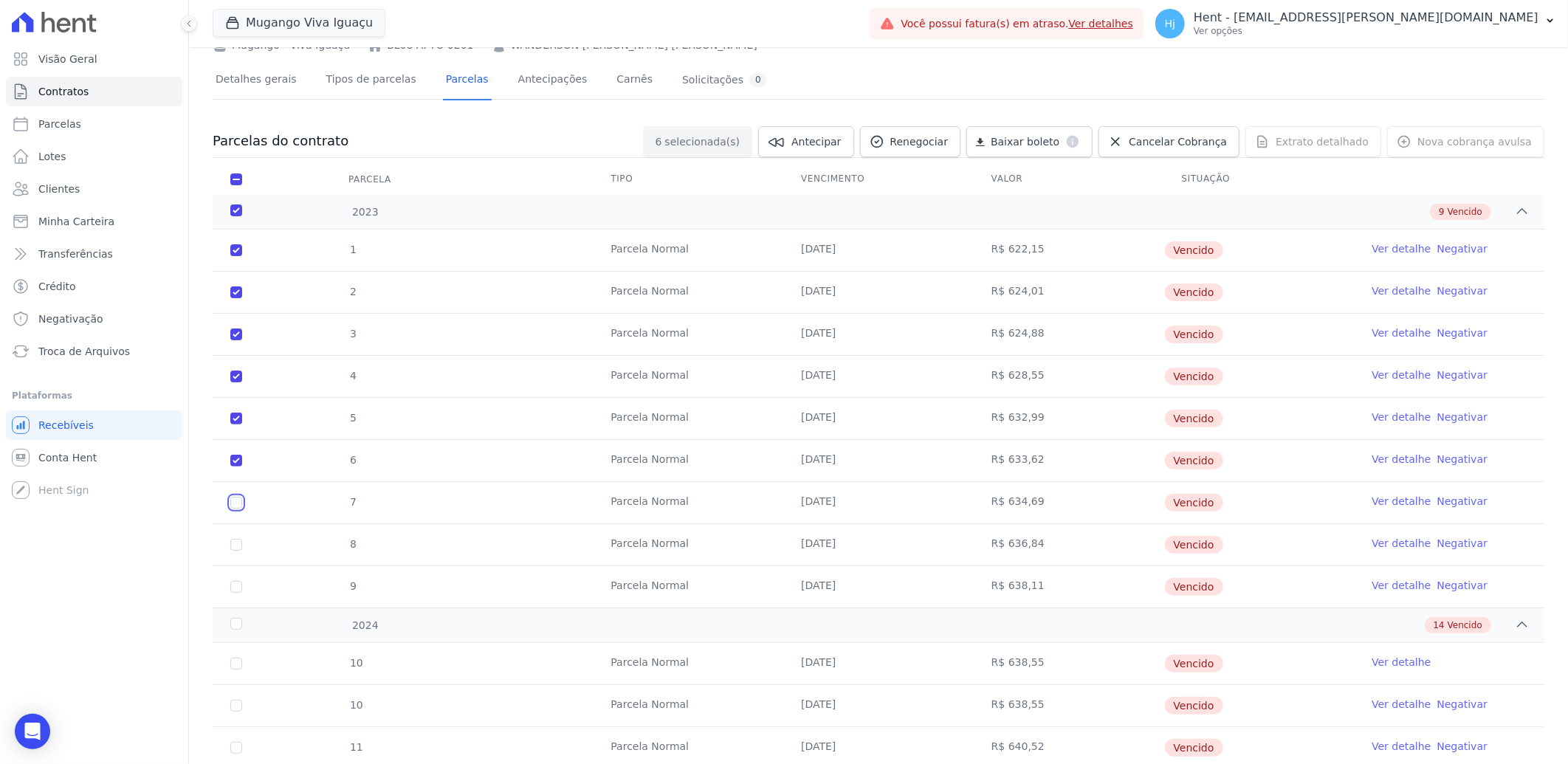
checkbox input "true"
click at [238, 547] on input "checkbox" at bounding box center [236, 544] width 12 height 12
checkbox input "true"
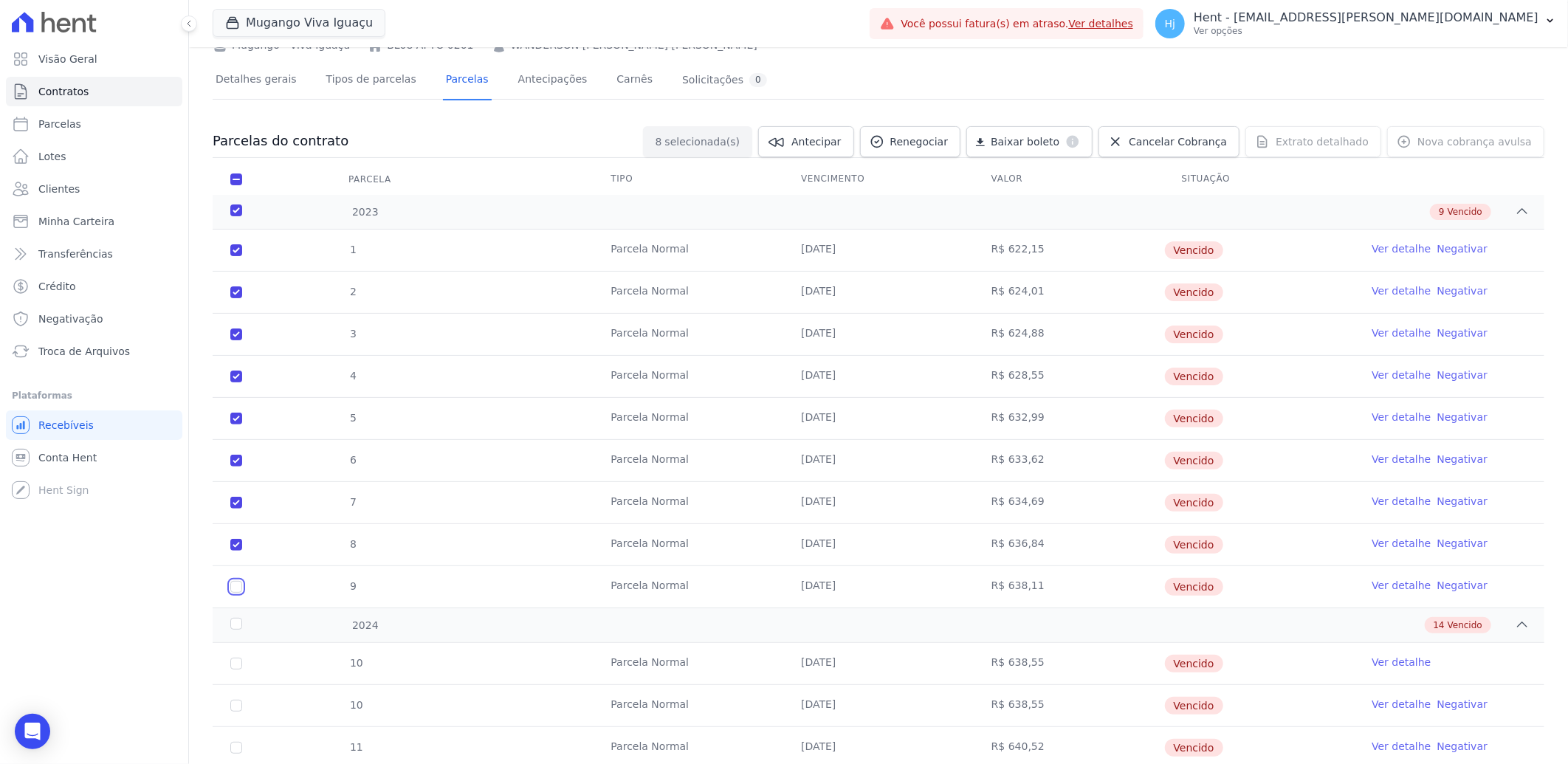
click at [237, 589] on input "checkbox" at bounding box center [236, 586] width 12 height 12
checkbox input "true"
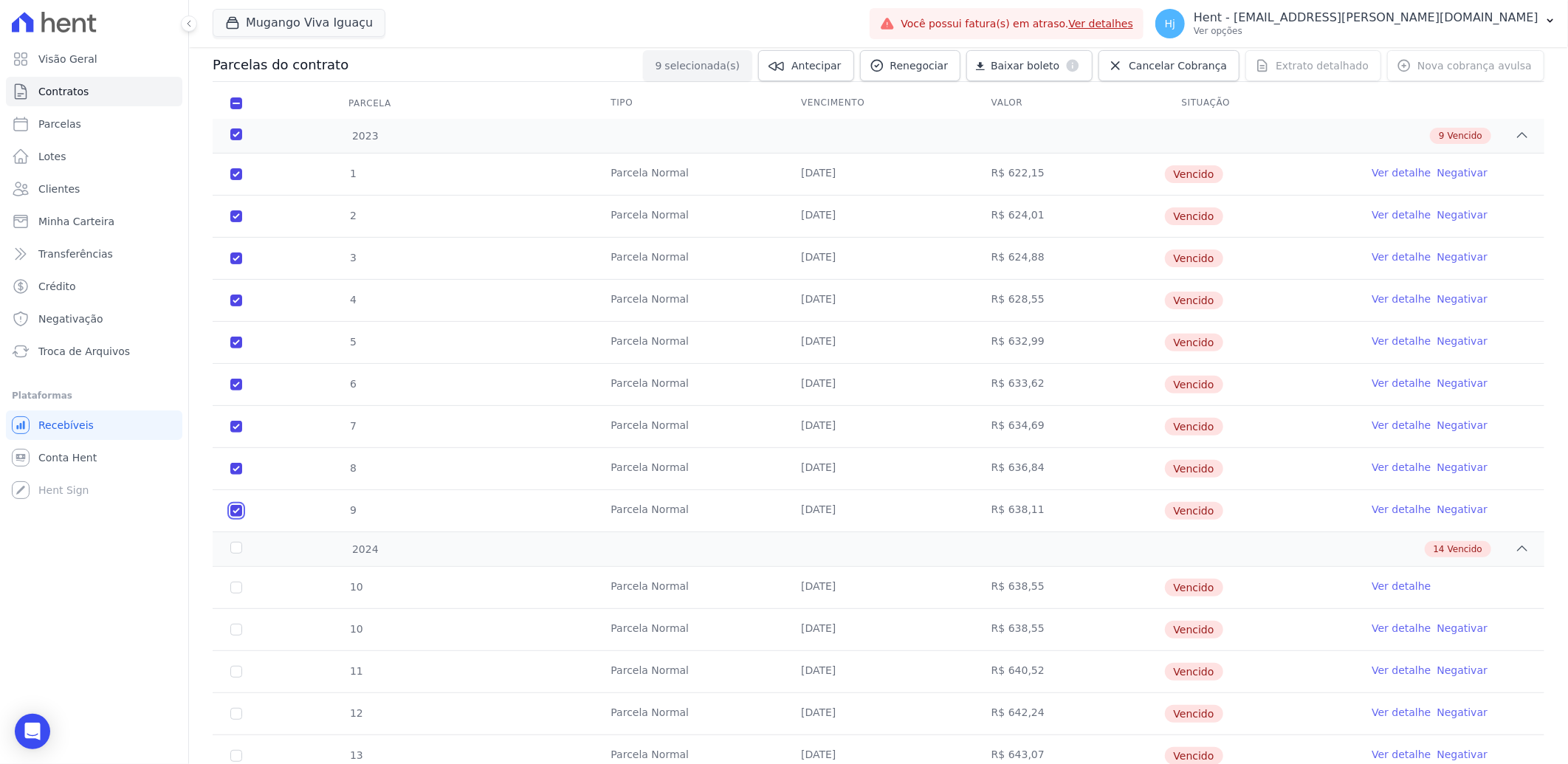
scroll to position [327, 0]
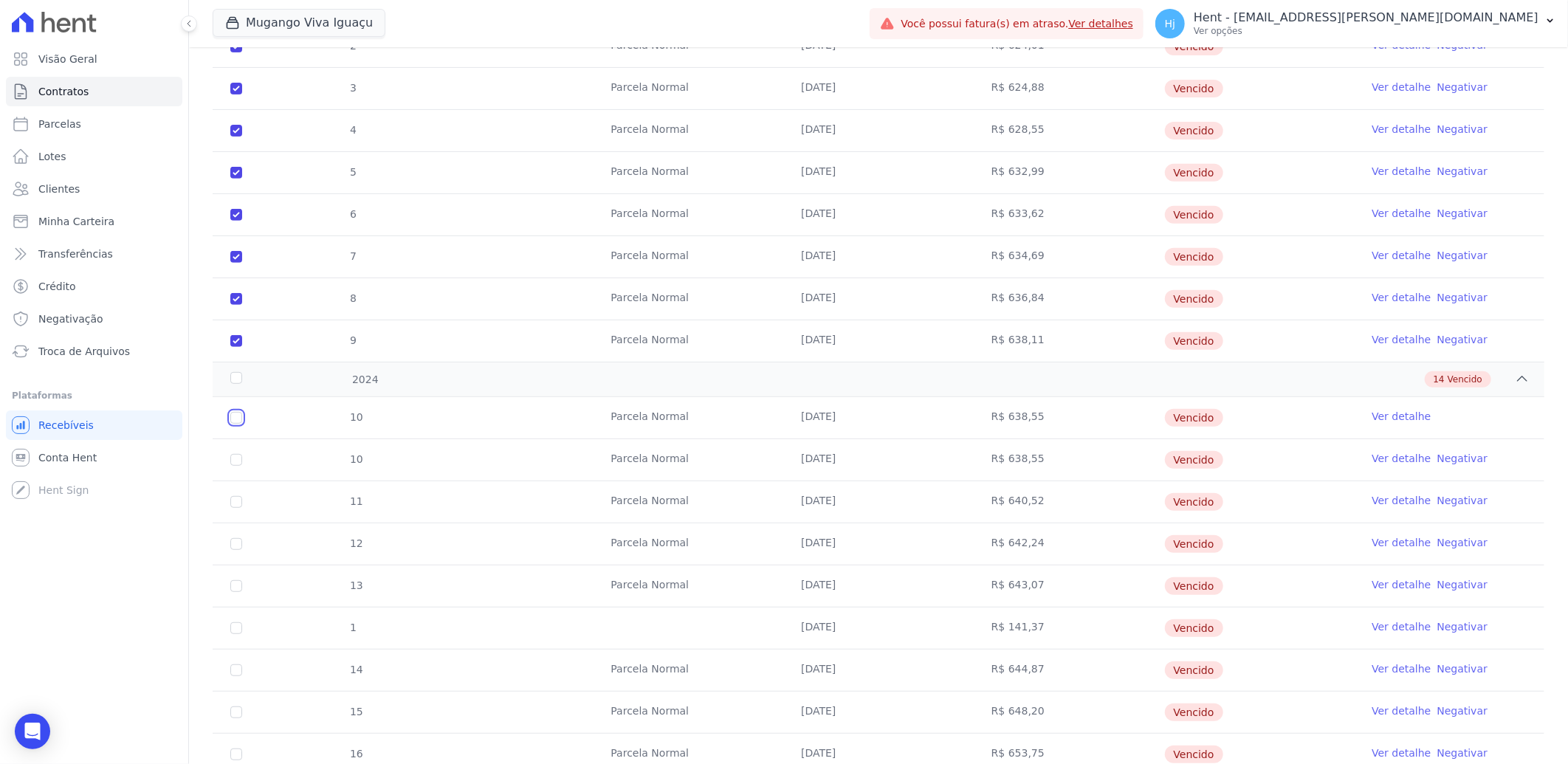
click at [230, 415] on input "checkbox" at bounding box center [236, 417] width 12 height 12
checkbox input "true"
click at [238, 503] on input "checkbox" at bounding box center [236, 501] width 12 height 12
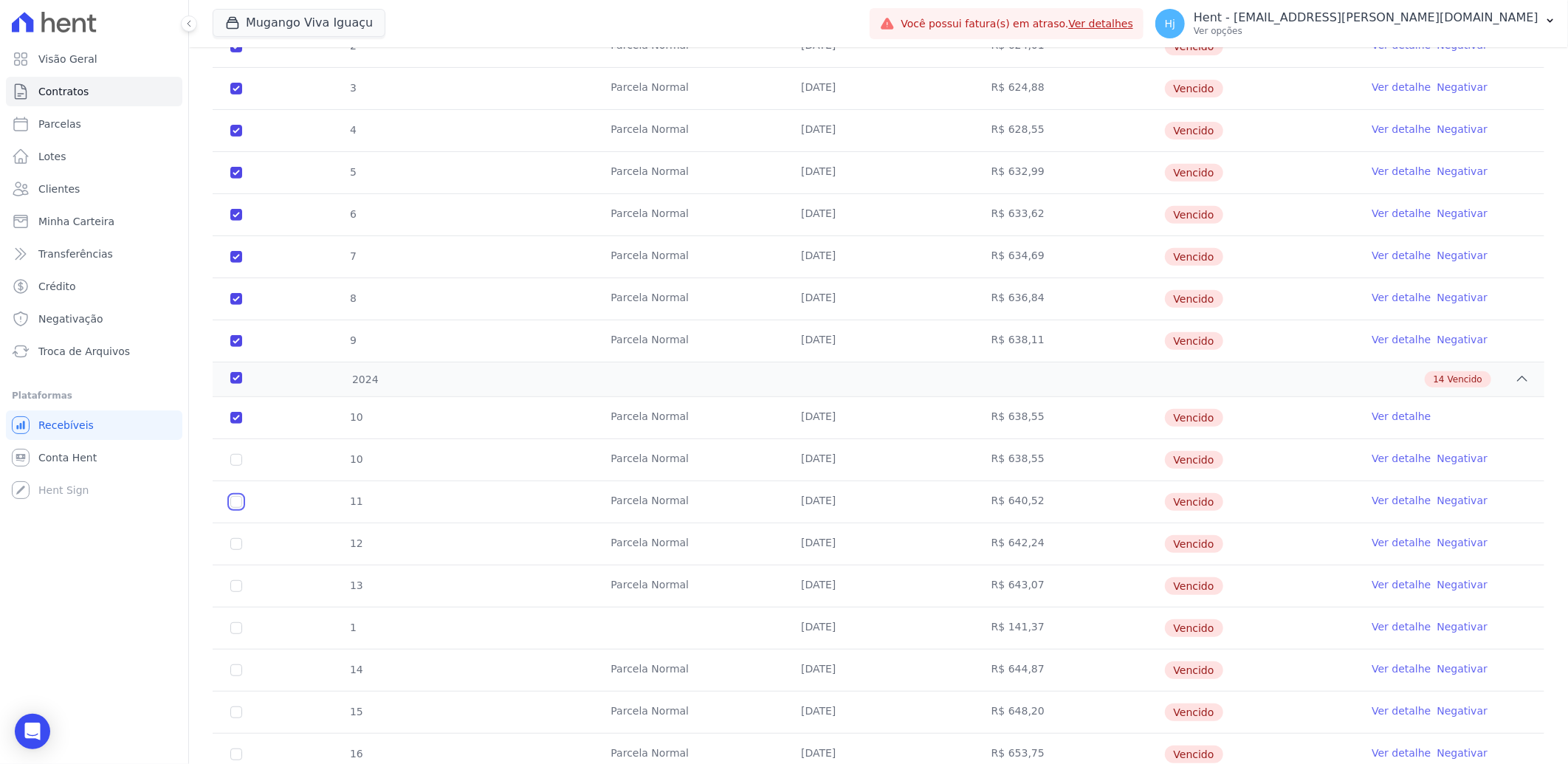
checkbox input "true"
click at [234, 543] on input "checkbox" at bounding box center [236, 543] width 12 height 12
checkbox input "true"
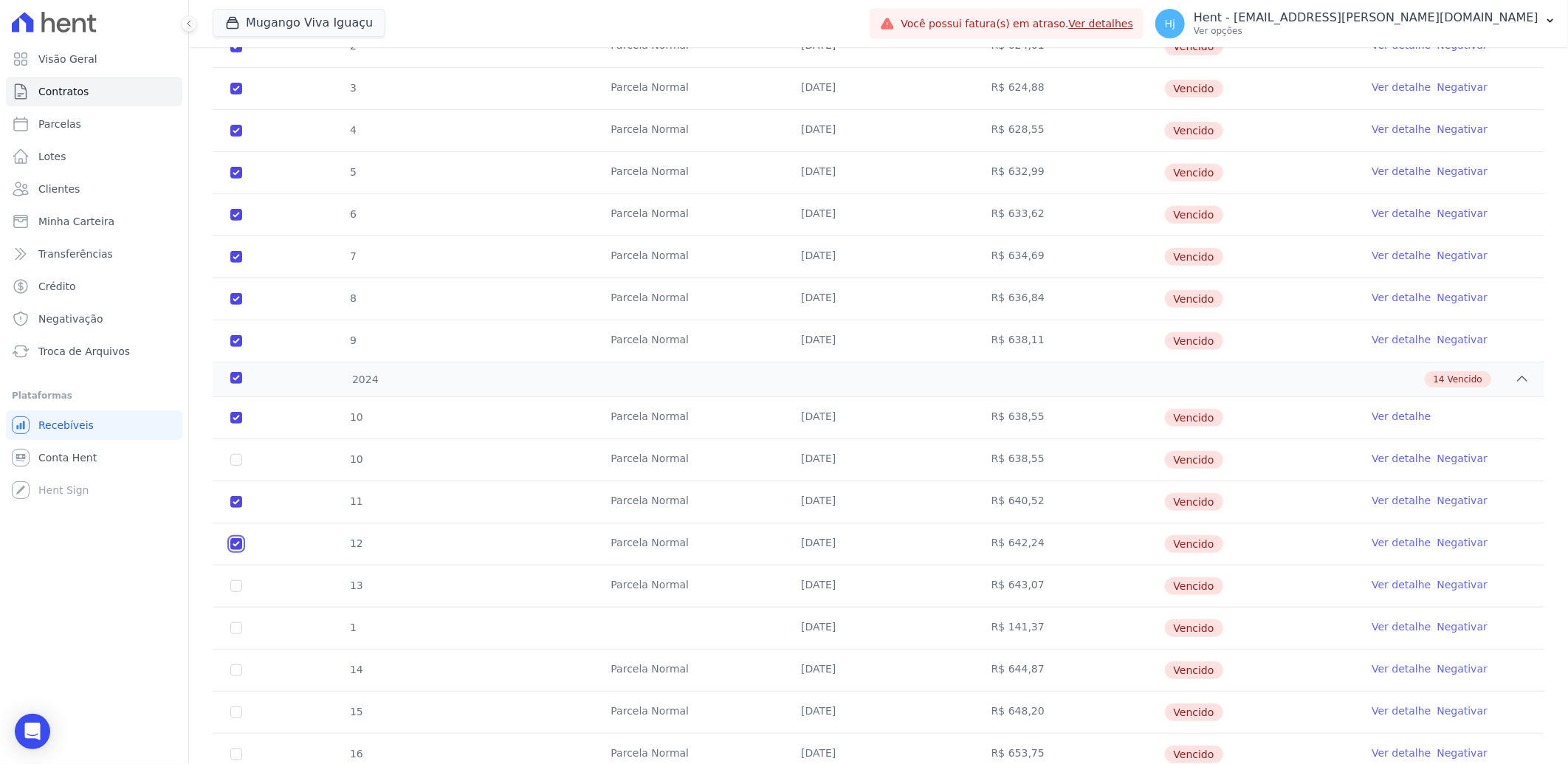
checkbox input "true"
click at [237, 586] on input "checkbox" at bounding box center [236, 585] width 12 height 12
checkbox input "true"
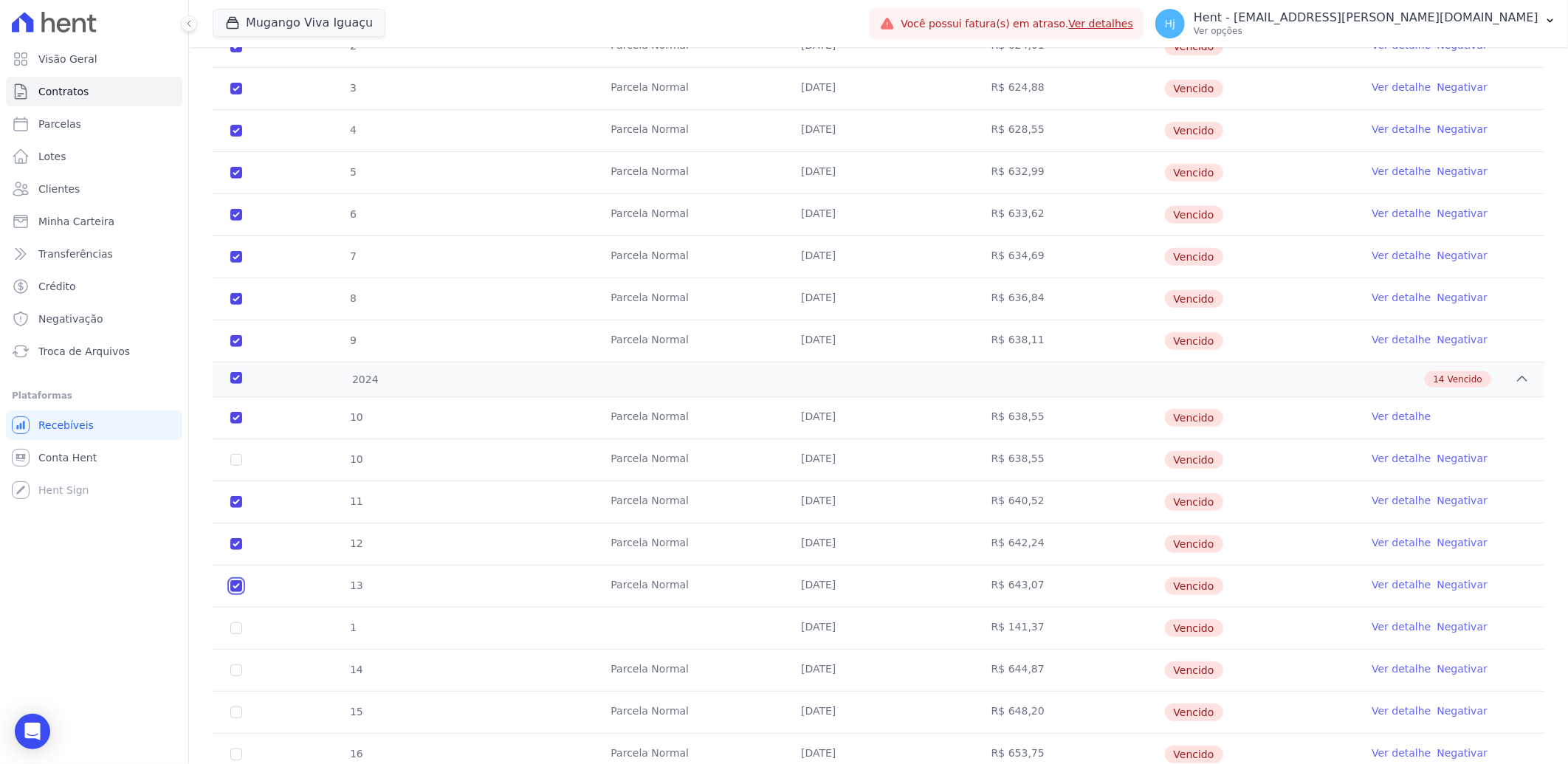
checkbox input "true"
click at [233, 630] on input "checkbox" at bounding box center [236, 627] width 12 height 12
checkbox input "true"
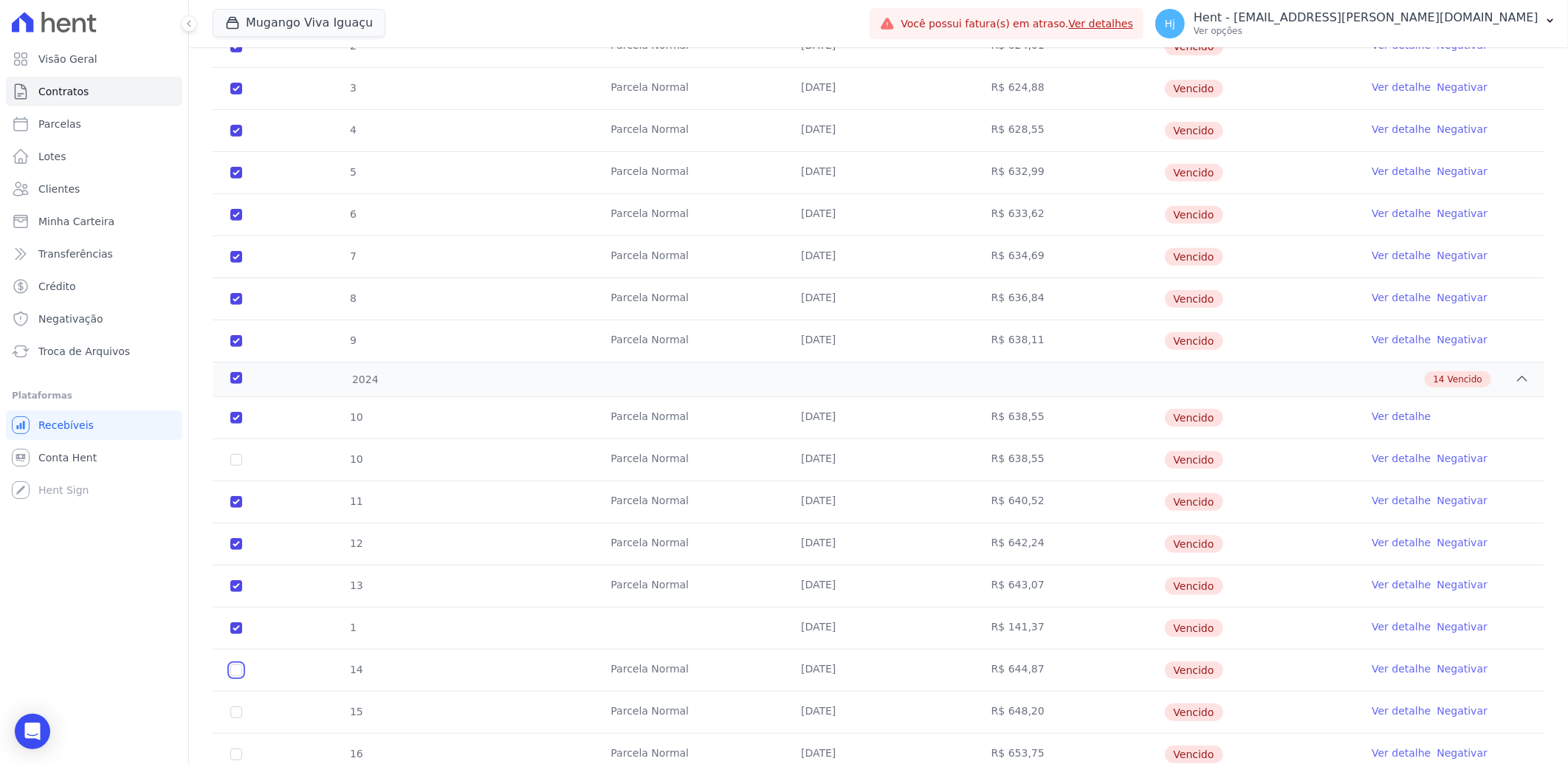
click at [231, 673] on input "checkbox" at bounding box center [236, 670] width 12 height 12
checkbox input "true"
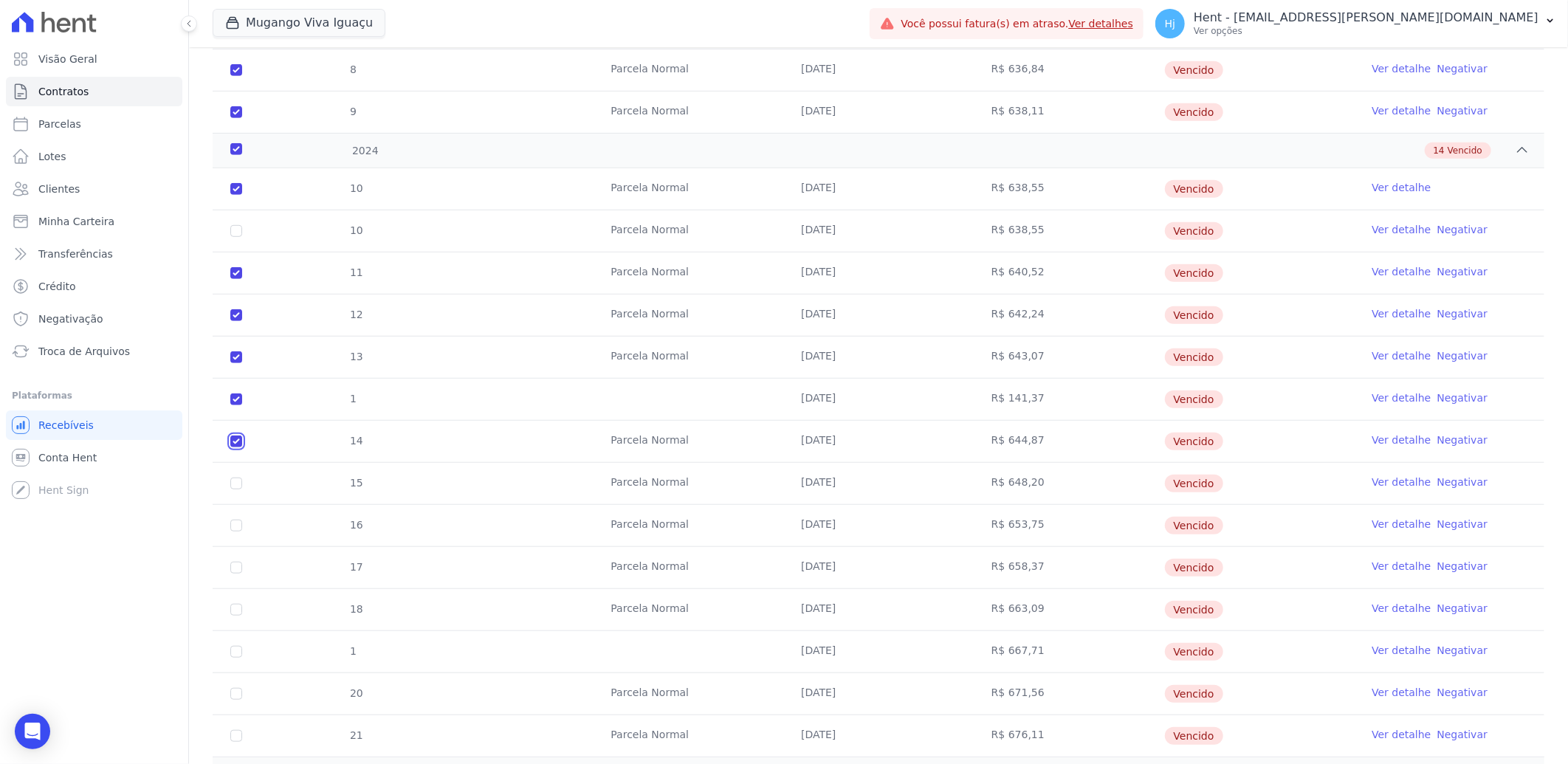
scroll to position [574, 0]
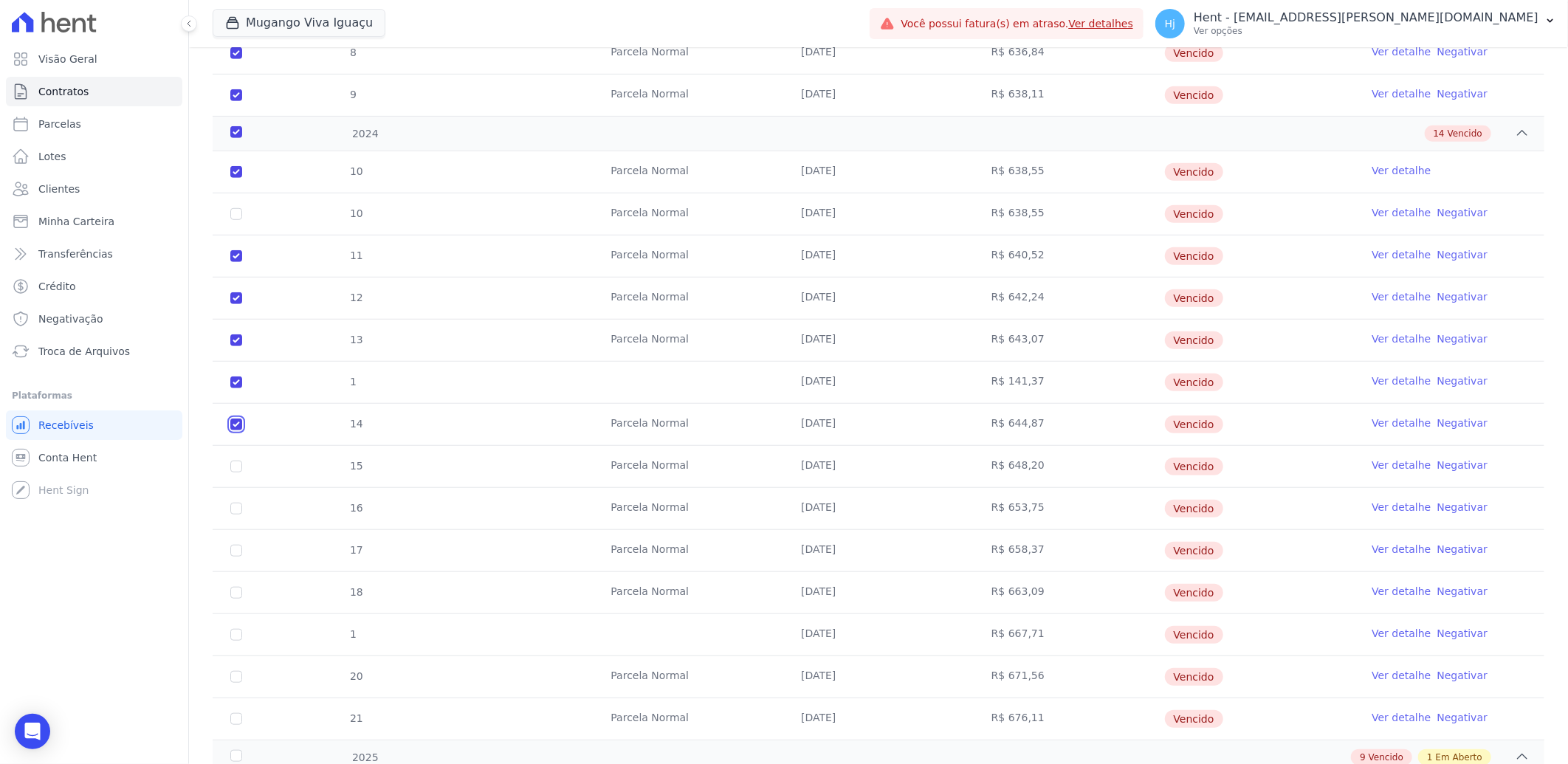
click at [235, 422] on input "checkbox" at bounding box center [236, 423] width 12 height 12
checkbox input "false"
checkbox input "true"
click at [232, 467] on input "checkbox" at bounding box center [236, 466] width 12 height 12
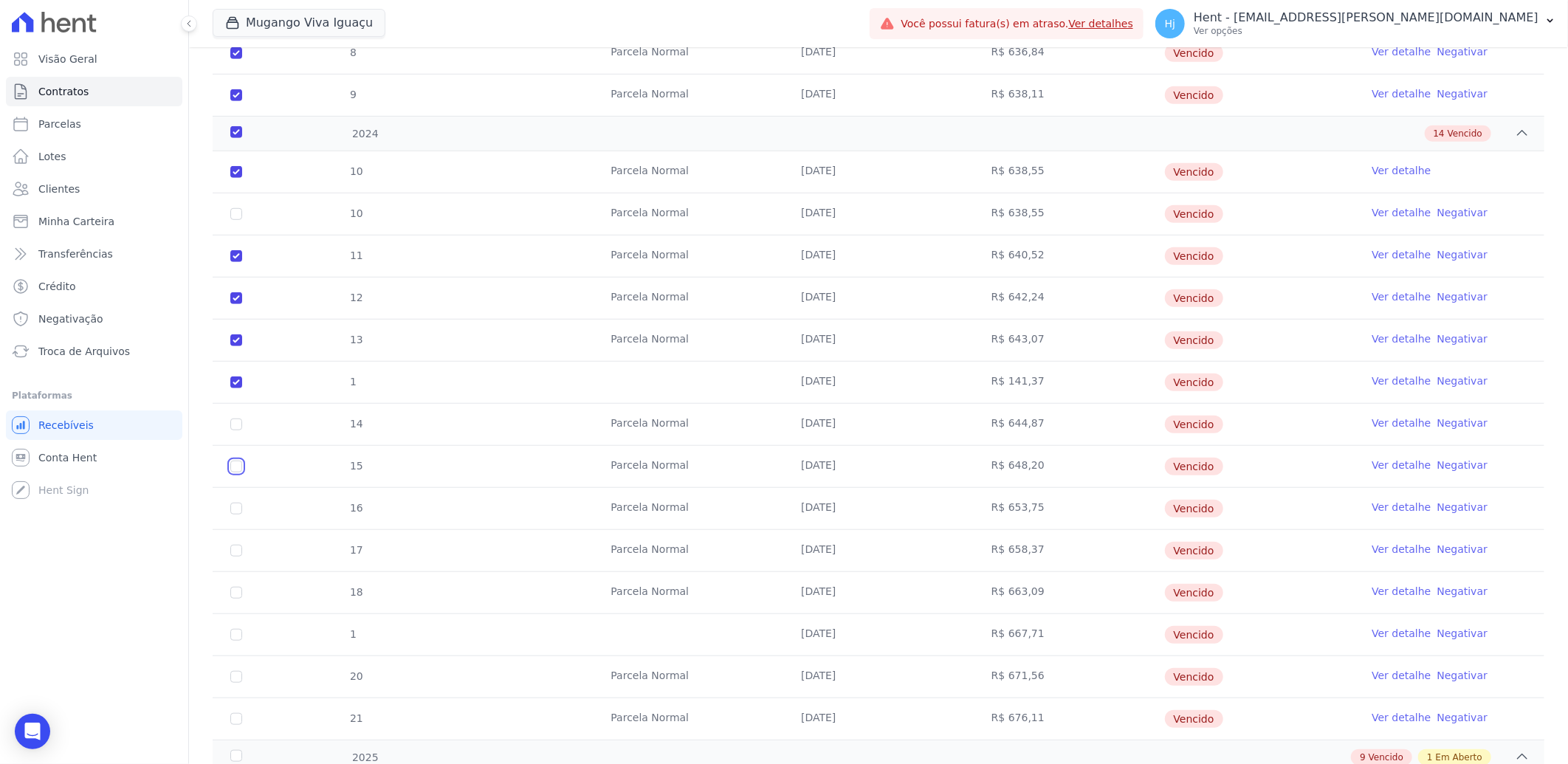
checkbox input "true"
click at [238, 513] on td "16" at bounding box center [236, 508] width 47 height 41
click at [235, 506] on input "checkbox" at bounding box center [236, 508] width 12 height 12
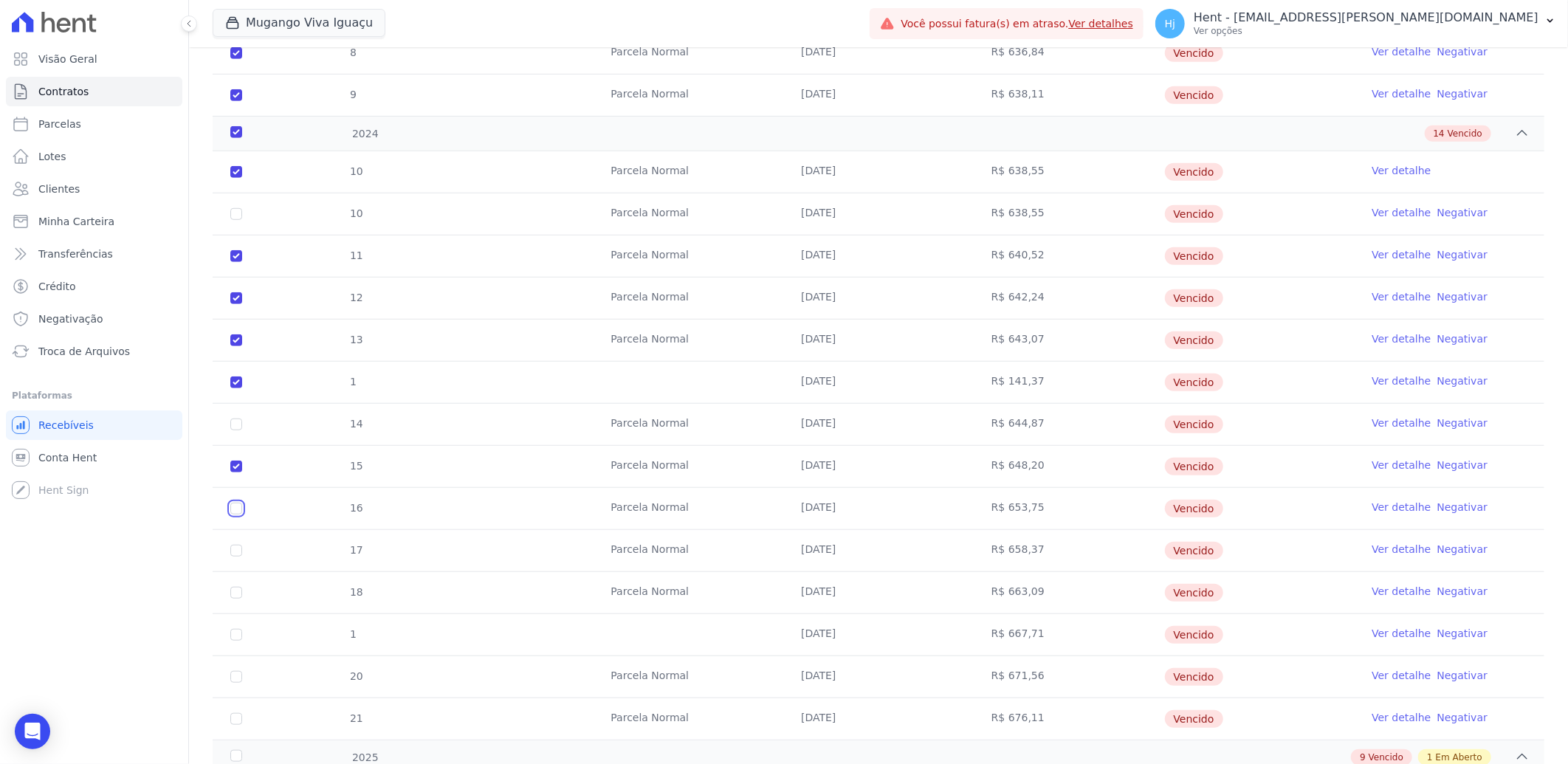
checkbox input "true"
click at [238, 551] on input "checkbox" at bounding box center [236, 550] width 12 height 12
checkbox input "true"
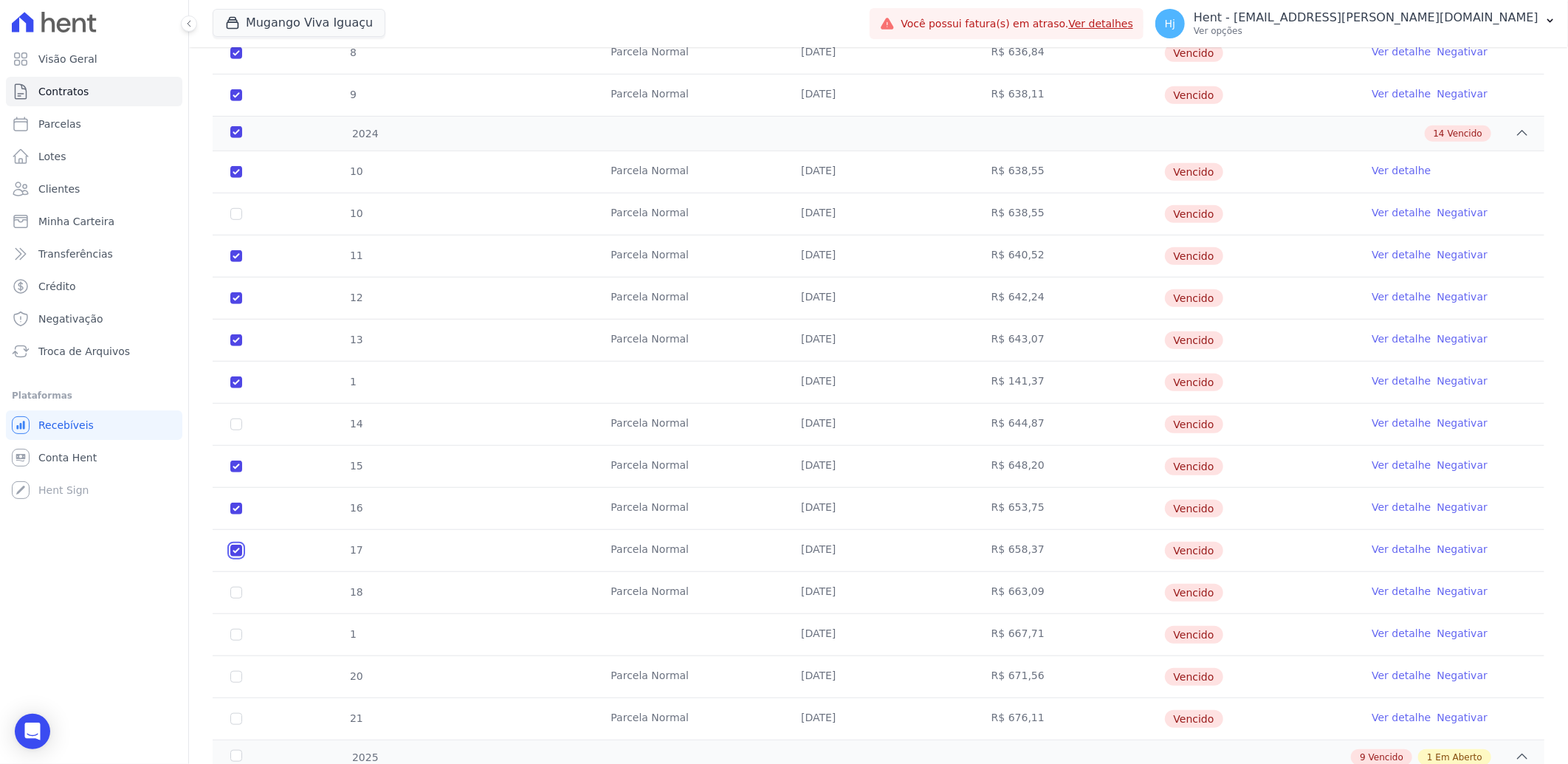
checkbox input "true"
click at [238, 591] on input "checkbox" at bounding box center [236, 591] width 12 height 12
checkbox input "true"
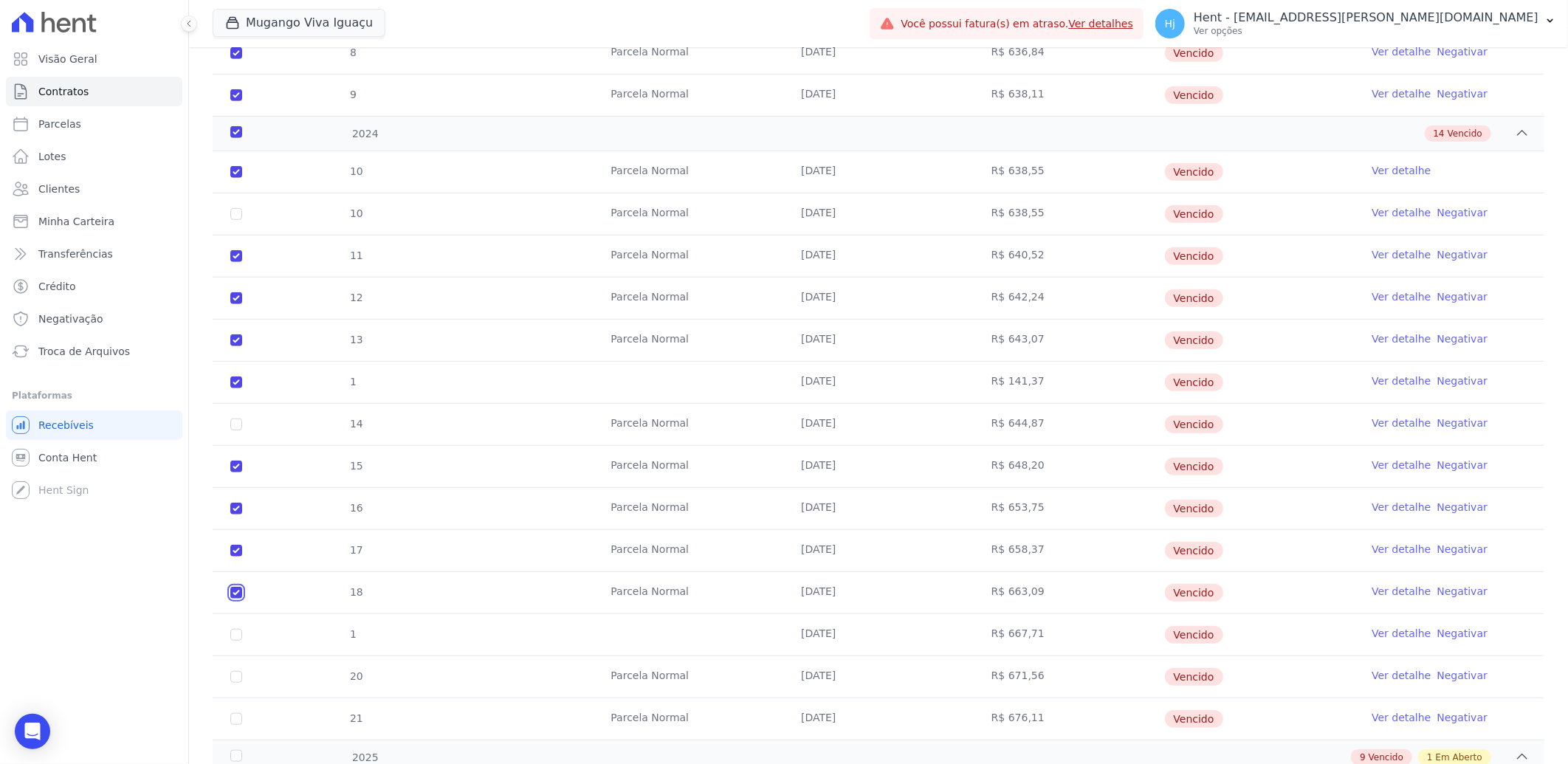
checkbox input "true"
click at [238, 591] on input "checkbox" at bounding box center [236, 591] width 12 height 12
checkbox input "false"
checkbox input "true"
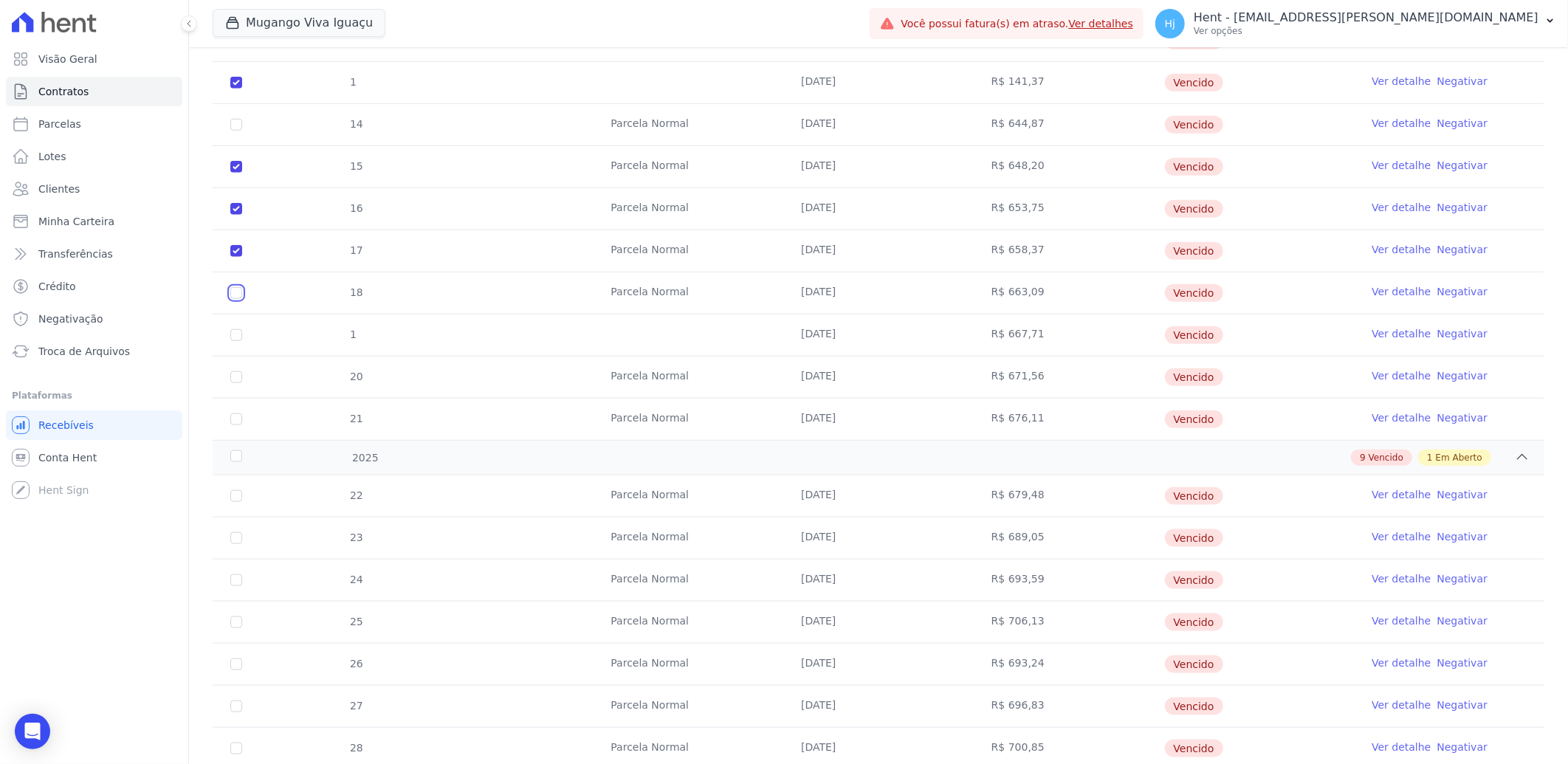
scroll to position [902, 0]
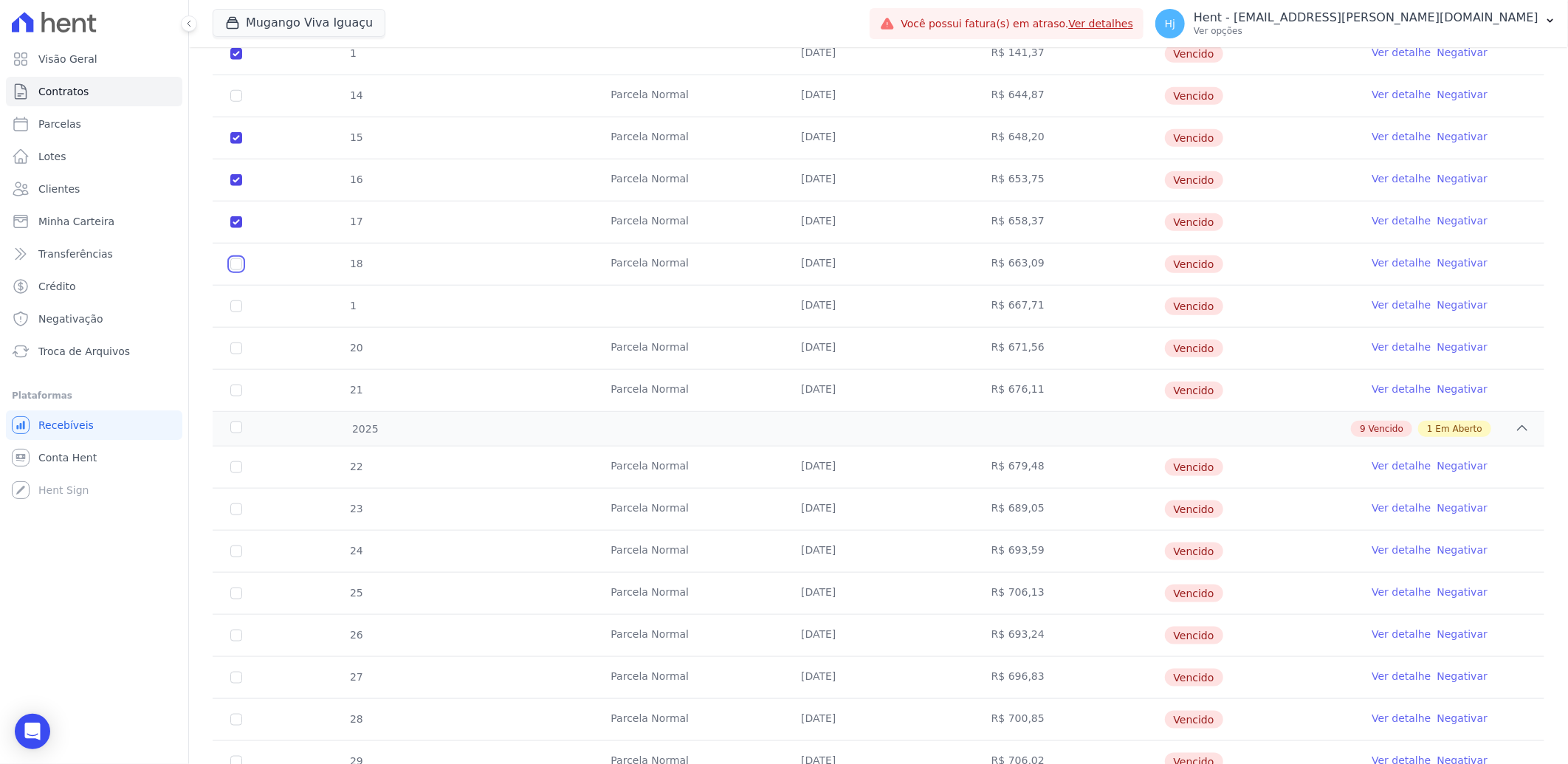
click at [236, 269] on input "checkbox" at bounding box center [236, 263] width 12 height 12
checkbox input "true"
click at [238, 310] on input "checkbox" at bounding box center [236, 306] width 12 height 12
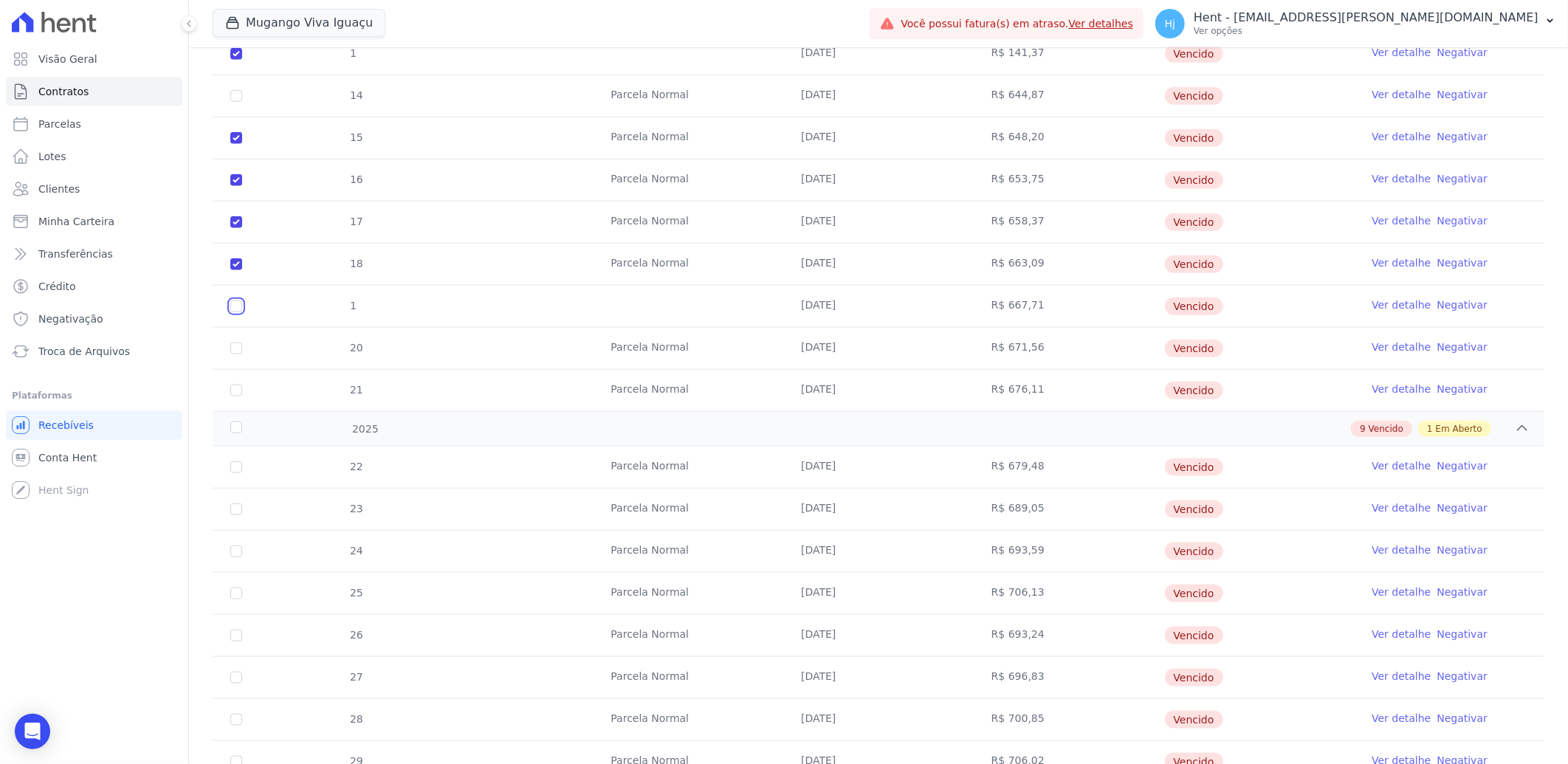
checkbox input "true"
click at [236, 350] on input "checkbox" at bounding box center [236, 348] width 12 height 12
checkbox input "true"
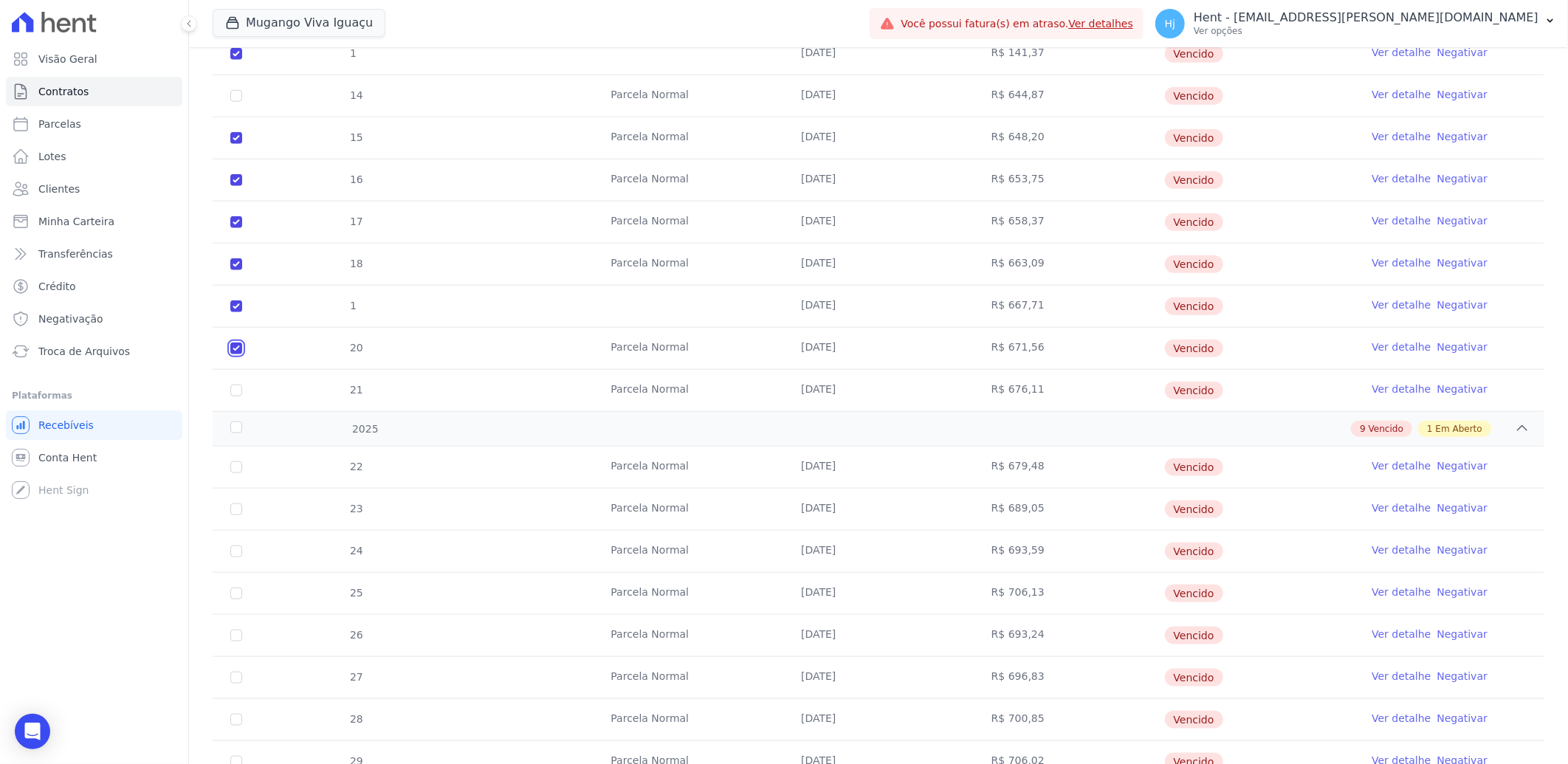
checkbox input "true"
click at [237, 391] on input "checkbox" at bounding box center [236, 390] width 12 height 12
checkbox input "true"
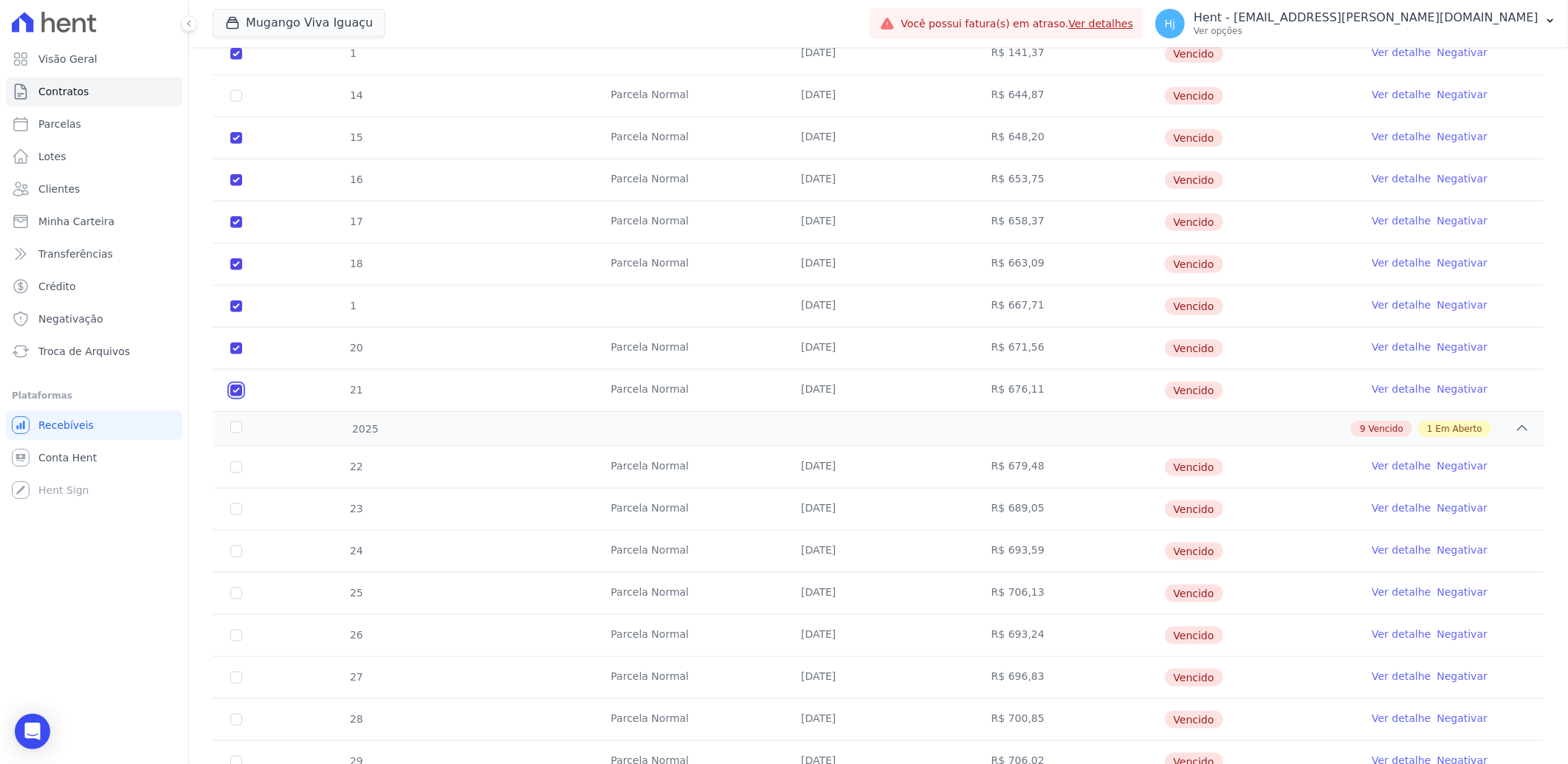
checkbox input "true"
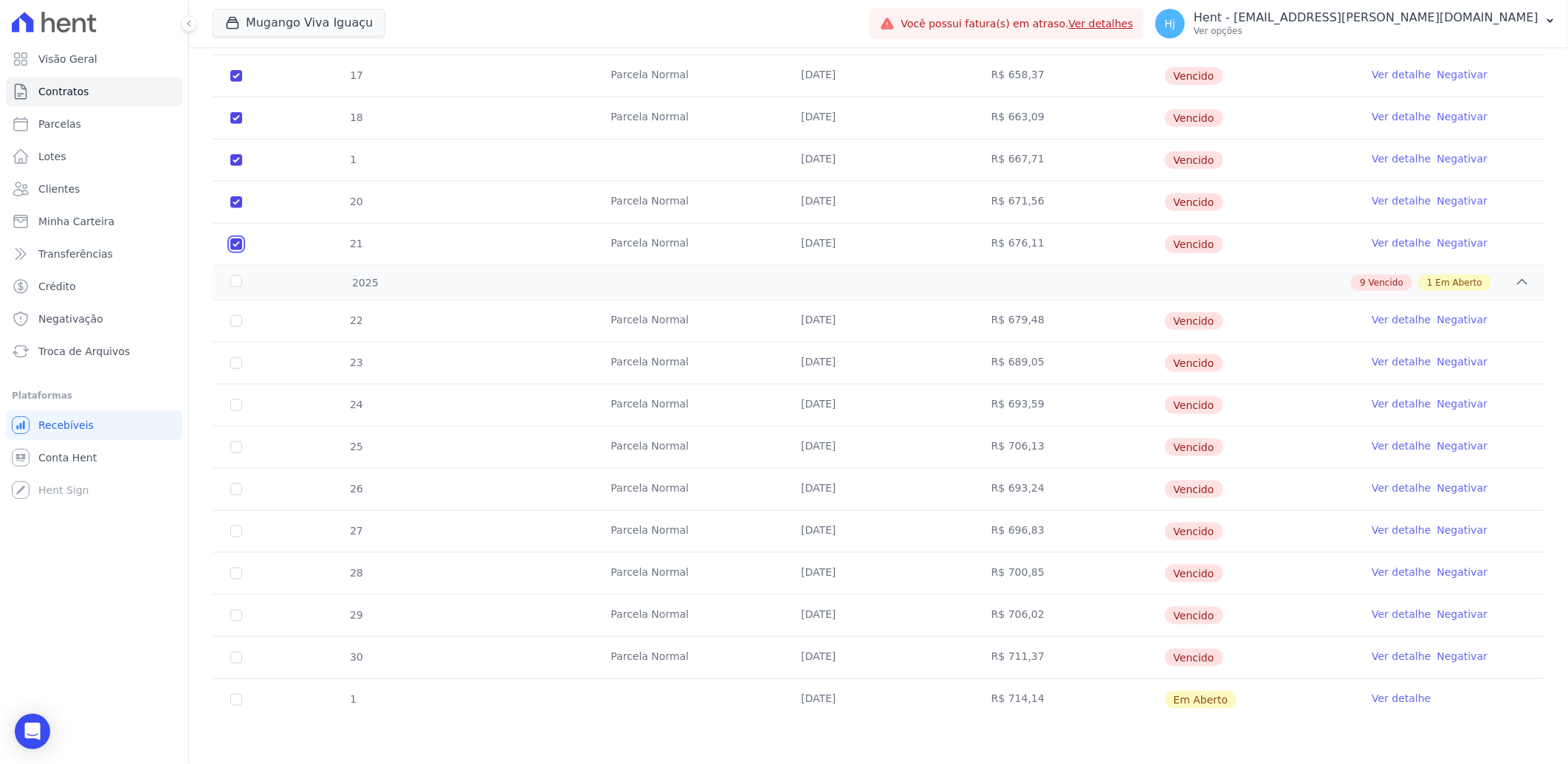
scroll to position [1049, 0]
click at [242, 318] on td "22" at bounding box center [236, 320] width 47 height 41
click at [236, 323] on input "checkbox" at bounding box center [236, 319] width 12 height 12
checkbox input "true"
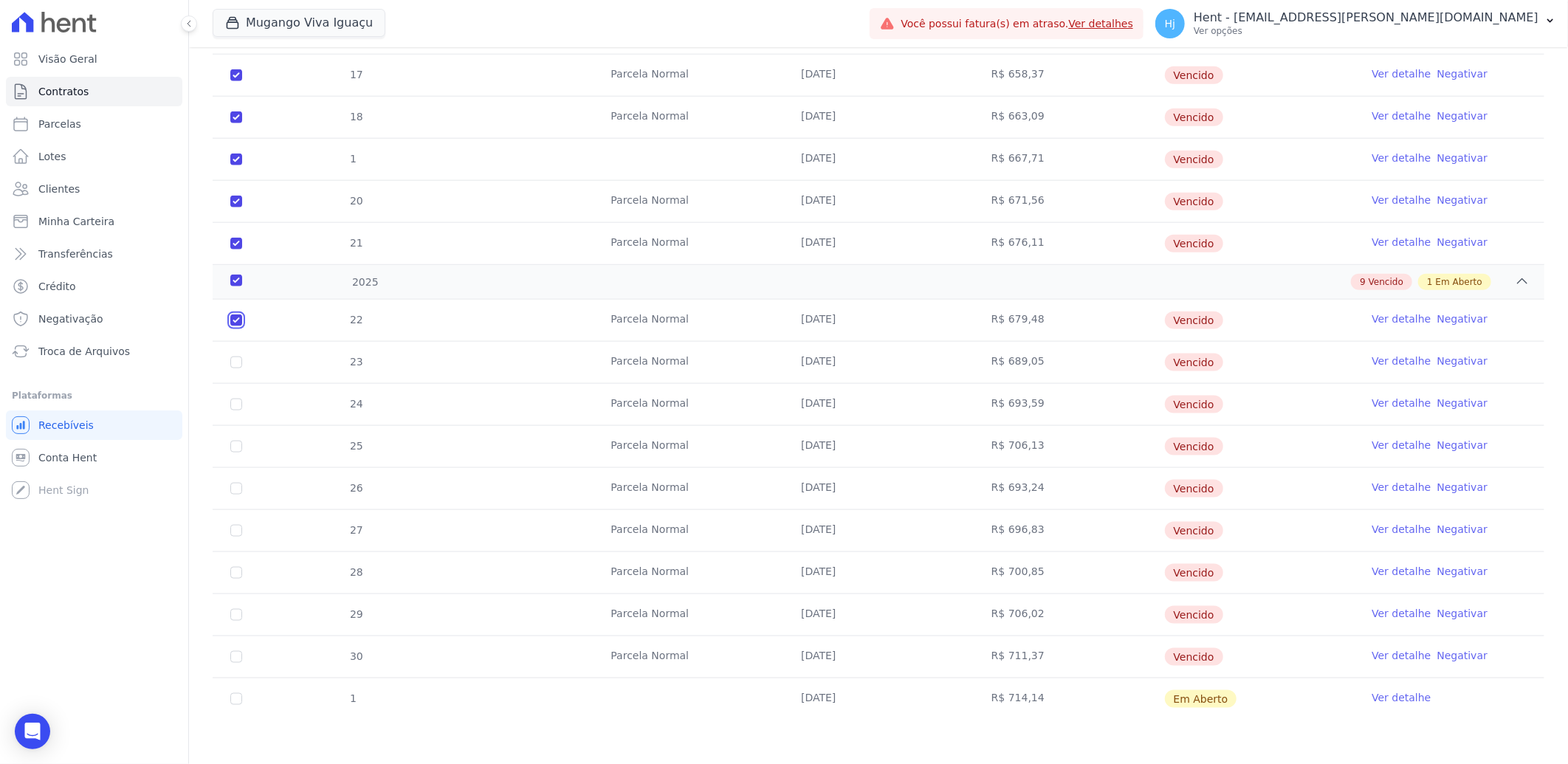
checkbox input "true"
click at [239, 358] on input "checkbox" at bounding box center [236, 362] width 12 height 12
checkbox input "true"
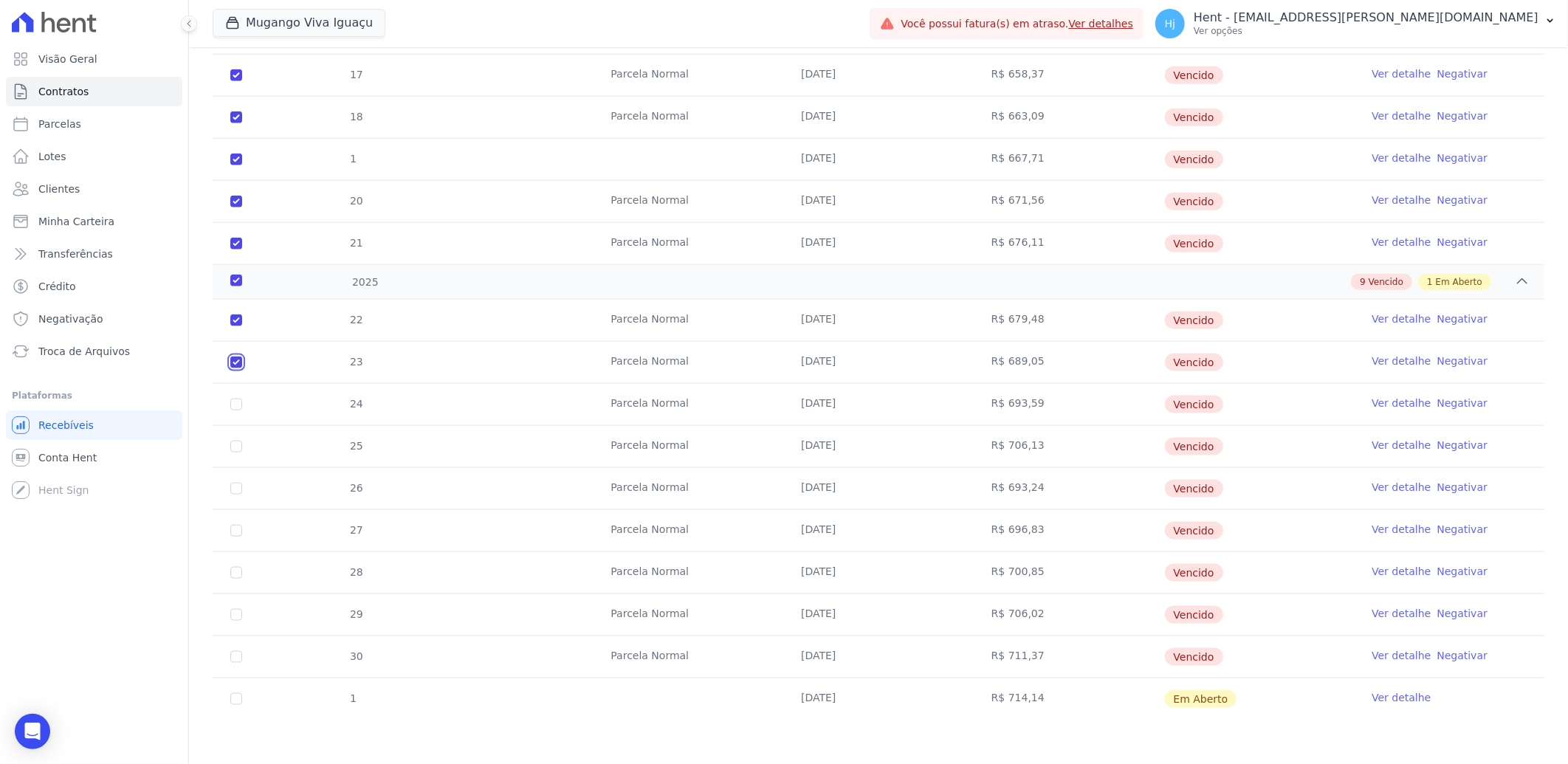
checkbox input "true"
click at [236, 403] on input "checkbox" at bounding box center [236, 404] width 12 height 12
checkbox input "true"
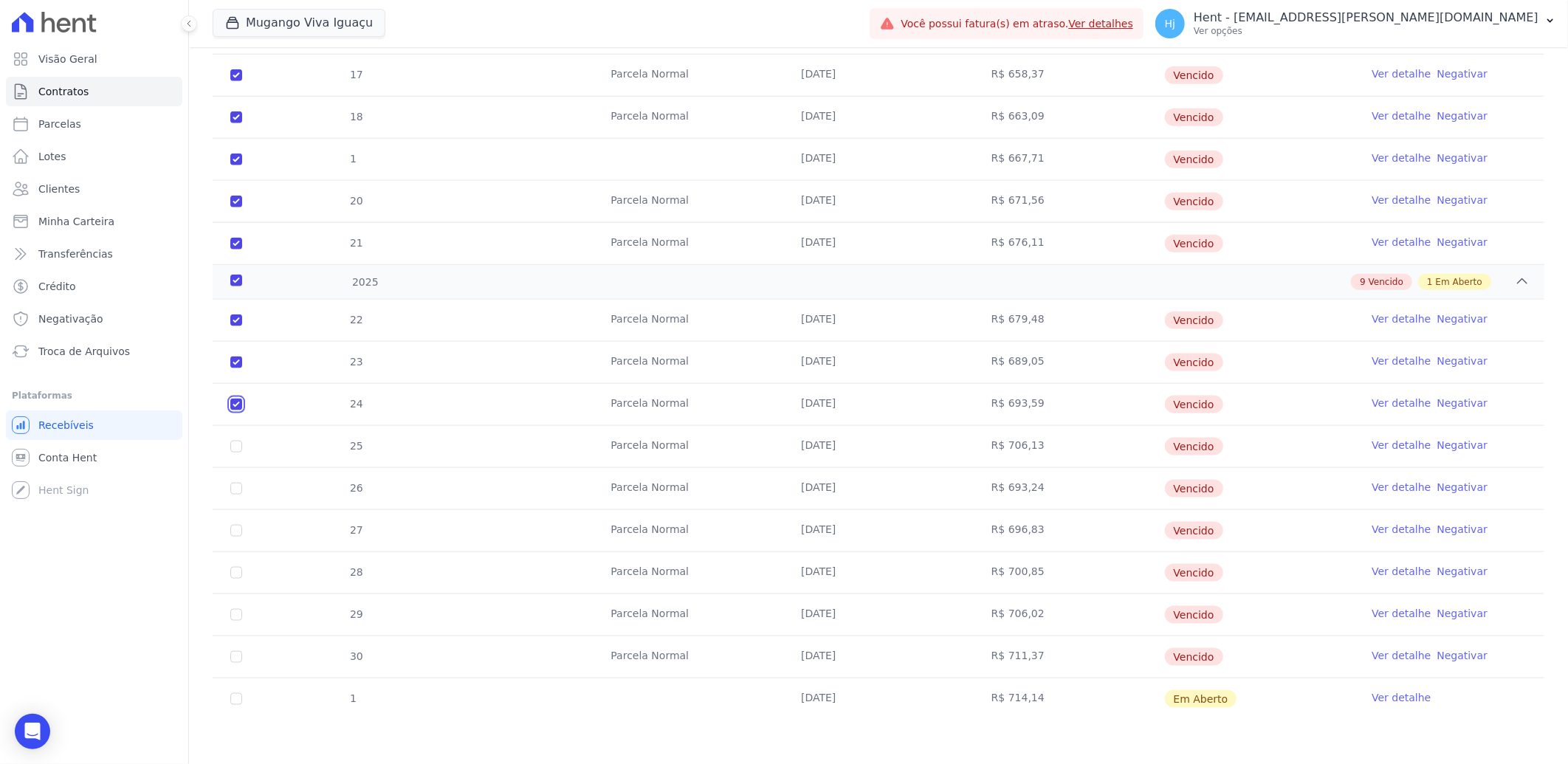
checkbox input "true"
click at [236, 448] on input "checkbox" at bounding box center [236, 446] width 12 height 12
checkbox input "true"
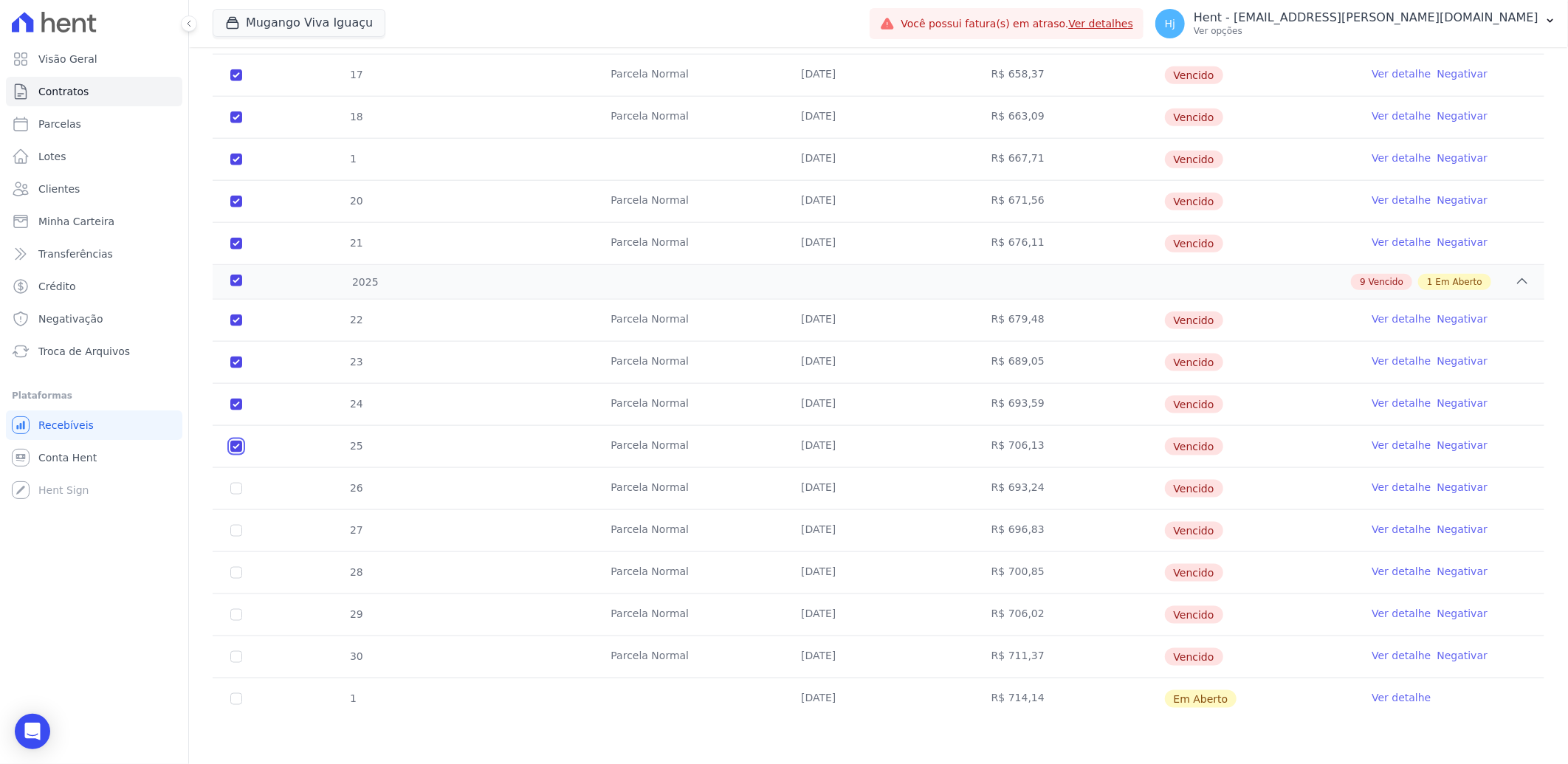
checkbox input "true"
click at [233, 490] on input "checkbox" at bounding box center [236, 488] width 12 height 12
checkbox input "true"
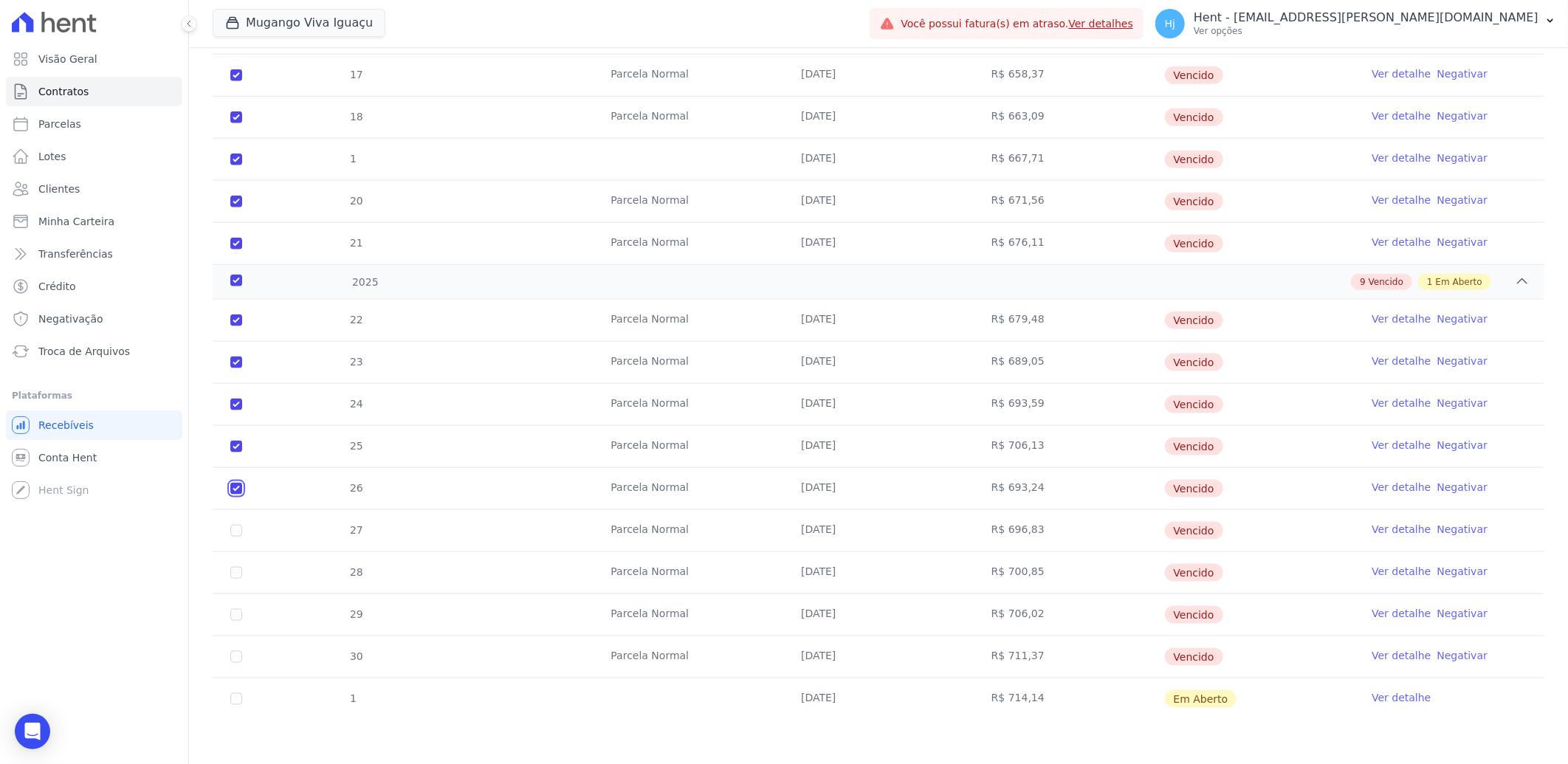
checkbox input "true"
click at [237, 533] on input "checkbox" at bounding box center [236, 530] width 12 height 12
checkbox input "true"
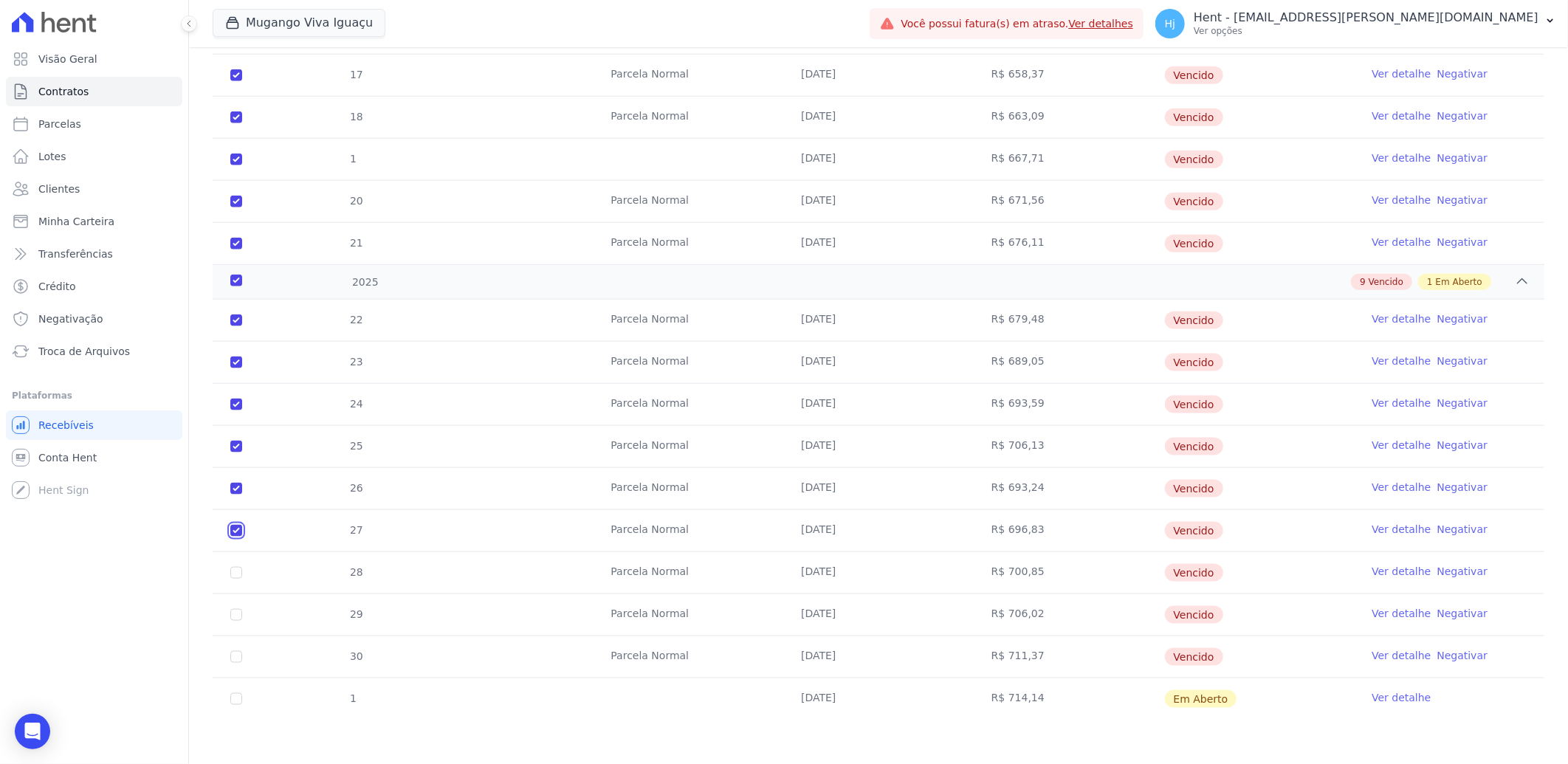
checkbox input "true"
click at [240, 577] on input "checkbox" at bounding box center [236, 572] width 12 height 12
checkbox input "true"
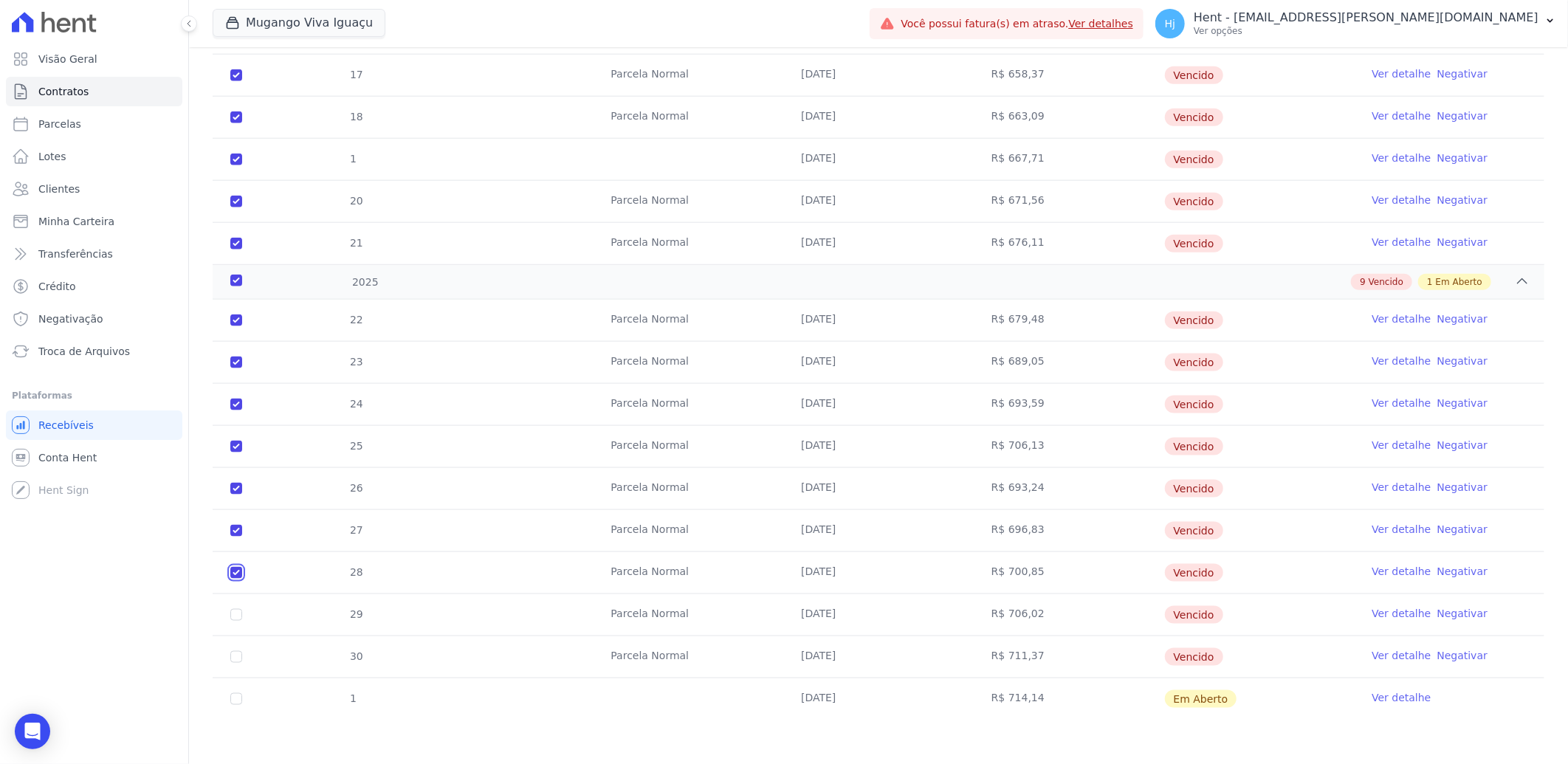
checkbox input "true"
click at [238, 620] on input "checkbox" at bounding box center [236, 614] width 12 height 12
checkbox input "true"
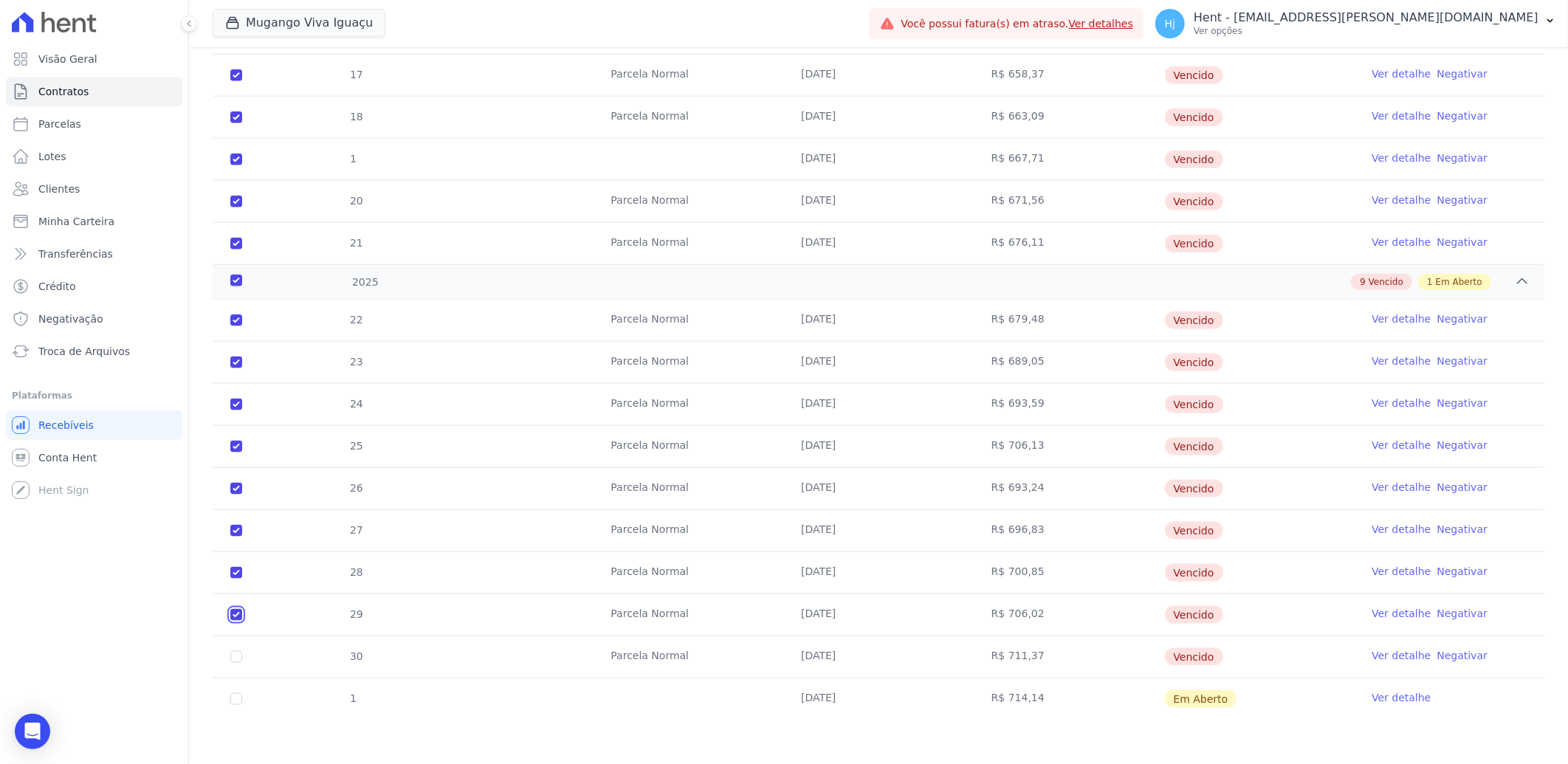
checkbox input "true"
click at [235, 656] on input "checkbox" at bounding box center [236, 656] width 12 height 12
checkbox input "true"
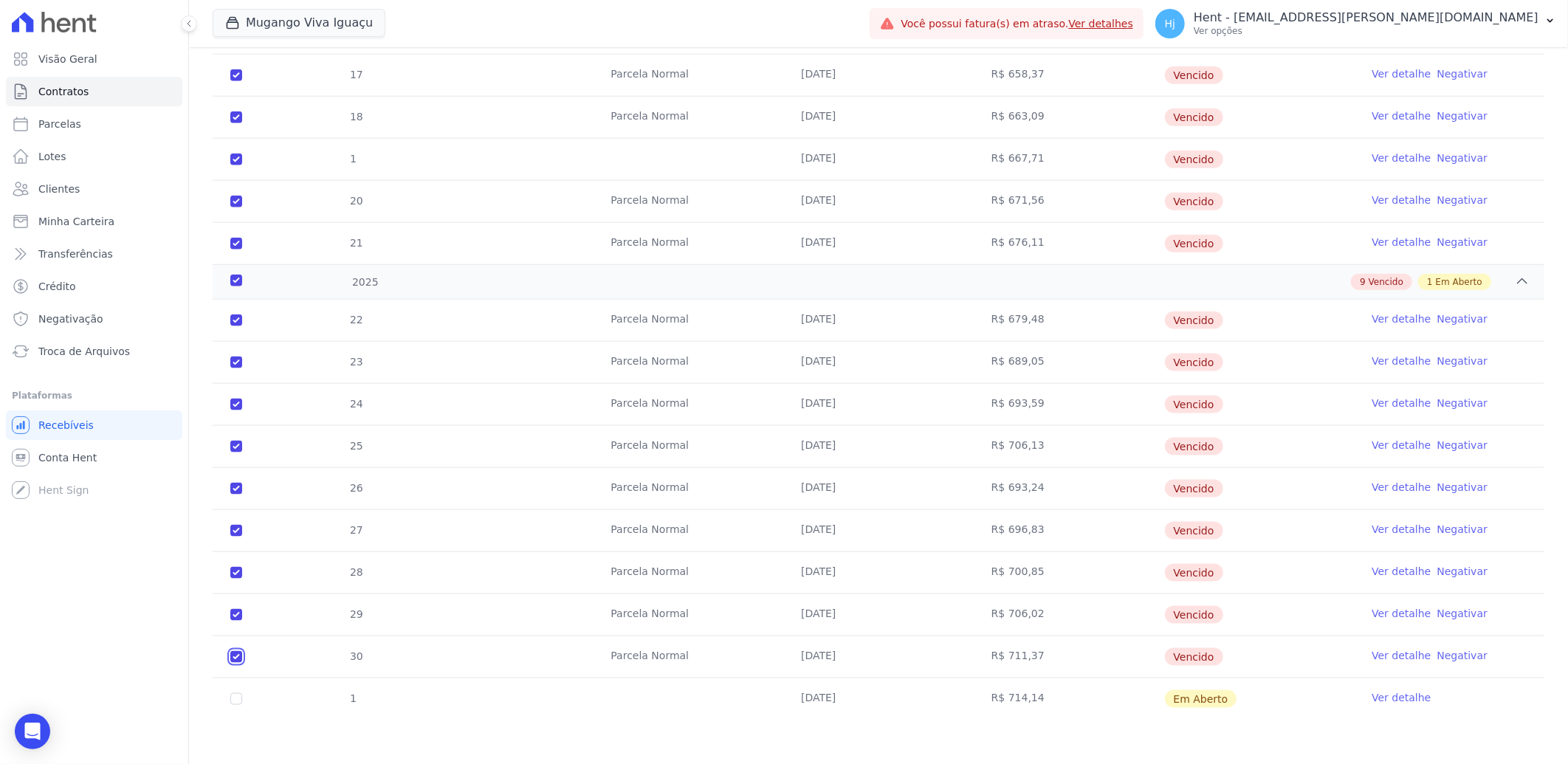
checkbox input "true"
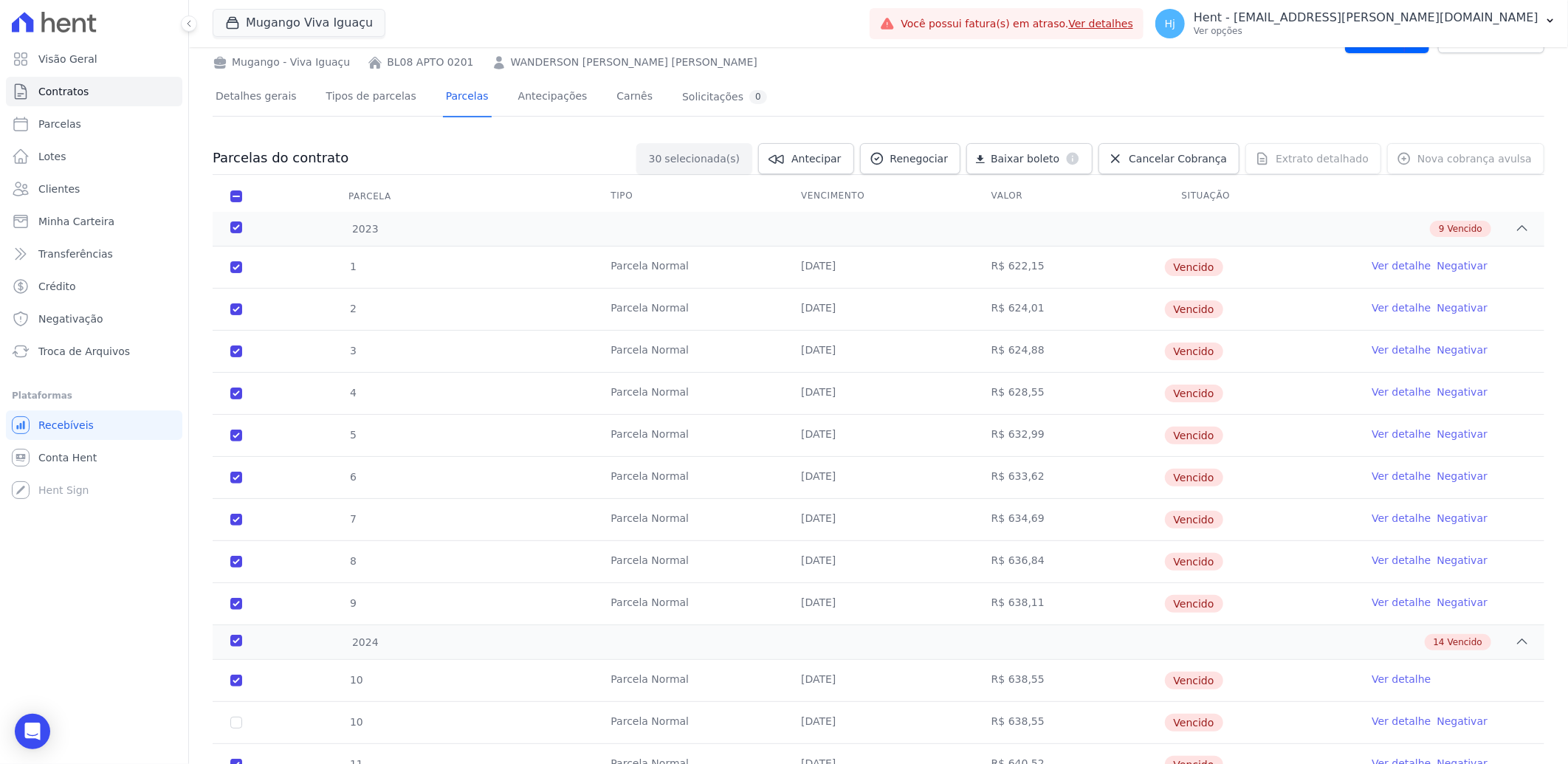
scroll to position [0, 0]
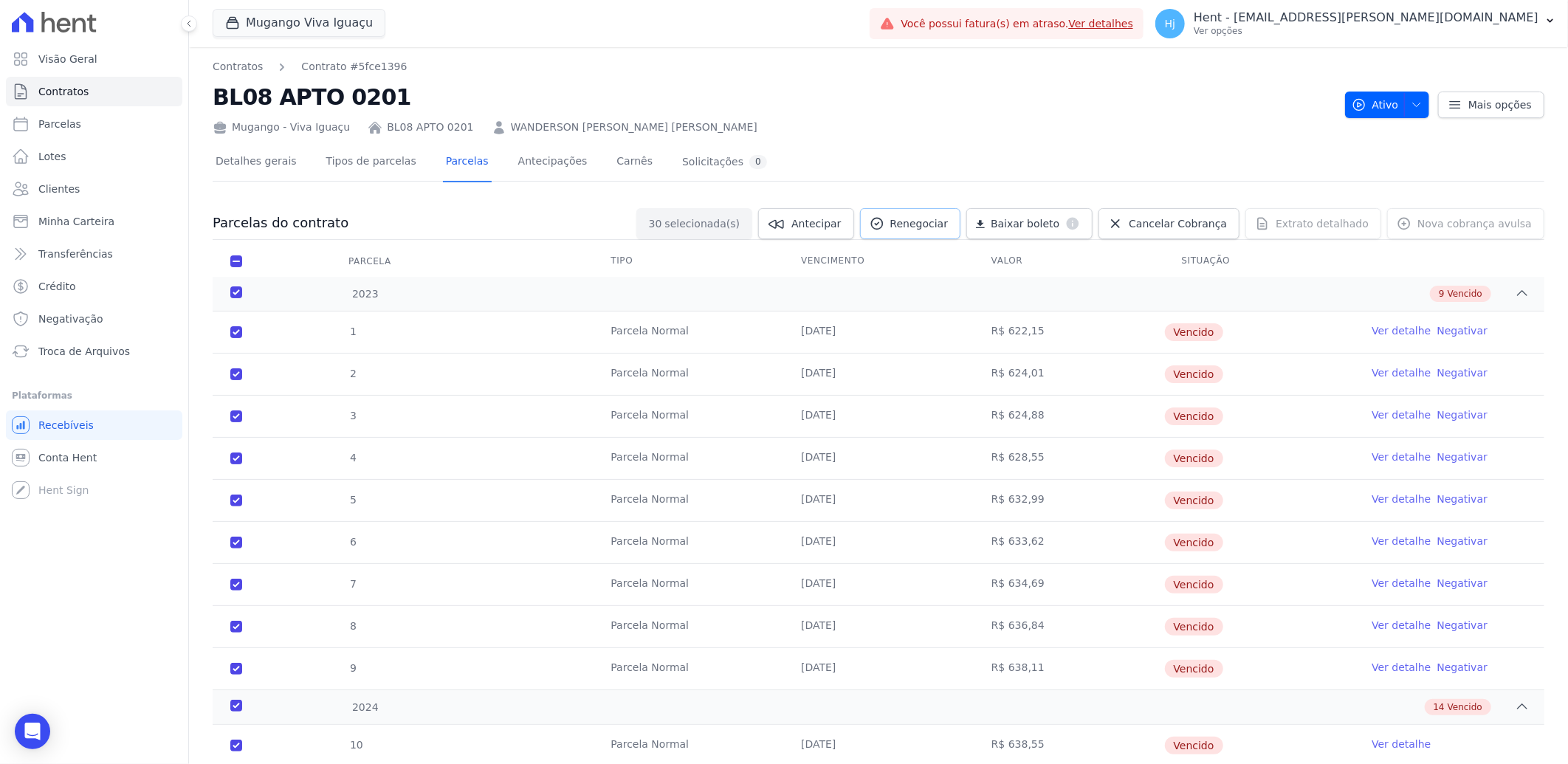
click at [926, 224] on span "Renegociar" at bounding box center [919, 223] width 59 height 15
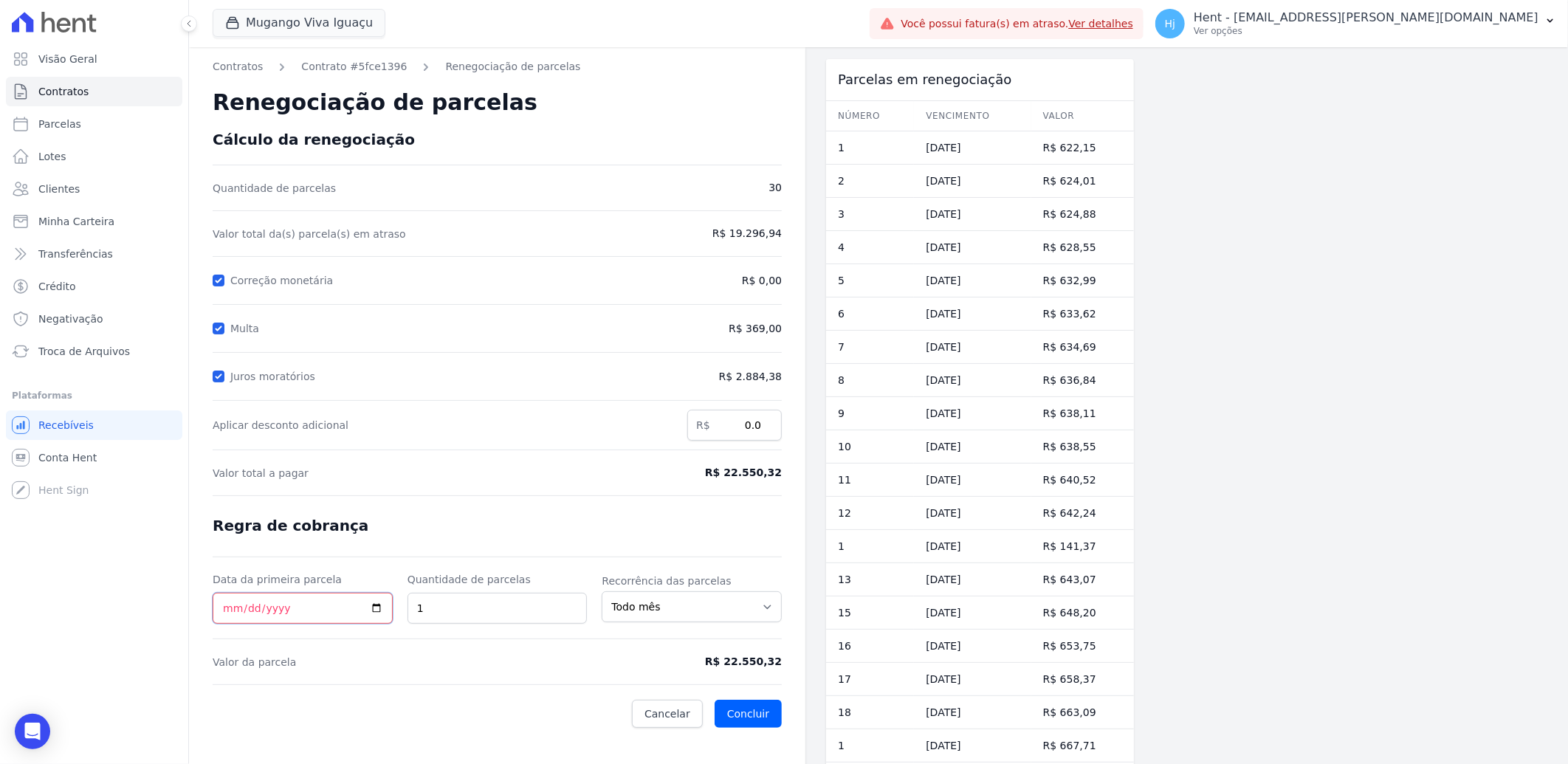
click at [227, 607] on input "Data da primeira parcela" at bounding box center [303, 607] width 180 height 31
type input "[DATE]"
type input "12"
drag, startPoint x: 721, startPoint y: 657, endPoint x: 787, endPoint y: 666, distance: 66.6
click at [787, 666] on div "Contratos Contrato #5fce1396 Renegociação de parcelas Renegociação de parcelas …" at bounding box center [497, 592] width 617 height 1091
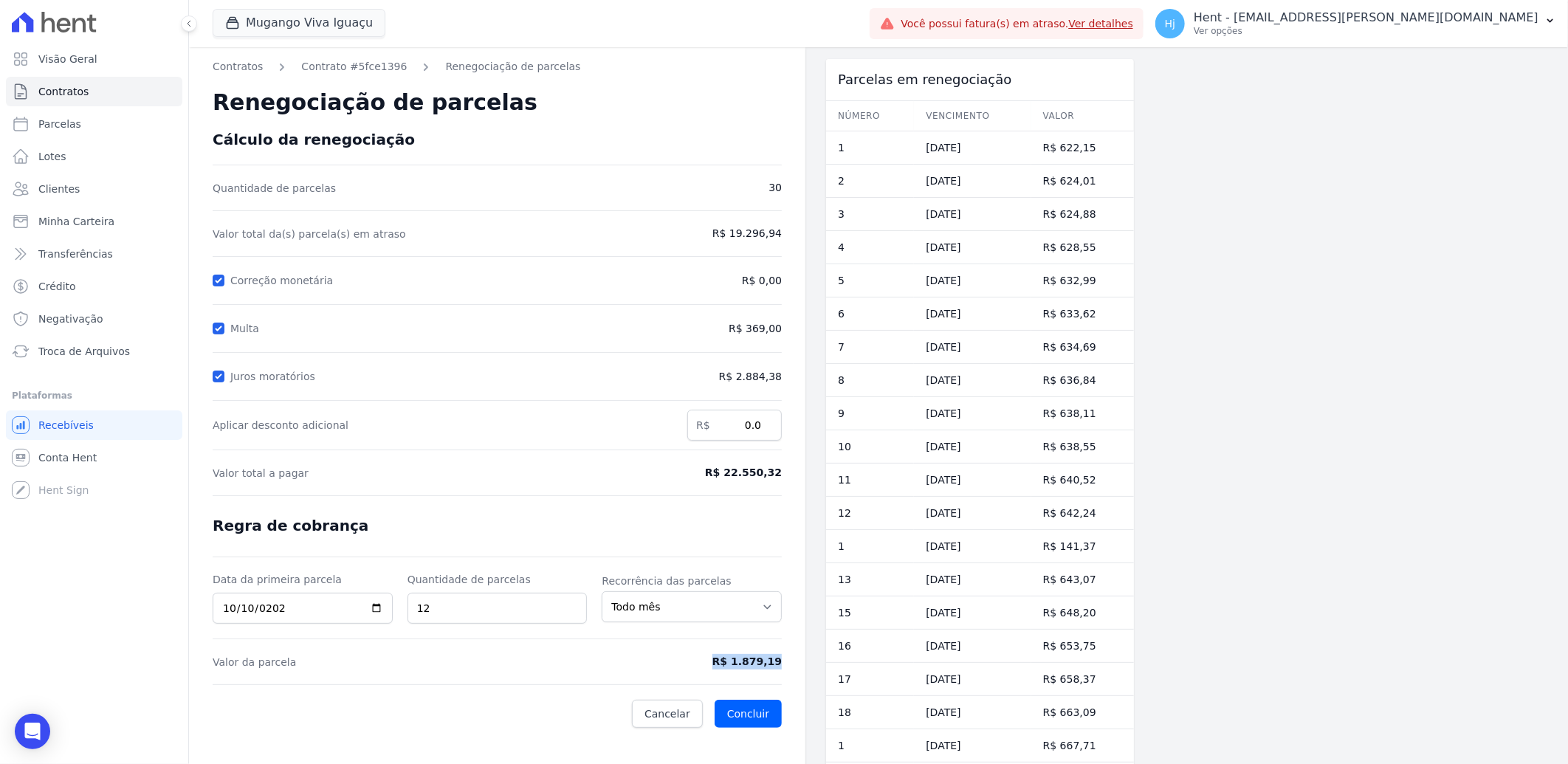
copy span "R$ 1.879,19"
